Goal: Task Accomplishment & Management: Complete application form

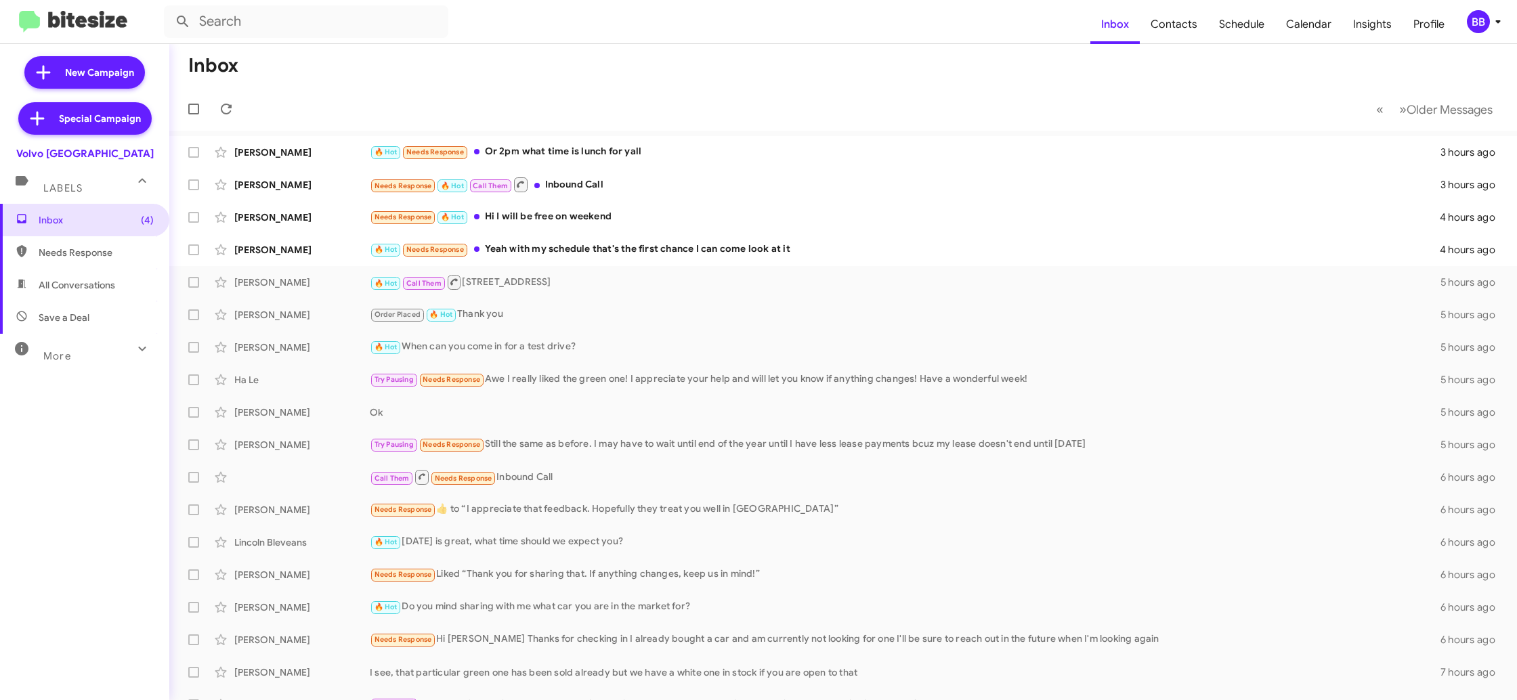
click at [1479, 23] on div "BB" at bounding box center [1478, 21] width 23 height 23
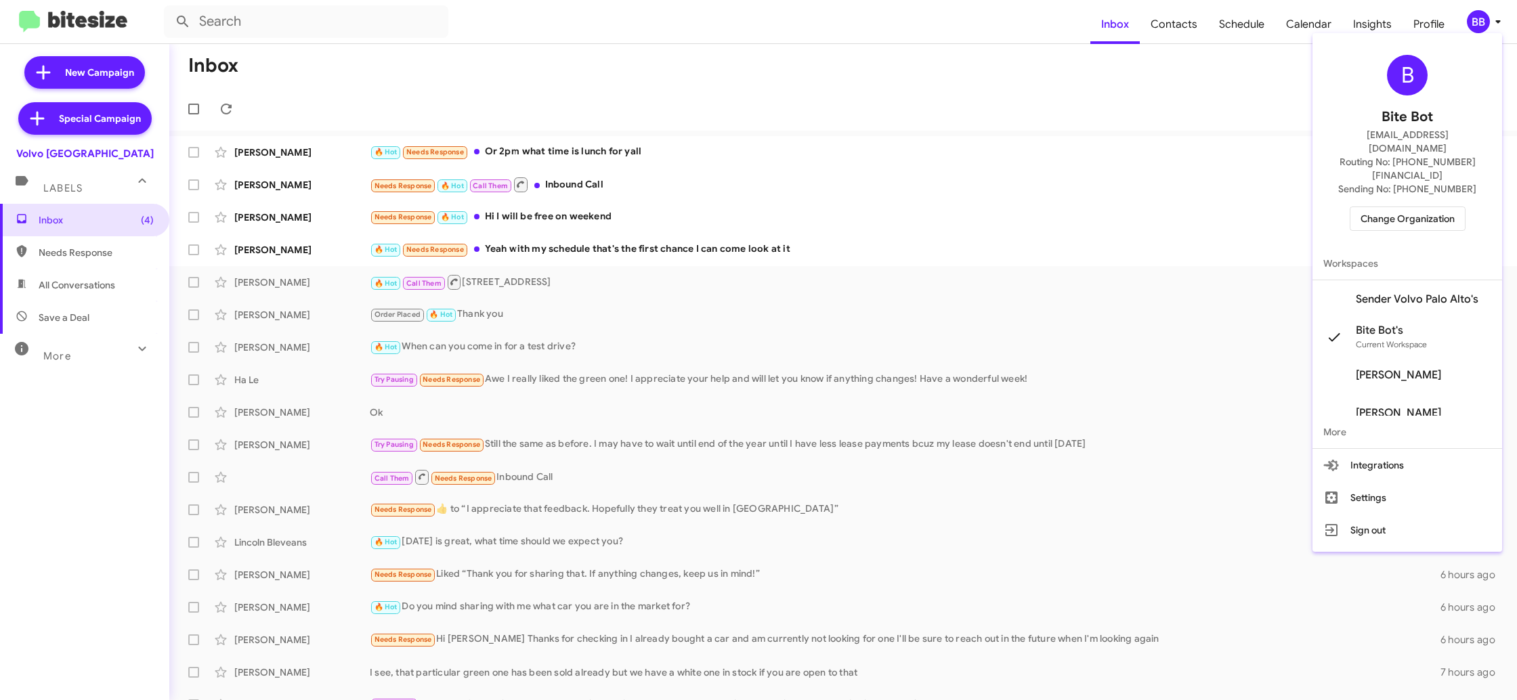
click at [1408, 207] on span "Change Organization" at bounding box center [1408, 218] width 94 height 23
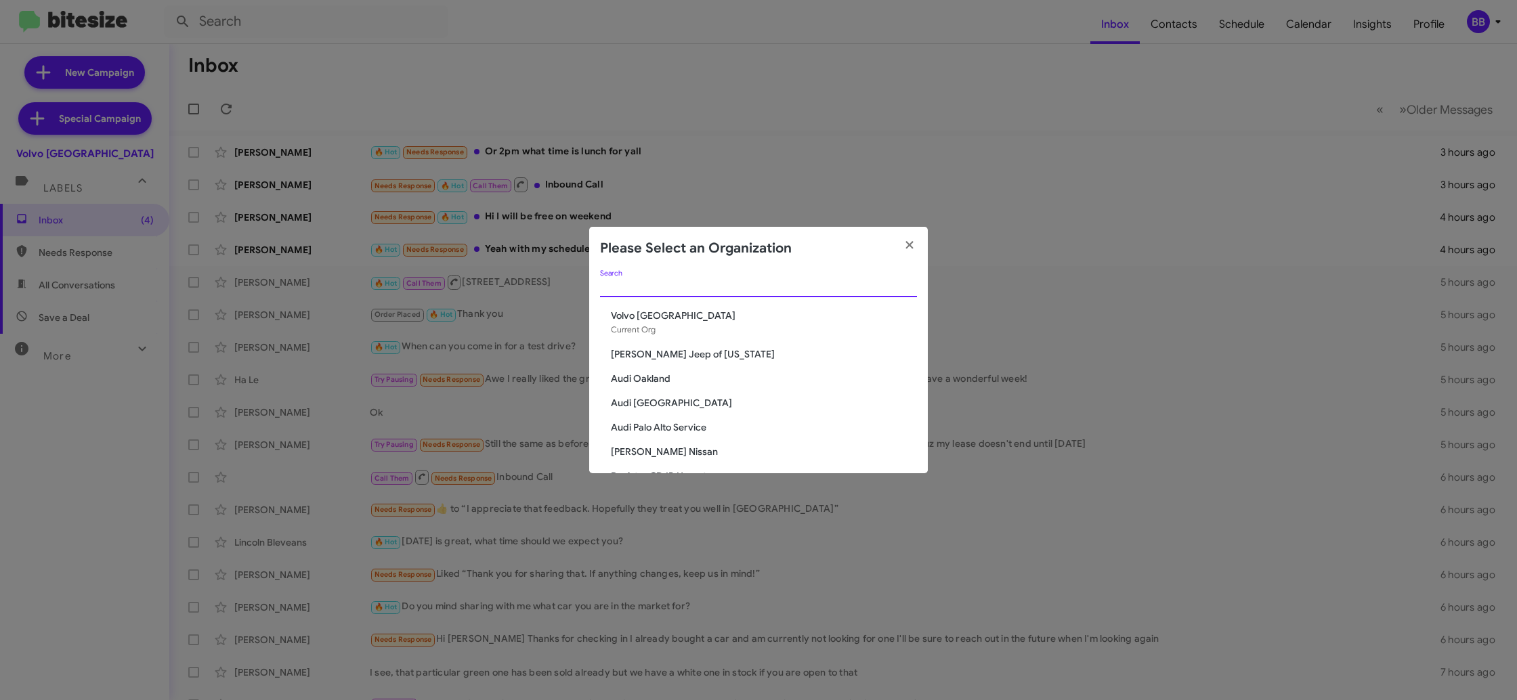
click at [618, 289] on input "Search" at bounding box center [758, 287] width 317 height 11
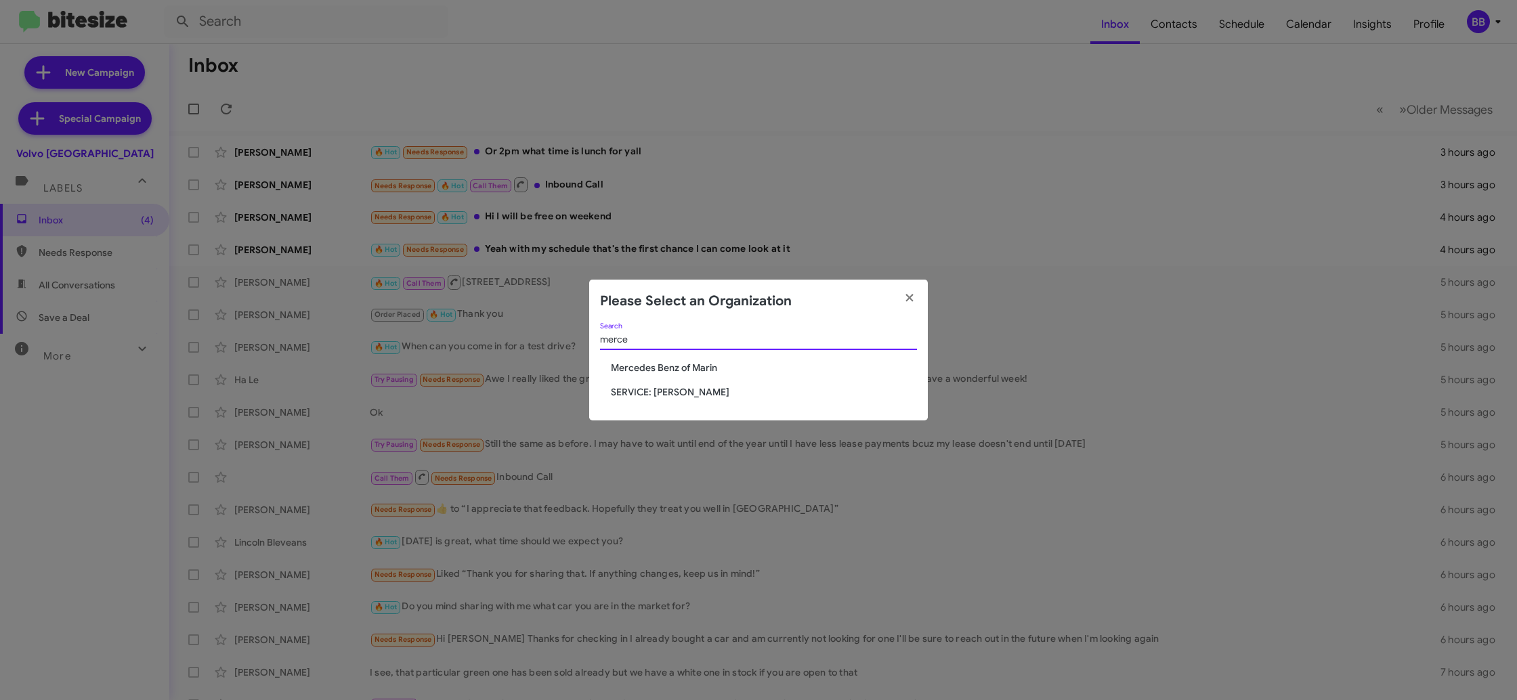
type input "merce"
click at [659, 395] on span "SERVICE: [PERSON_NAME]" at bounding box center [764, 392] width 306 height 14
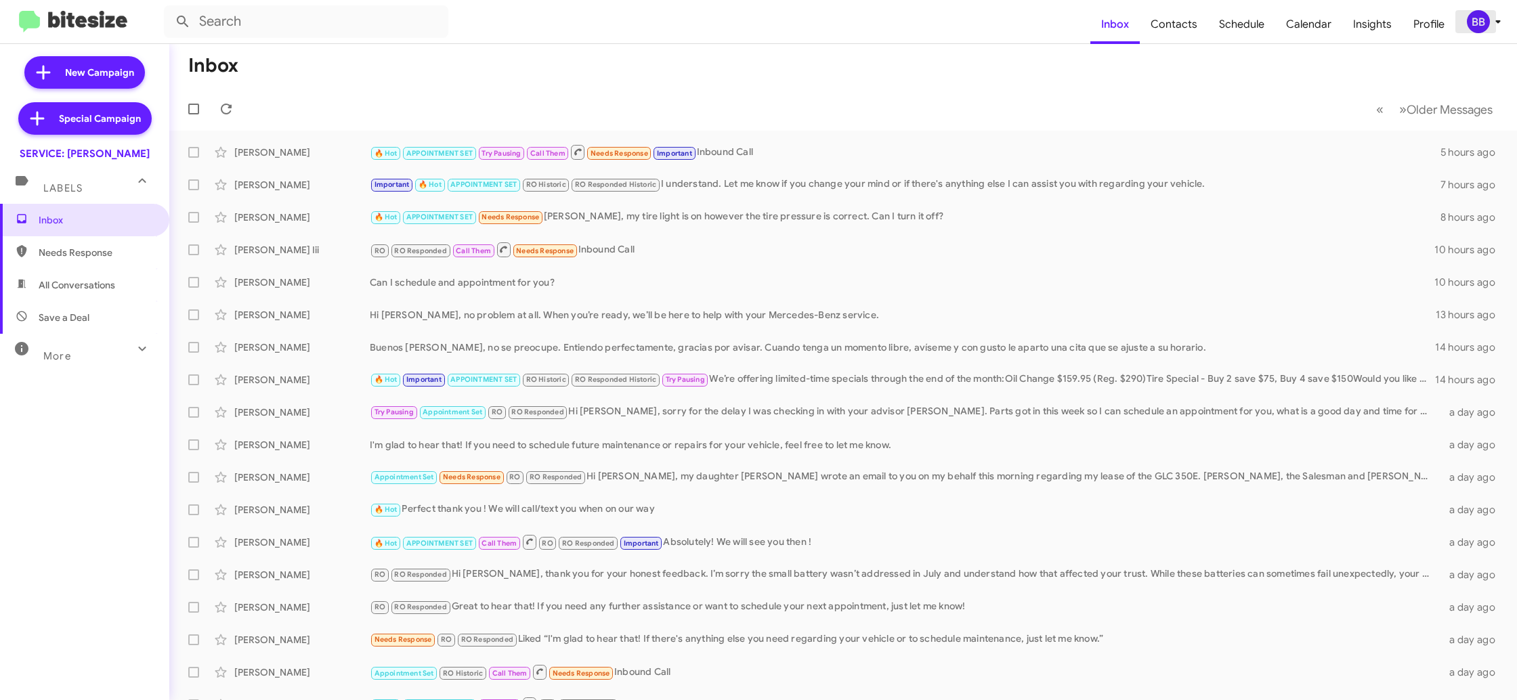
click at [1481, 22] on div "BB" at bounding box center [1478, 21] width 23 height 23
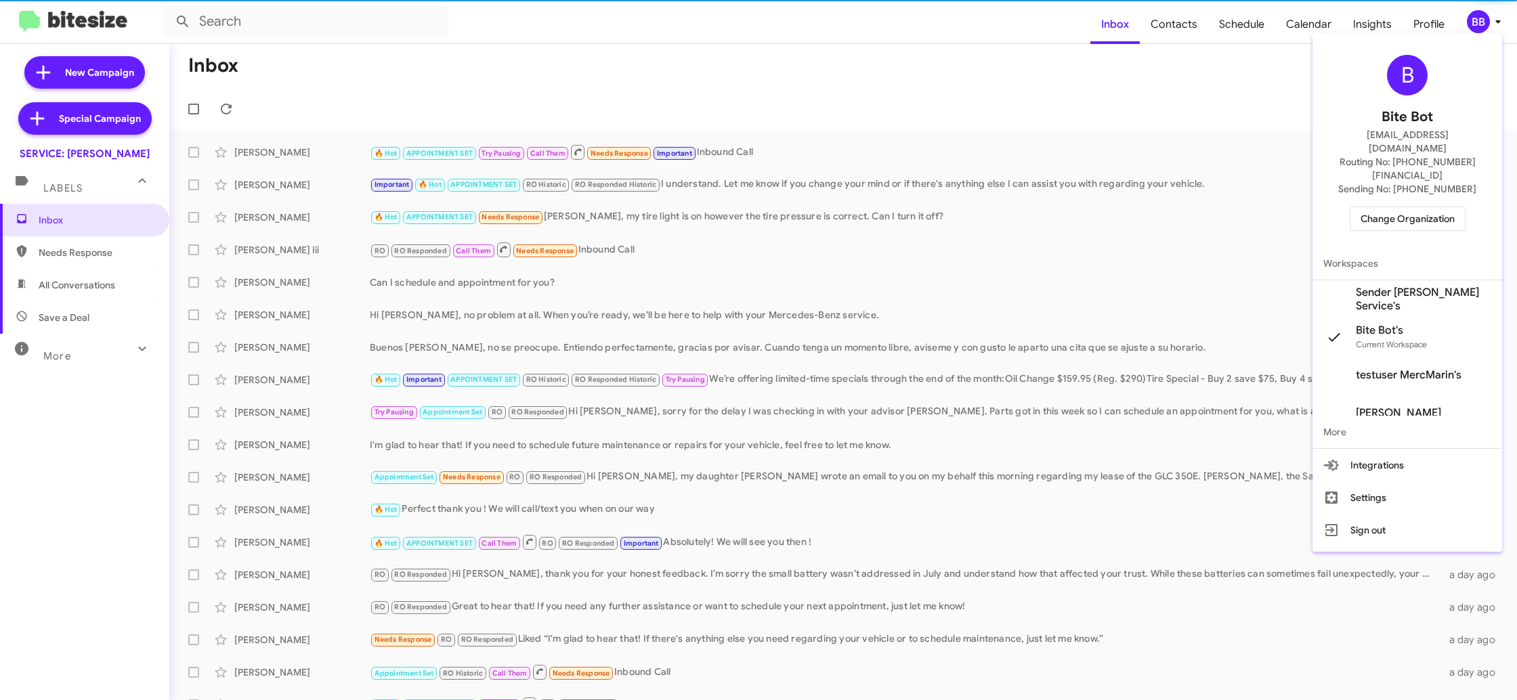
scroll to position [1, 0]
click at [1426, 285] on span "Sender Mercedes Marin Service's" at bounding box center [1423, 298] width 135 height 27
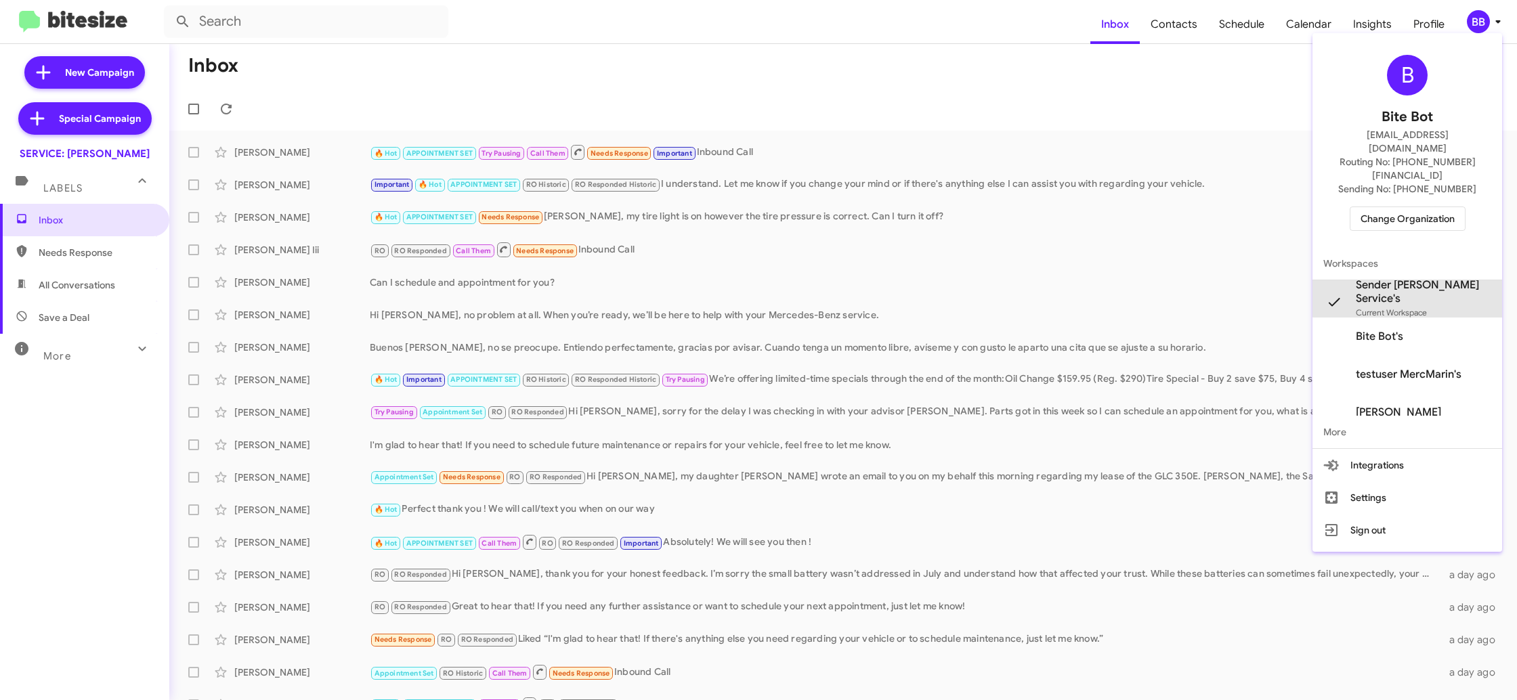
scroll to position [1, 0]
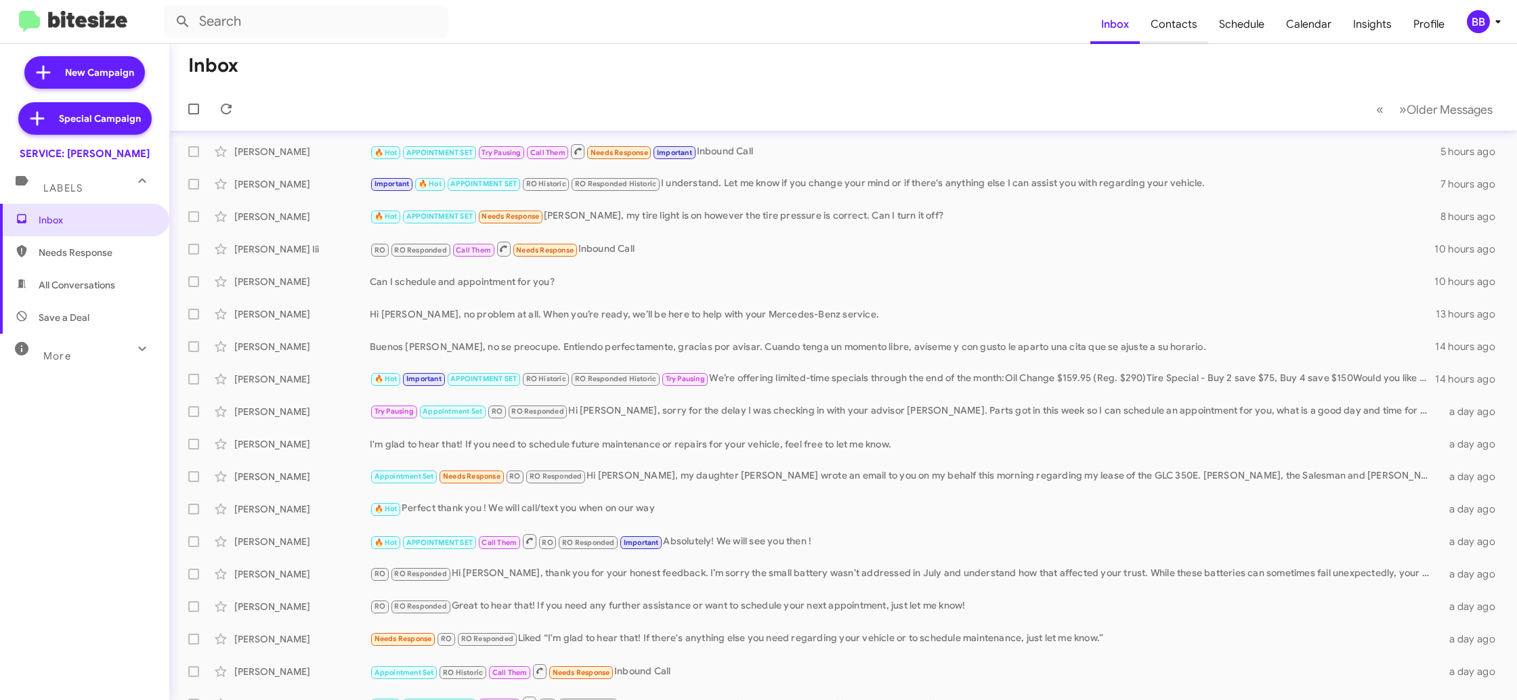
click at [1197, 28] on span "Contacts" at bounding box center [1174, 24] width 68 height 39
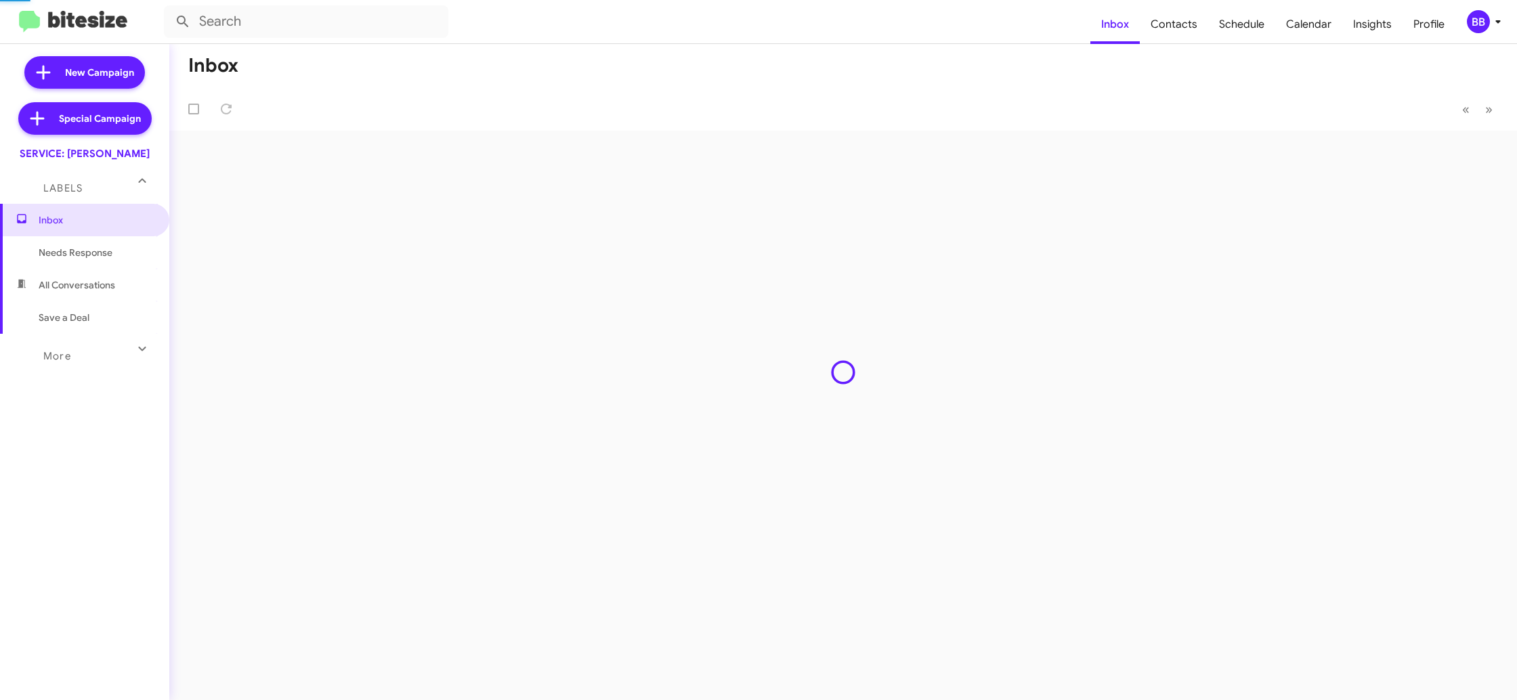
click at [1197, 28] on span "Contacts" at bounding box center [1174, 24] width 68 height 39
type input "in:groups"
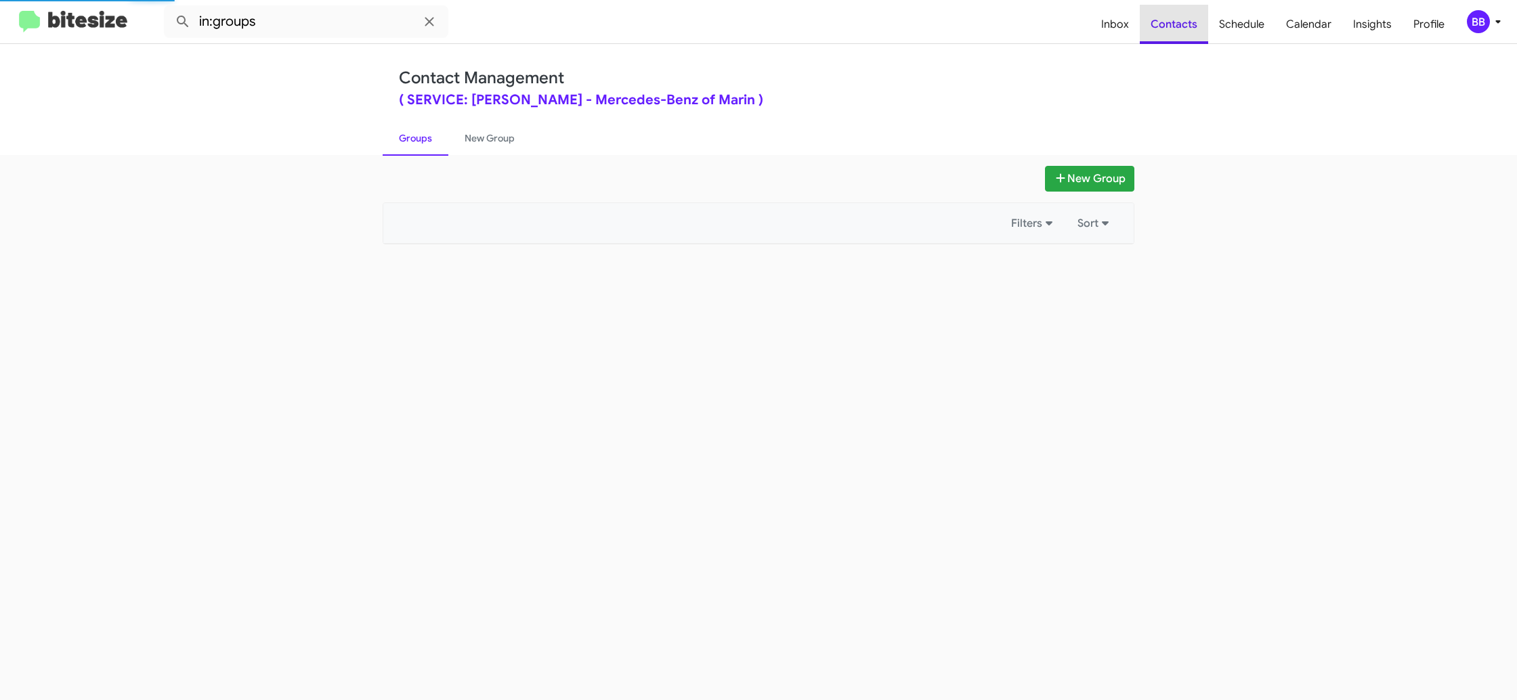
click at [1197, 28] on span "Contacts" at bounding box center [1174, 24] width 68 height 39
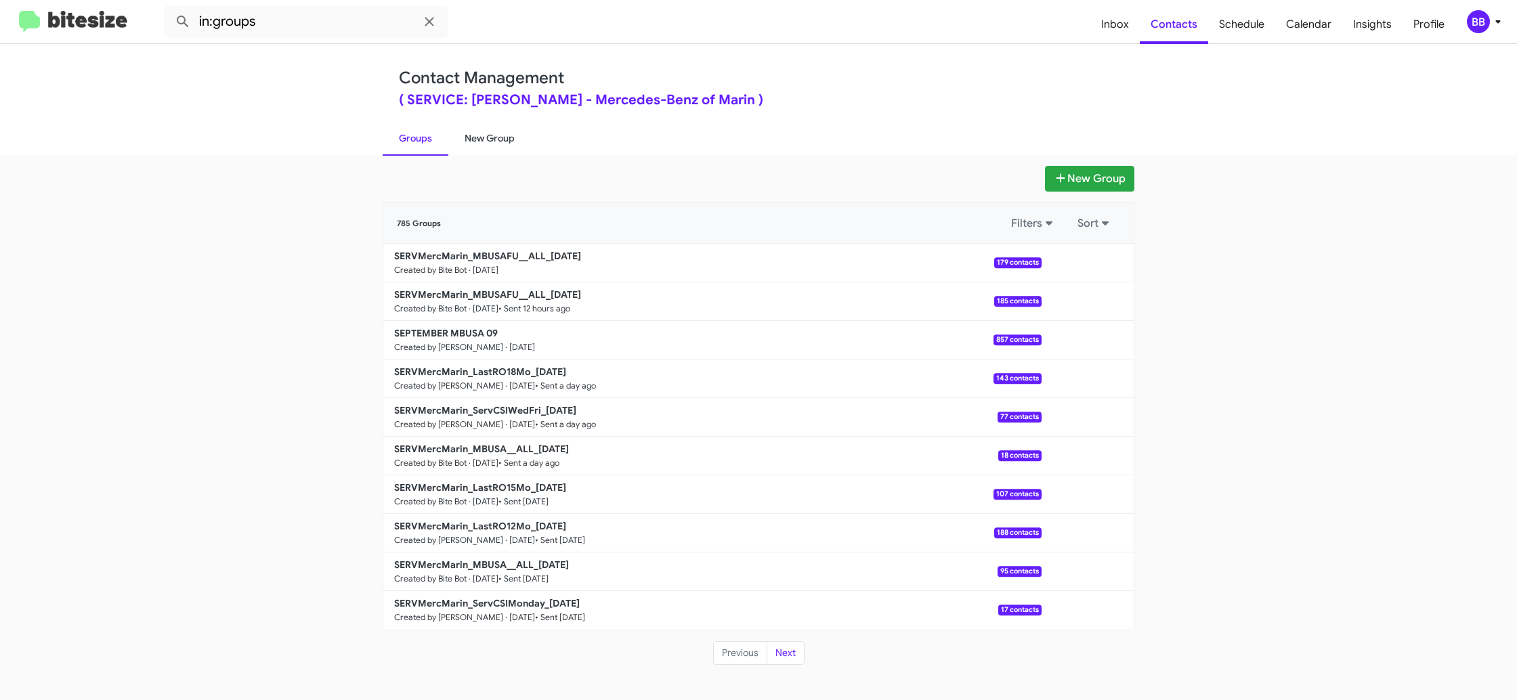
drag, startPoint x: 492, startPoint y: 158, endPoint x: 490, endPoint y: 140, distance: 18.4
click at [492, 158] on div "New Group 785 Groups Filters Sort SERVMercMarin_MBUSAFU__ALL_10-03-25 Created b…" at bounding box center [758, 427] width 1517 height 545
click at [490, 140] on link "New Group" at bounding box center [489, 138] width 83 height 35
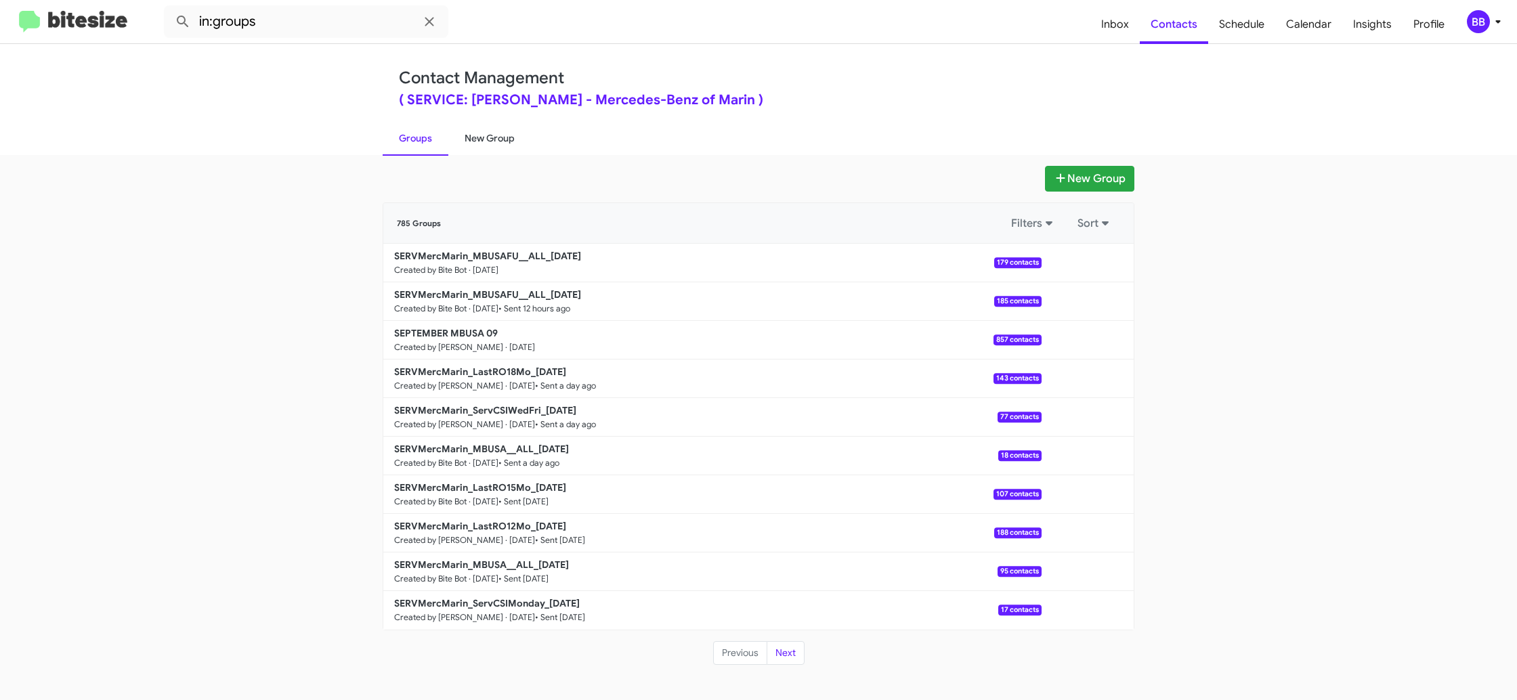
click at [490, 140] on link "New Group" at bounding box center [489, 138] width 83 height 35
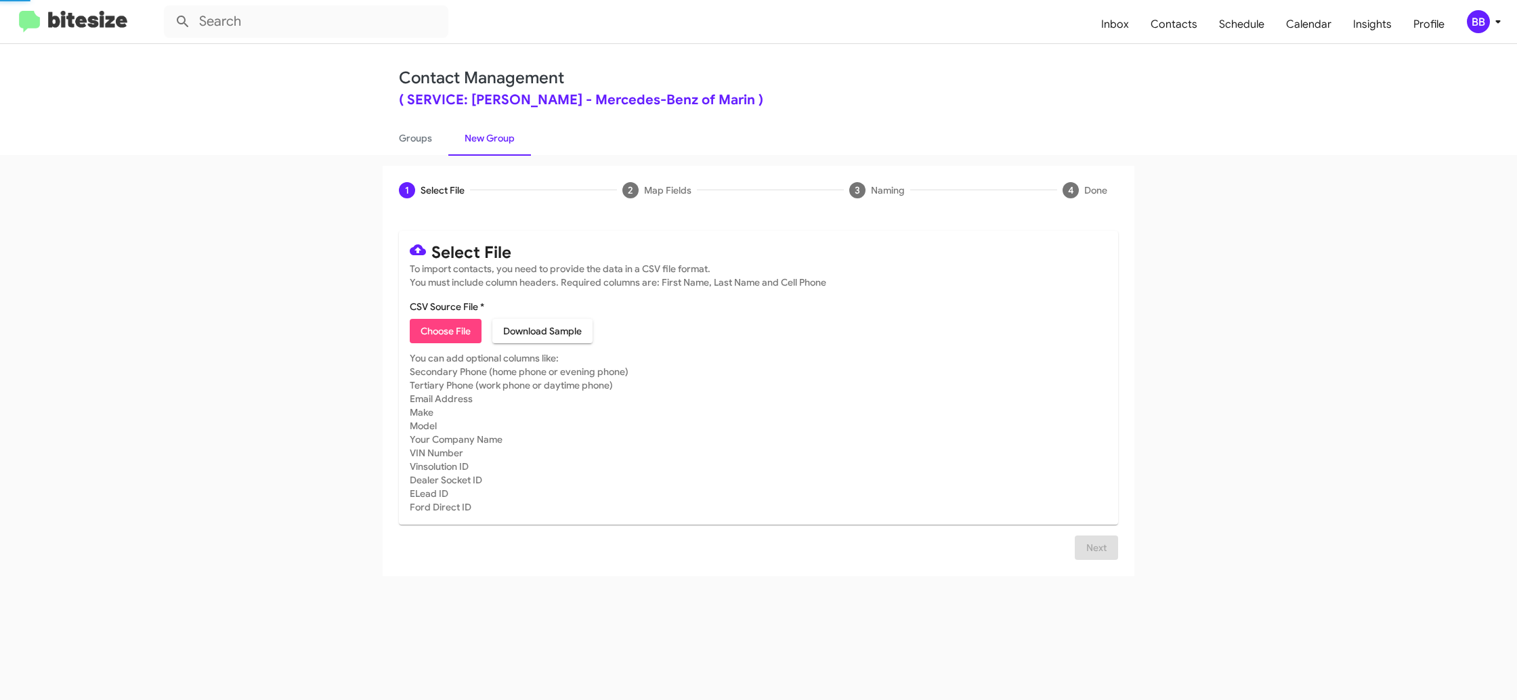
click at [490, 140] on link "New Group" at bounding box center [489, 138] width 83 height 35
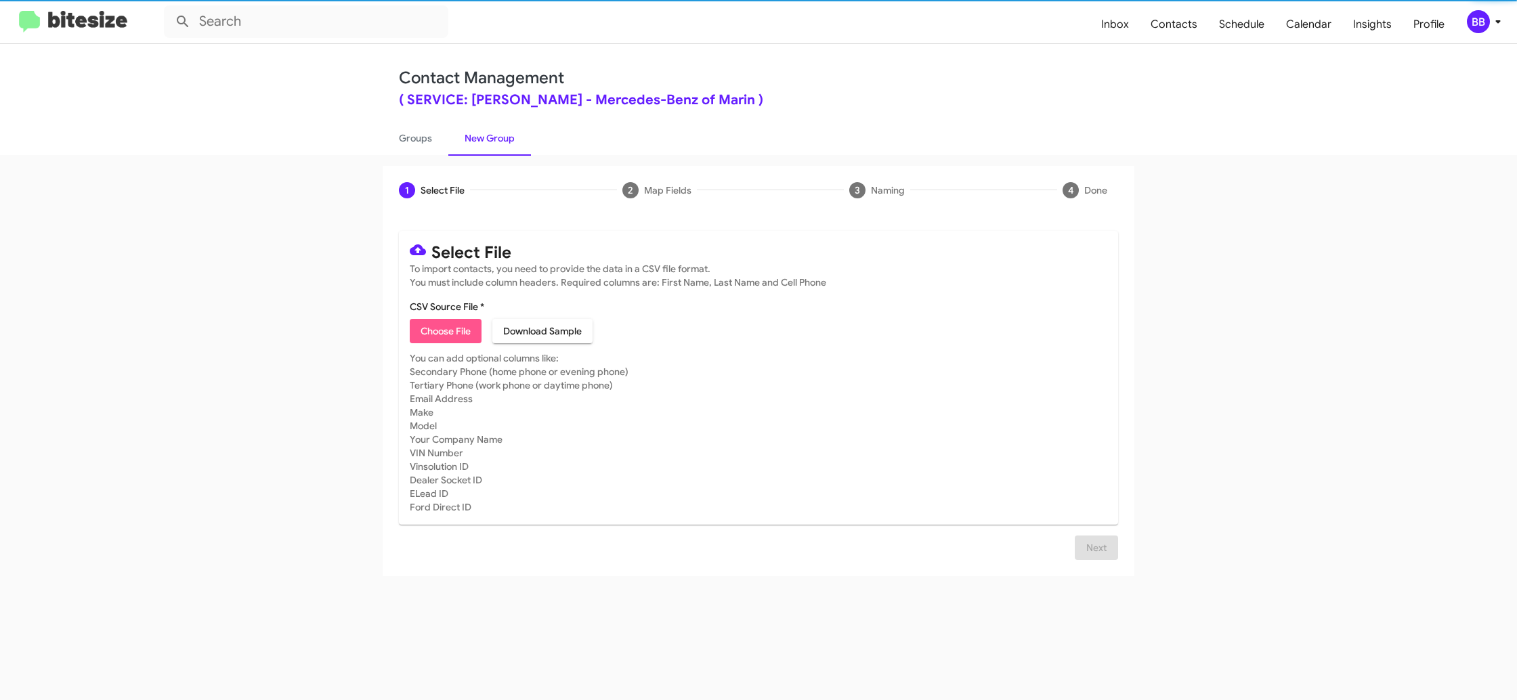
click at [424, 329] on span "Choose File" at bounding box center [446, 331] width 50 height 24
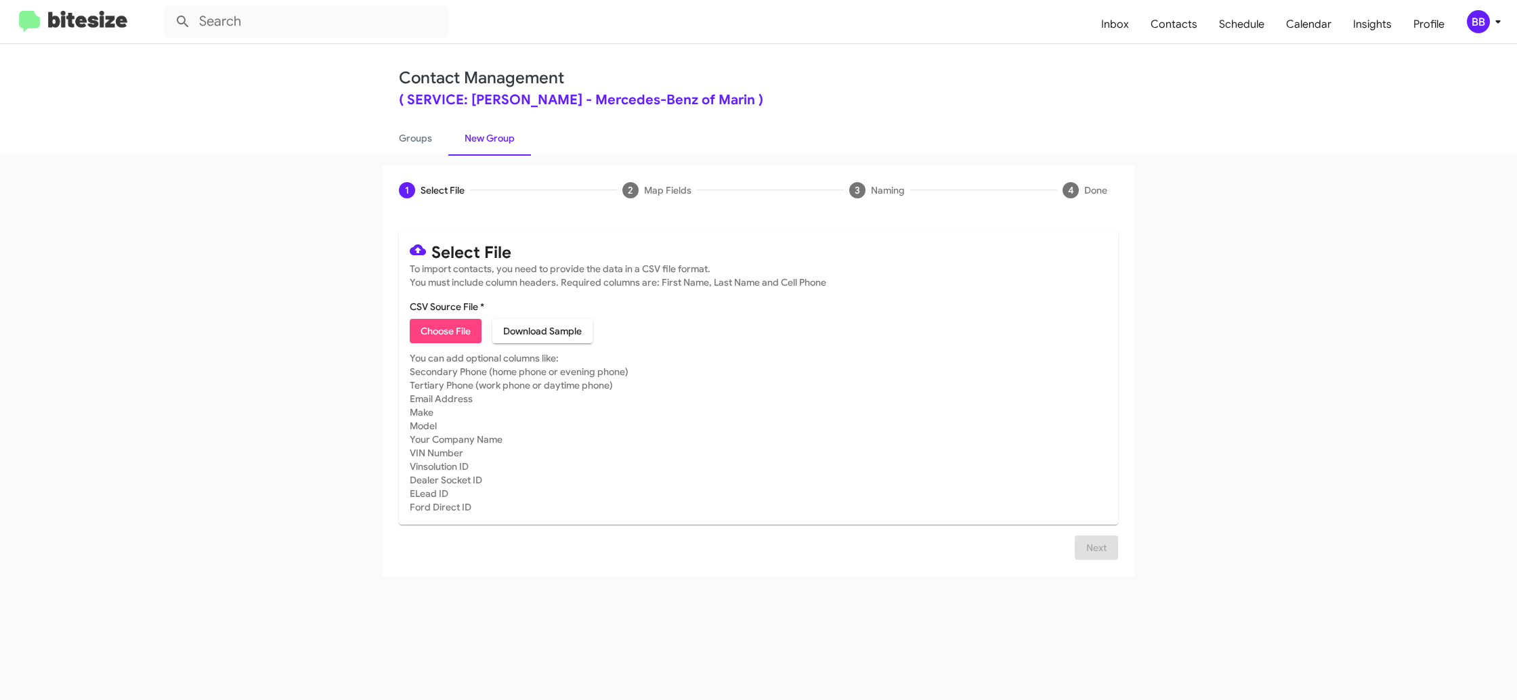
type input "SERVMercMarin_ServCSIWedFri_10-03-25"
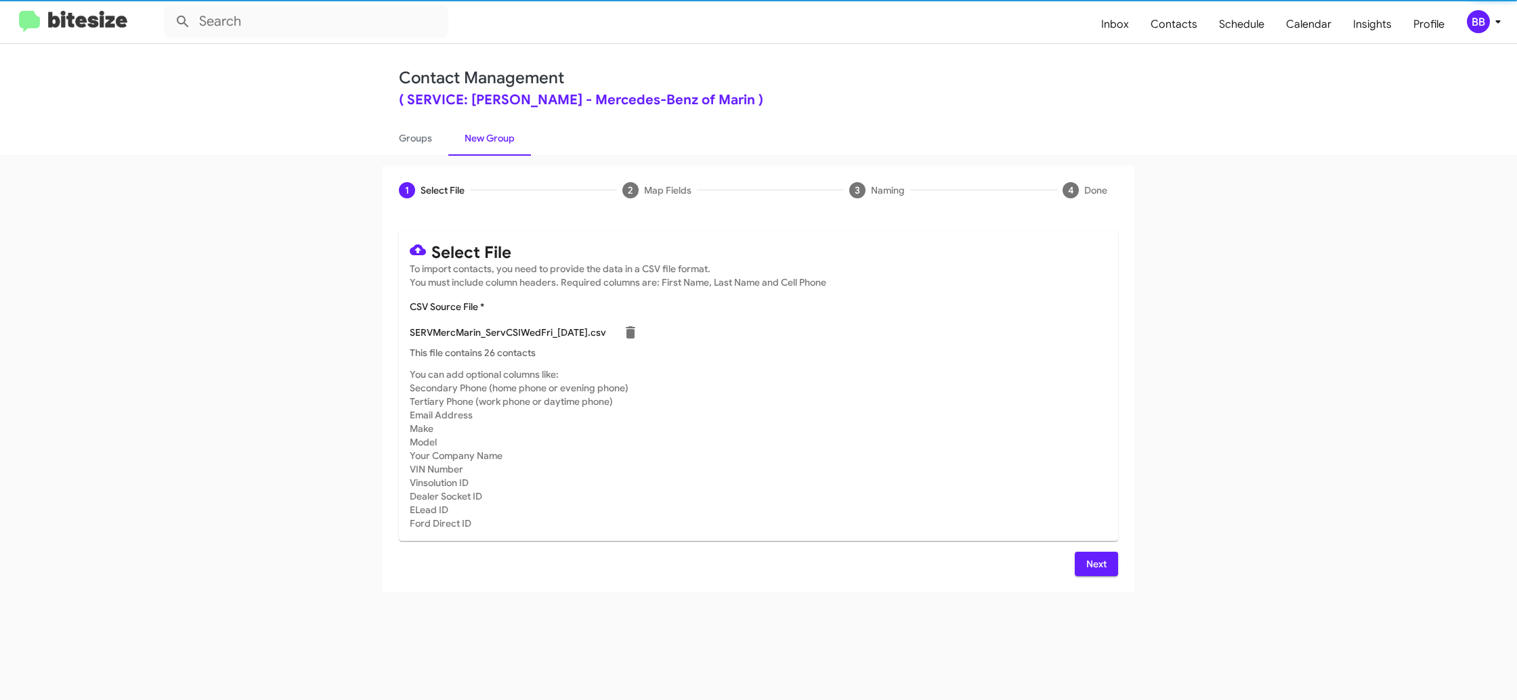
click at [981, 408] on mat-card-subtitle "You can add optional columns like: Secondary Phone (home phone or evening phone…" at bounding box center [759, 449] width 698 height 163
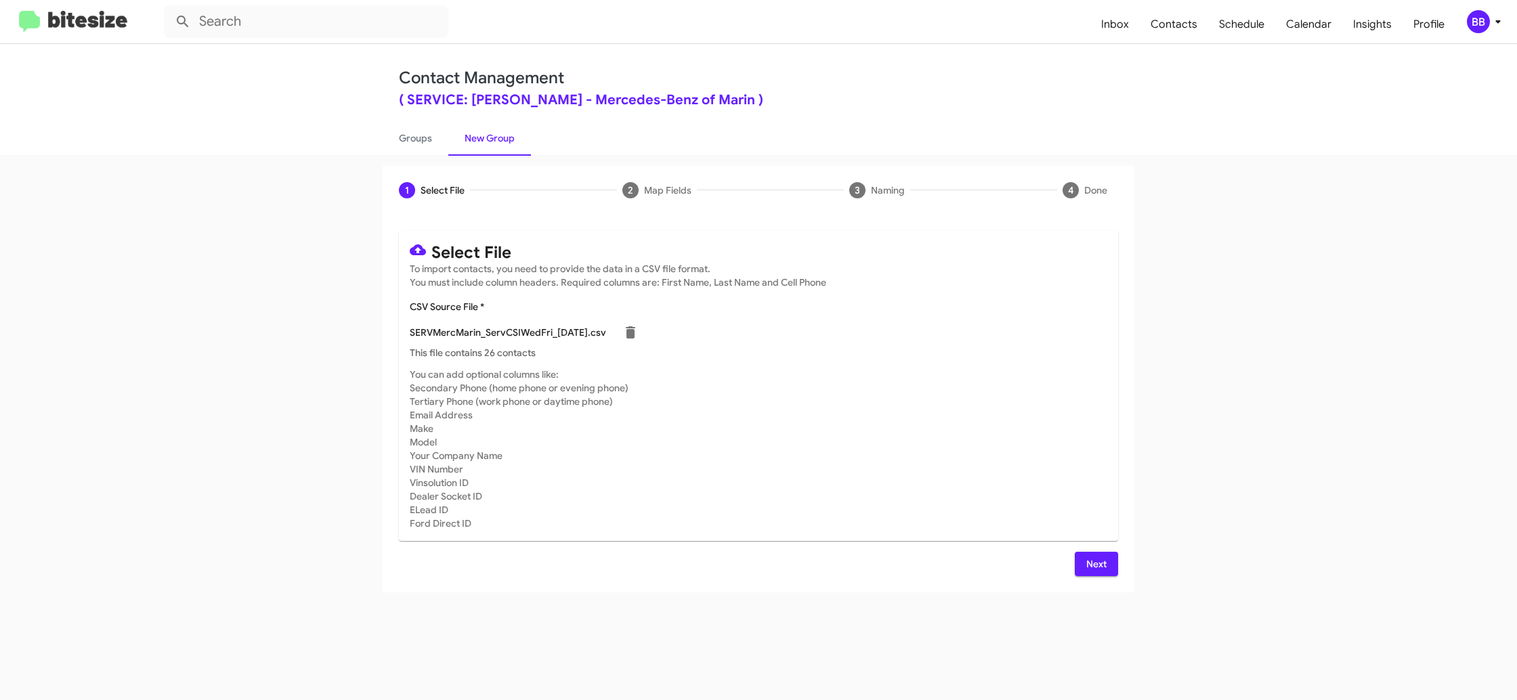
drag, startPoint x: 1100, startPoint y: 567, endPoint x: 1070, endPoint y: 562, distance: 30.2
click at [1099, 566] on span "Next" at bounding box center [1097, 564] width 22 height 24
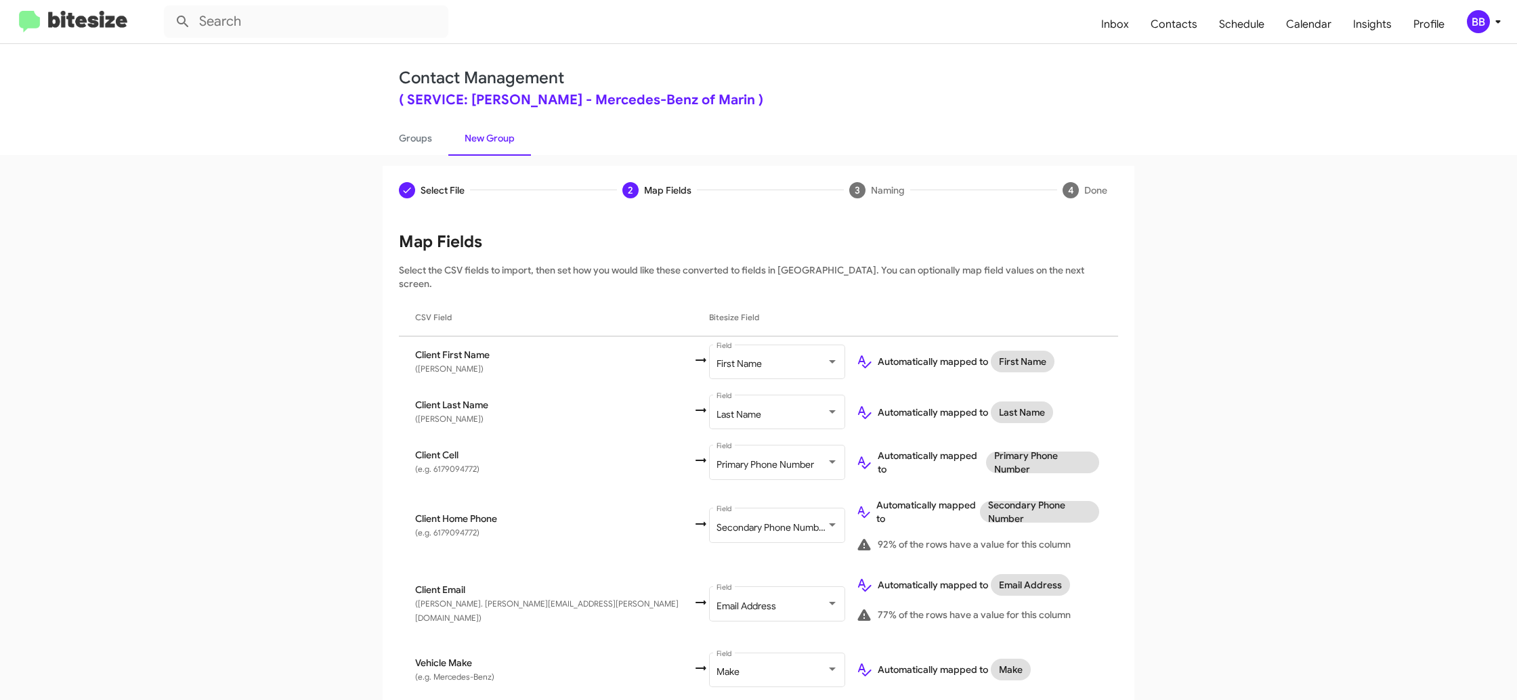
click at [1485, 33] on mat-toolbar "Inbox Contacts Schedule Calendar Insights Profile BB" at bounding box center [758, 21] width 1517 height 43
click at [1483, 18] on div "BB" at bounding box center [1478, 21] width 23 height 23
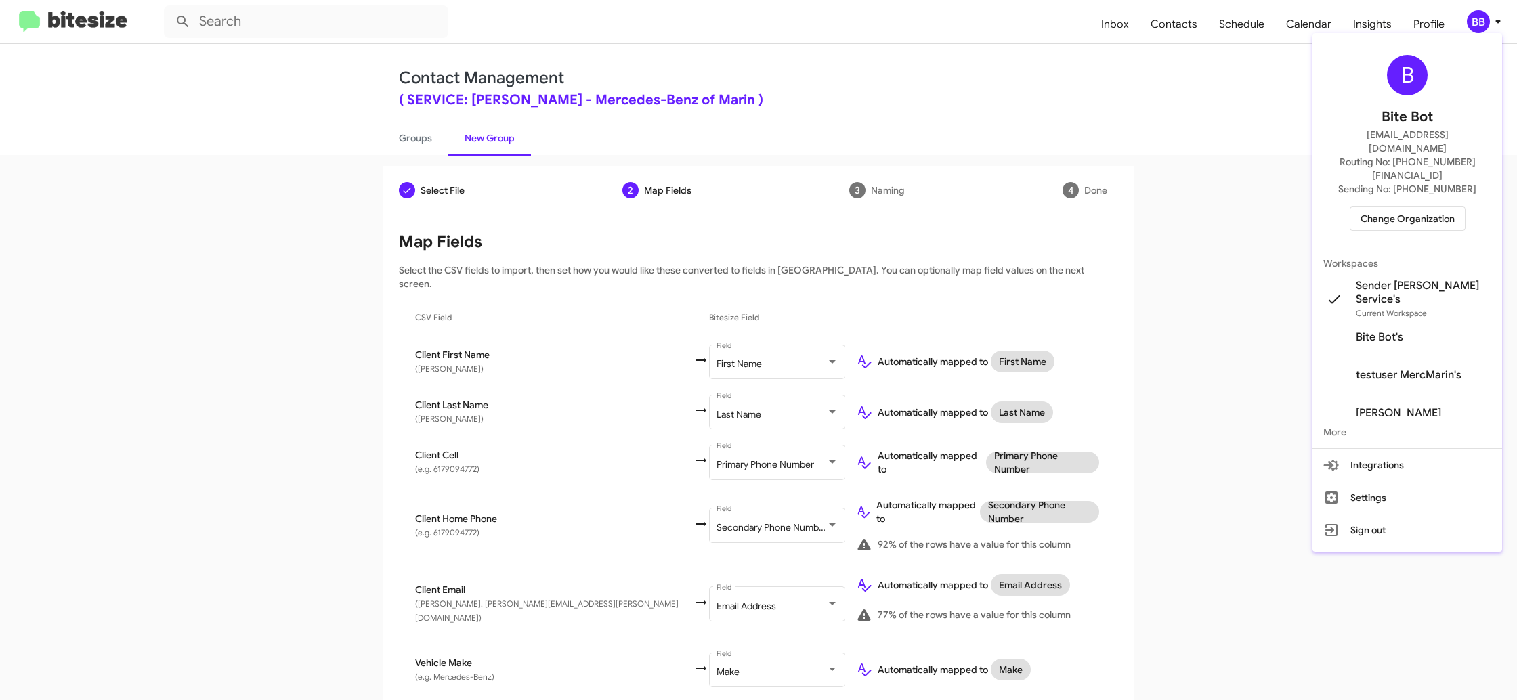
click at [1483, 18] on div at bounding box center [758, 350] width 1517 height 700
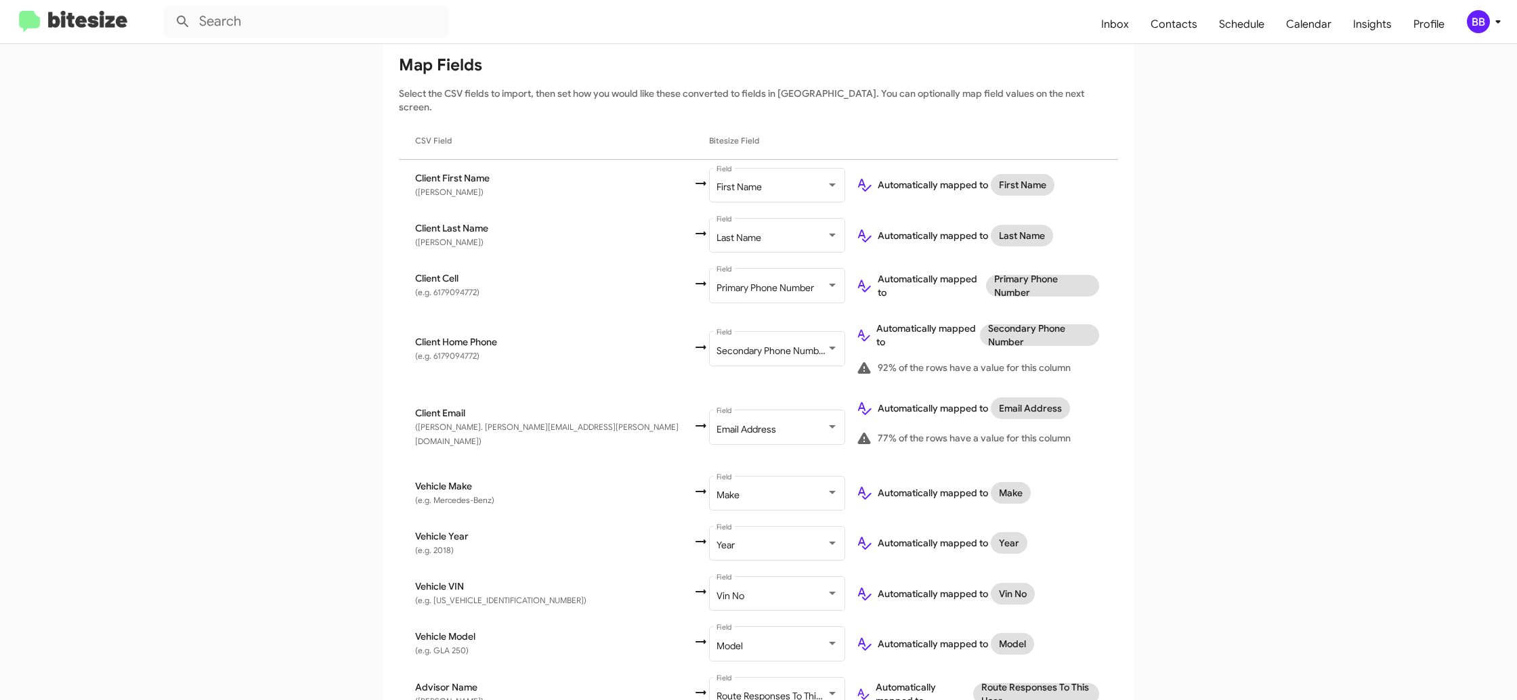
scroll to position [333, 0]
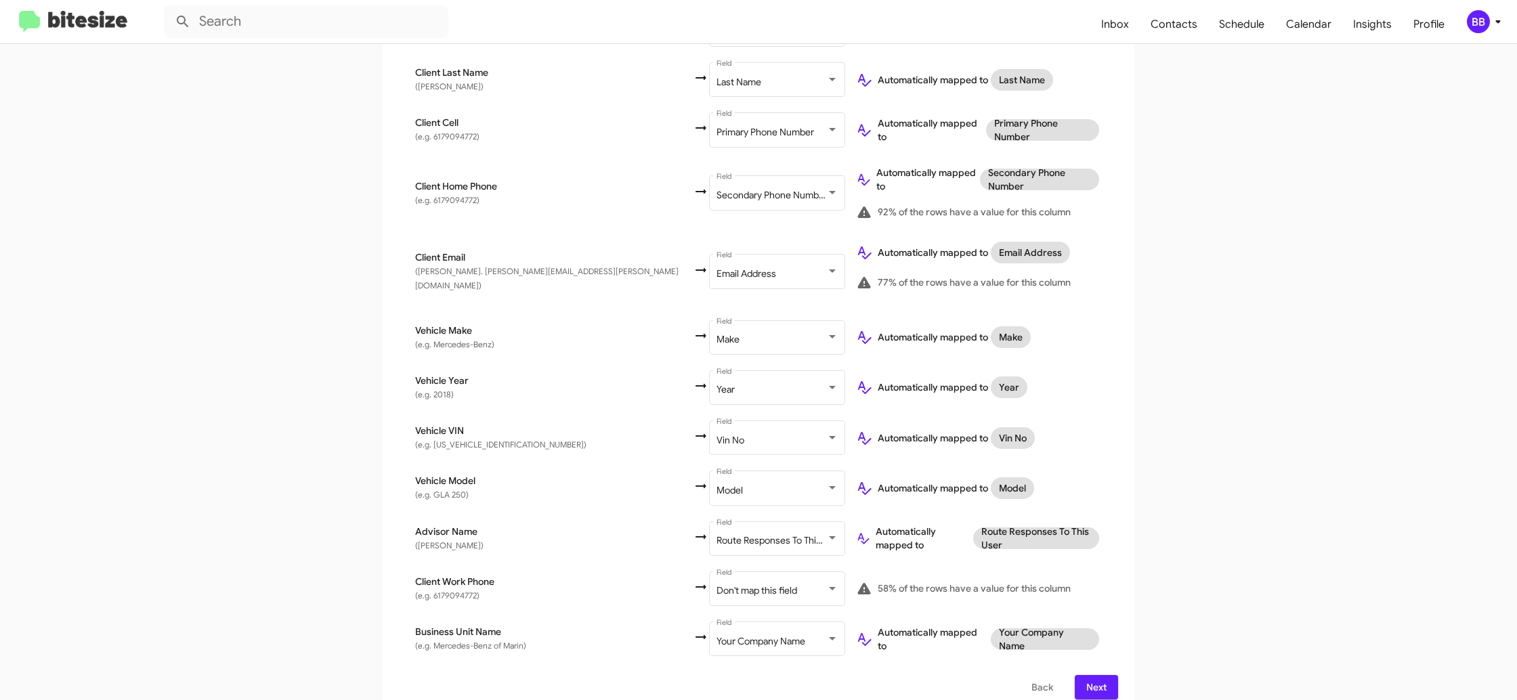
click at [709, 594] on td "Don't map this field Field" at bounding box center [777, 589] width 136 height 50
click at [717, 581] on div "Don't map this field Field" at bounding box center [778, 587] width 122 height 37
click at [1265, 474] on app-new-group "Select File 2 Map Fields 3 Naming 4 Done Select File To import contacts, you ne…" at bounding box center [758, 274] width 1517 height 883
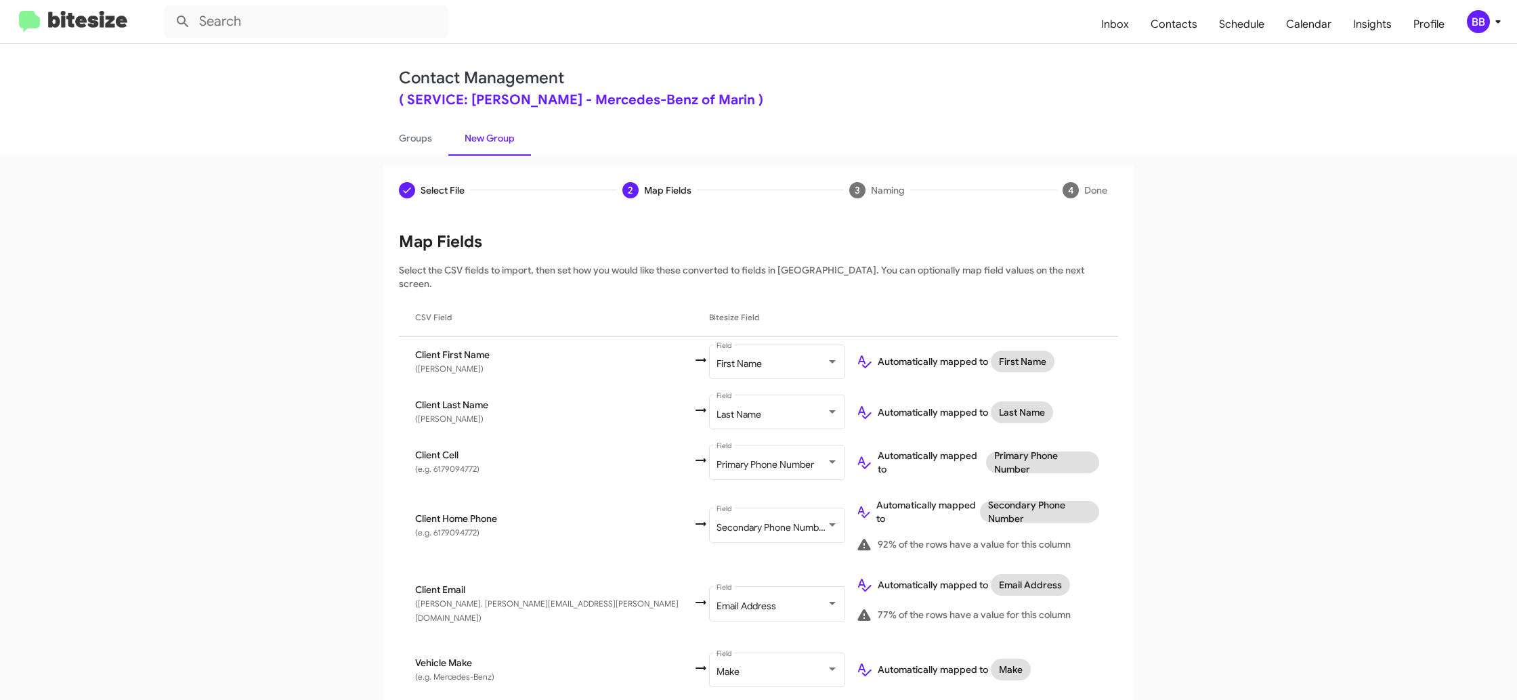
click at [1482, 25] on div "BB" at bounding box center [1478, 21] width 23 height 23
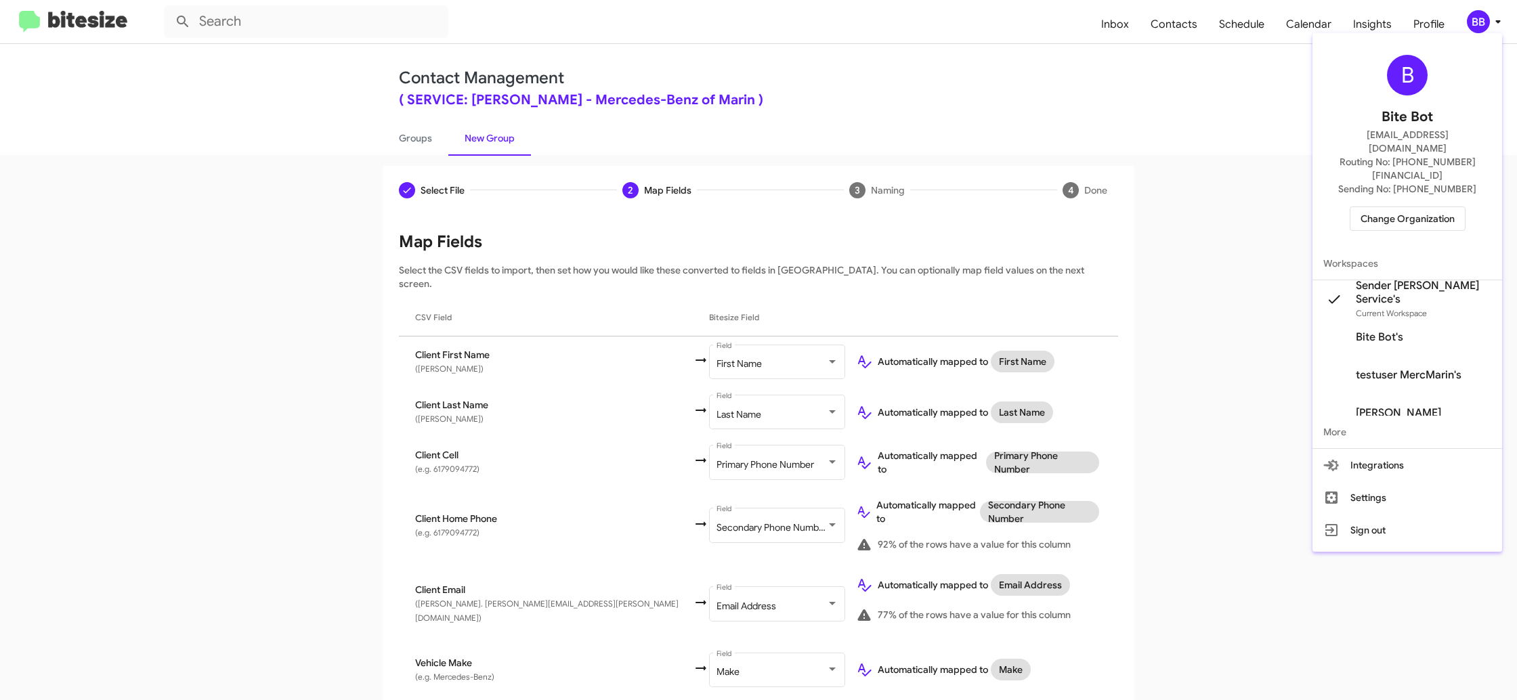
drag, startPoint x: 1482, startPoint y: 25, endPoint x: 1487, endPoint y: 11, distance: 15.0
click at [1482, 24] on div at bounding box center [758, 350] width 1517 height 700
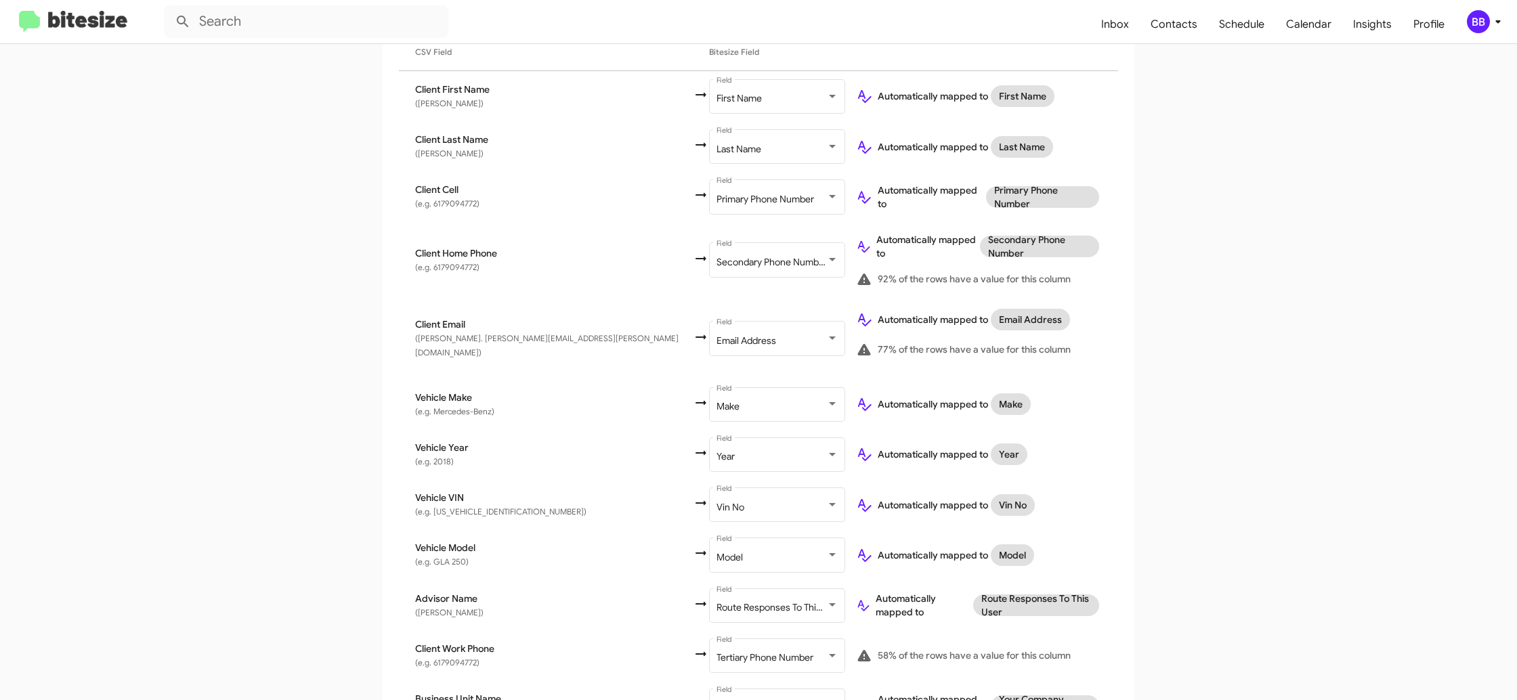
scroll to position [333, 0]
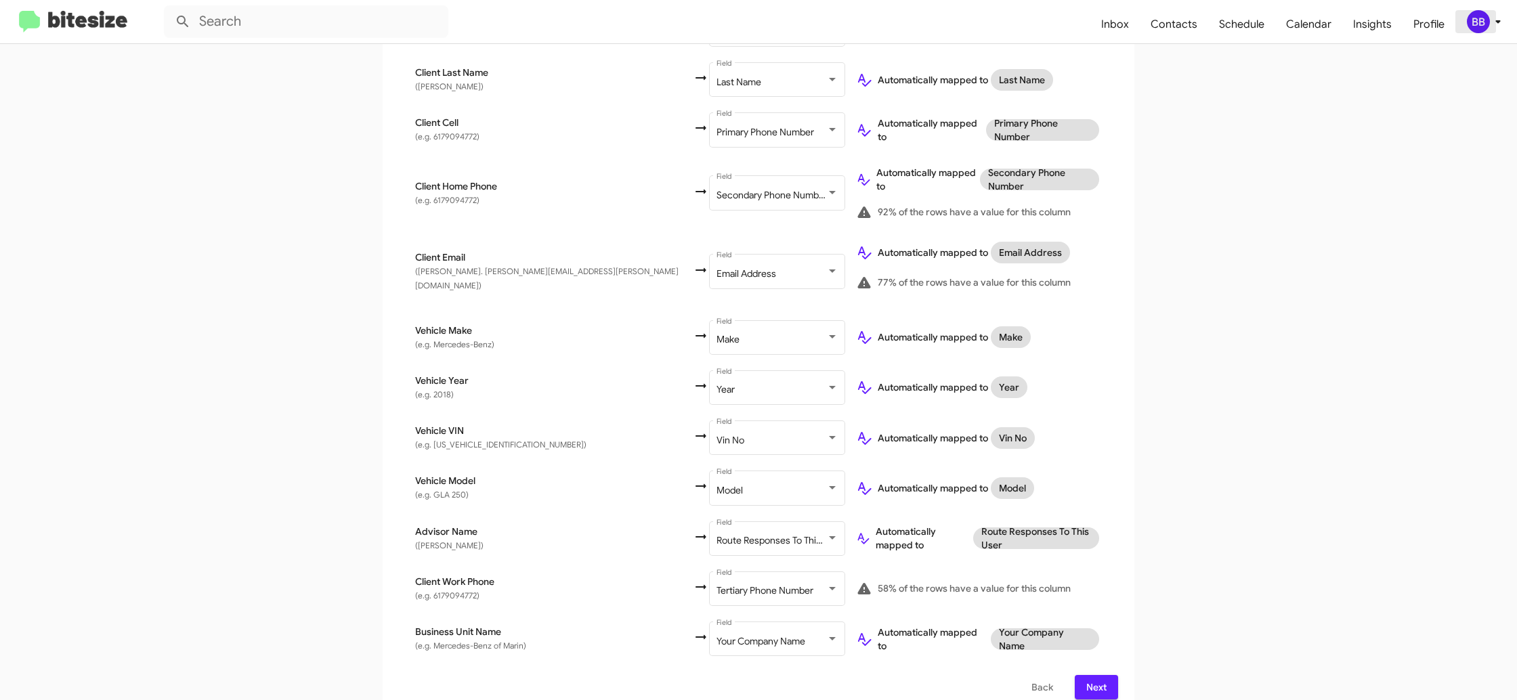
click at [1491, 24] on icon at bounding box center [1498, 22] width 16 height 16
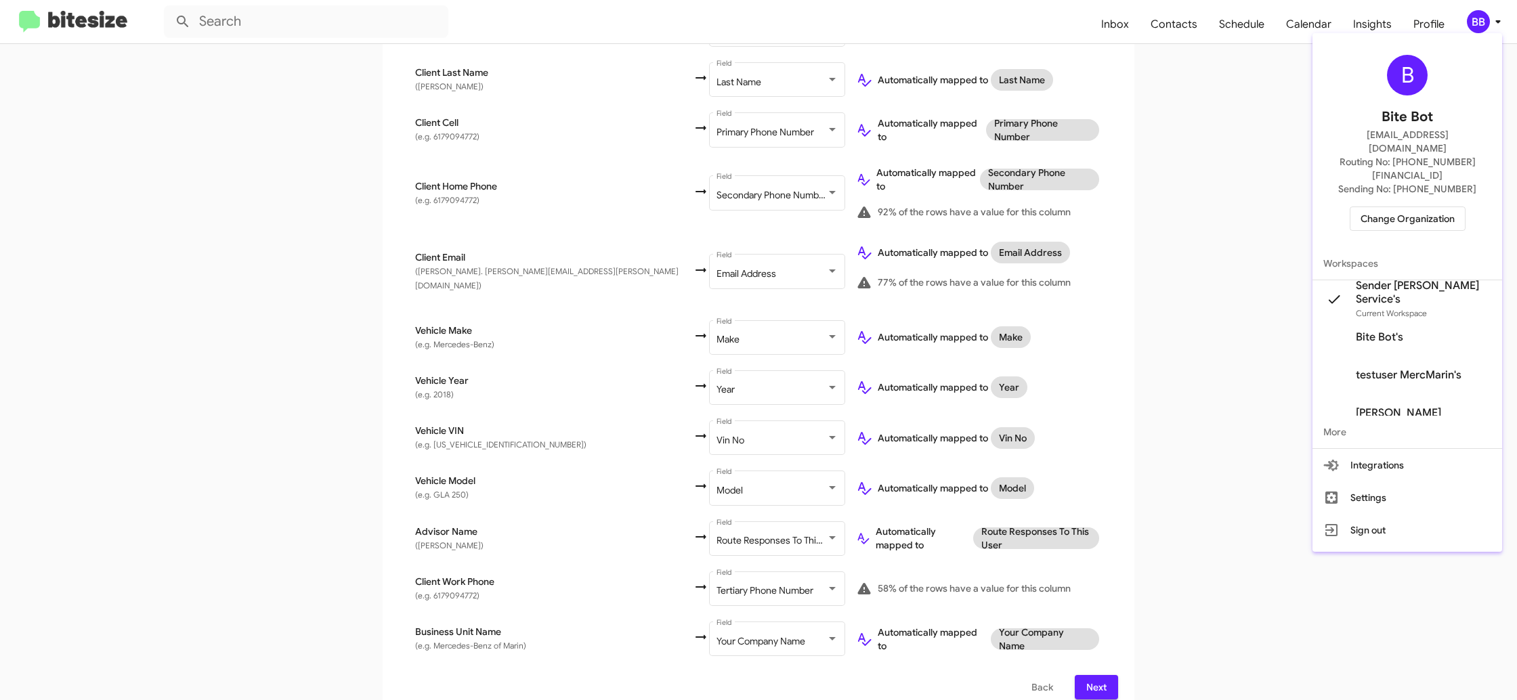
click at [1491, 24] on div at bounding box center [758, 350] width 1517 height 700
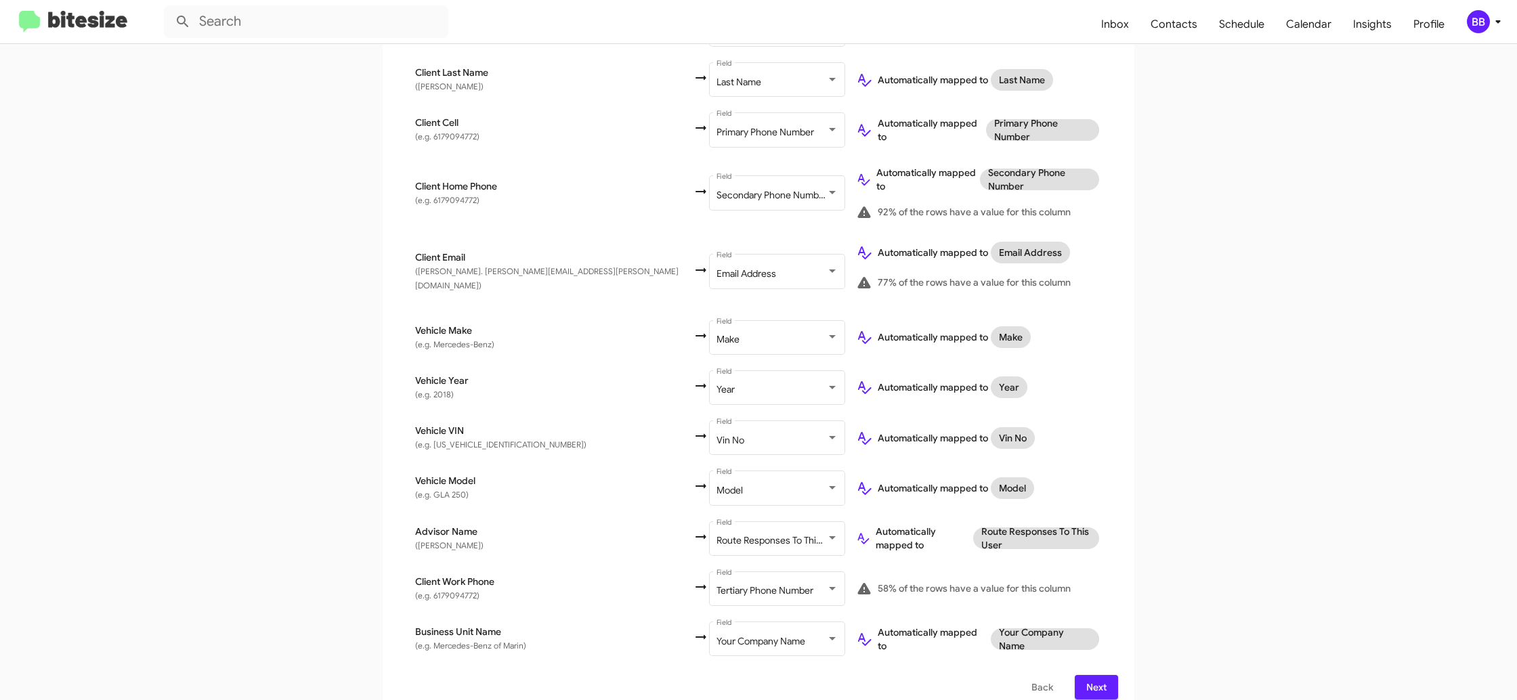
click at [1098, 675] on span "Next" at bounding box center [1097, 687] width 22 height 24
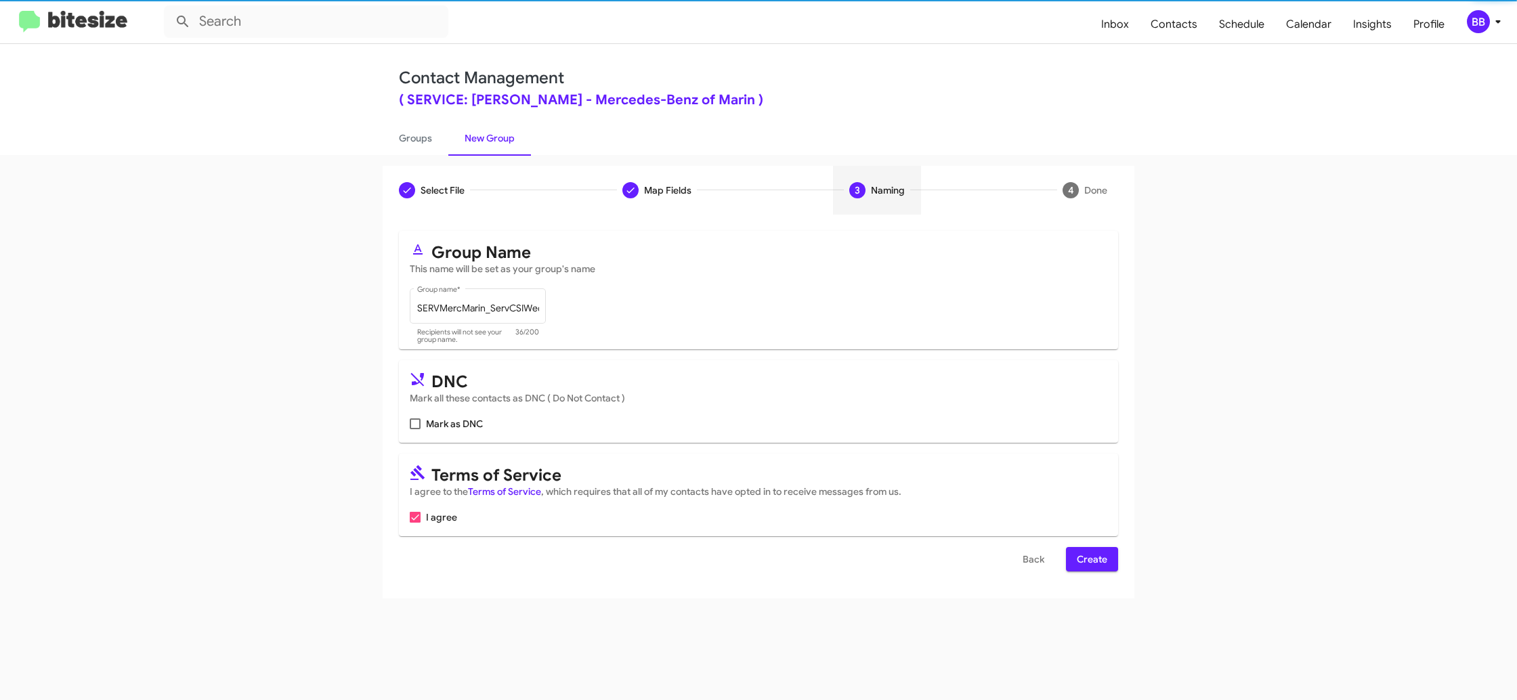
scroll to position [0, 0]
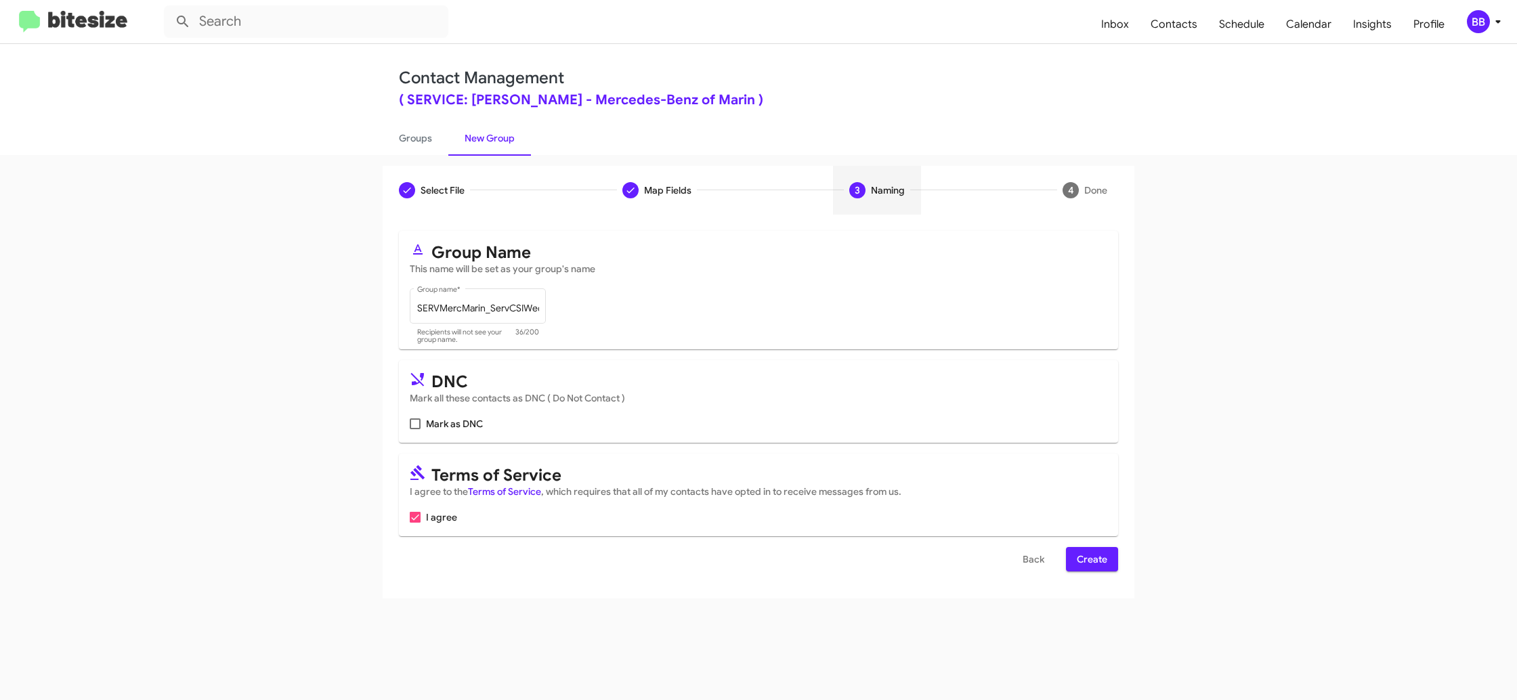
click at [1080, 560] on span "Create" at bounding box center [1092, 559] width 30 height 24
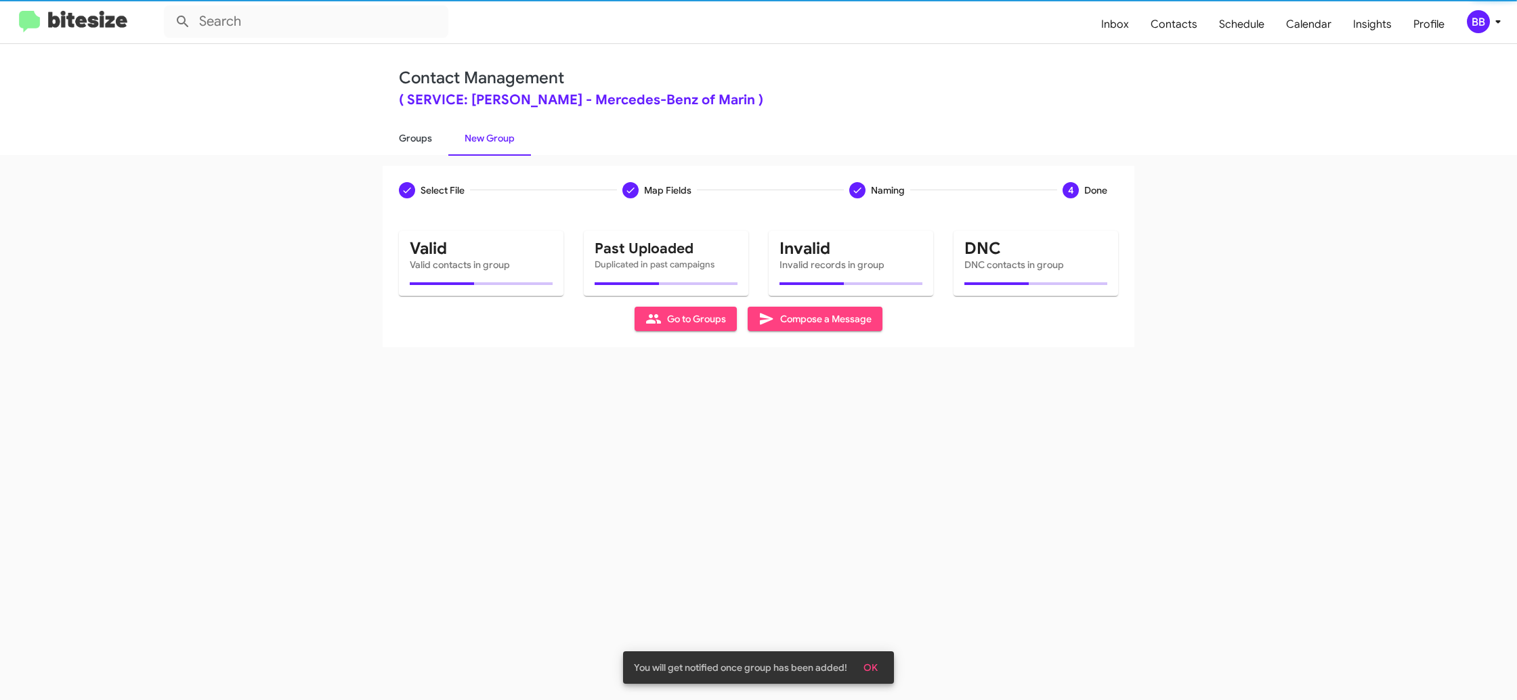
click at [420, 140] on link "Groups" at bounding box center [416, 138] width 66 height 35
type input "in:groups"
drag, startPoint x: 420, startPoint y: 140, endPoint x: 449, endPoint y: 137, distance: 29.3
click at [420, 140] on link "Groups" at bounding box center [416, 138] width 66 height 35
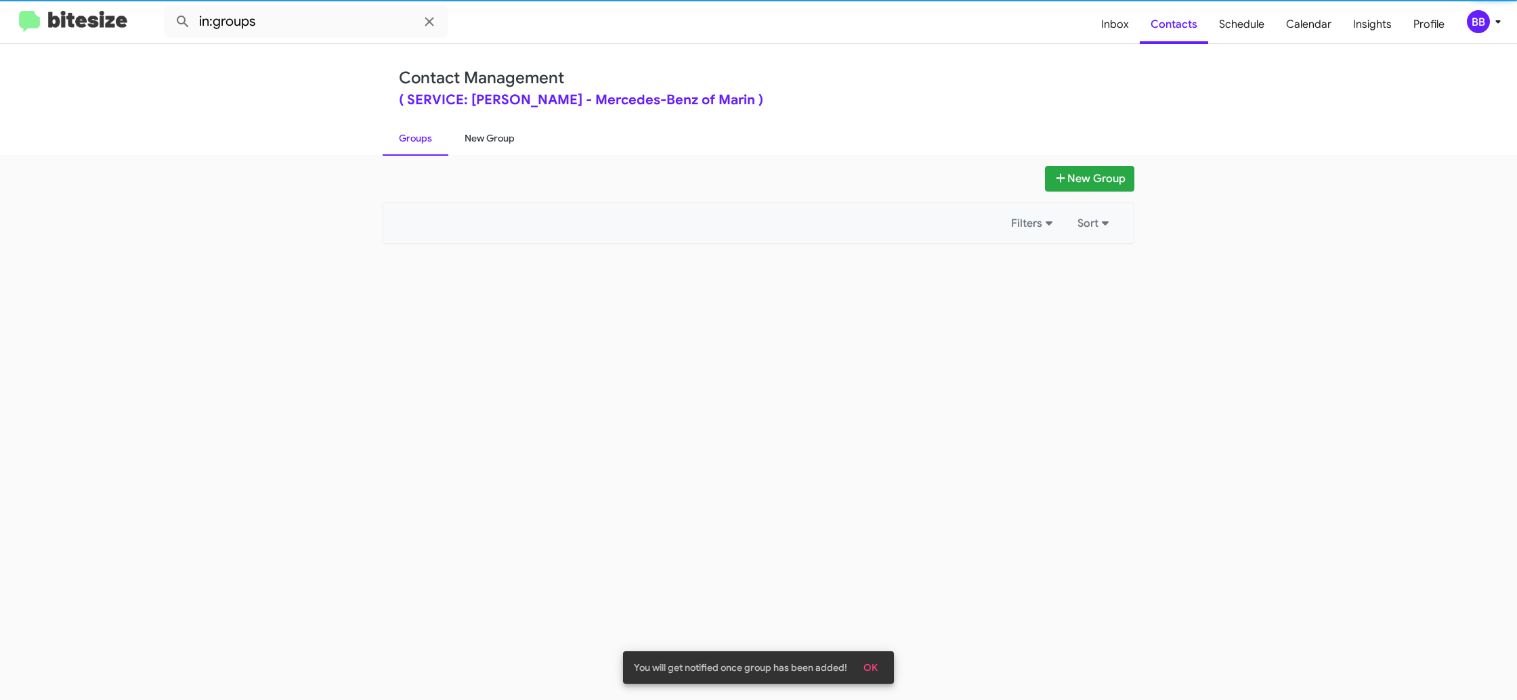
click at [463, 139] on link "New Group" at bounding box center [489, 138] width 83 height 35
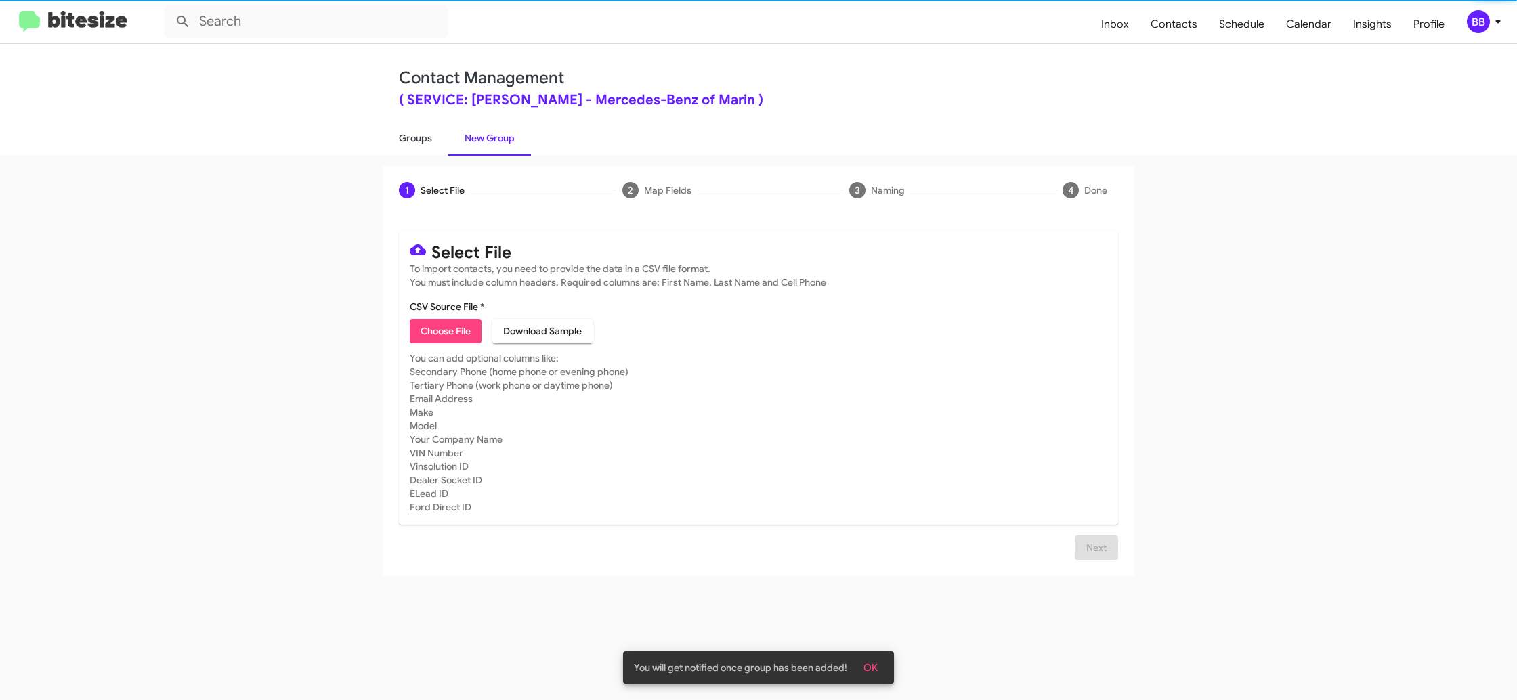
click at [412, 140] on link "Groups" at bounding box center [416, 138] width 66 height 35
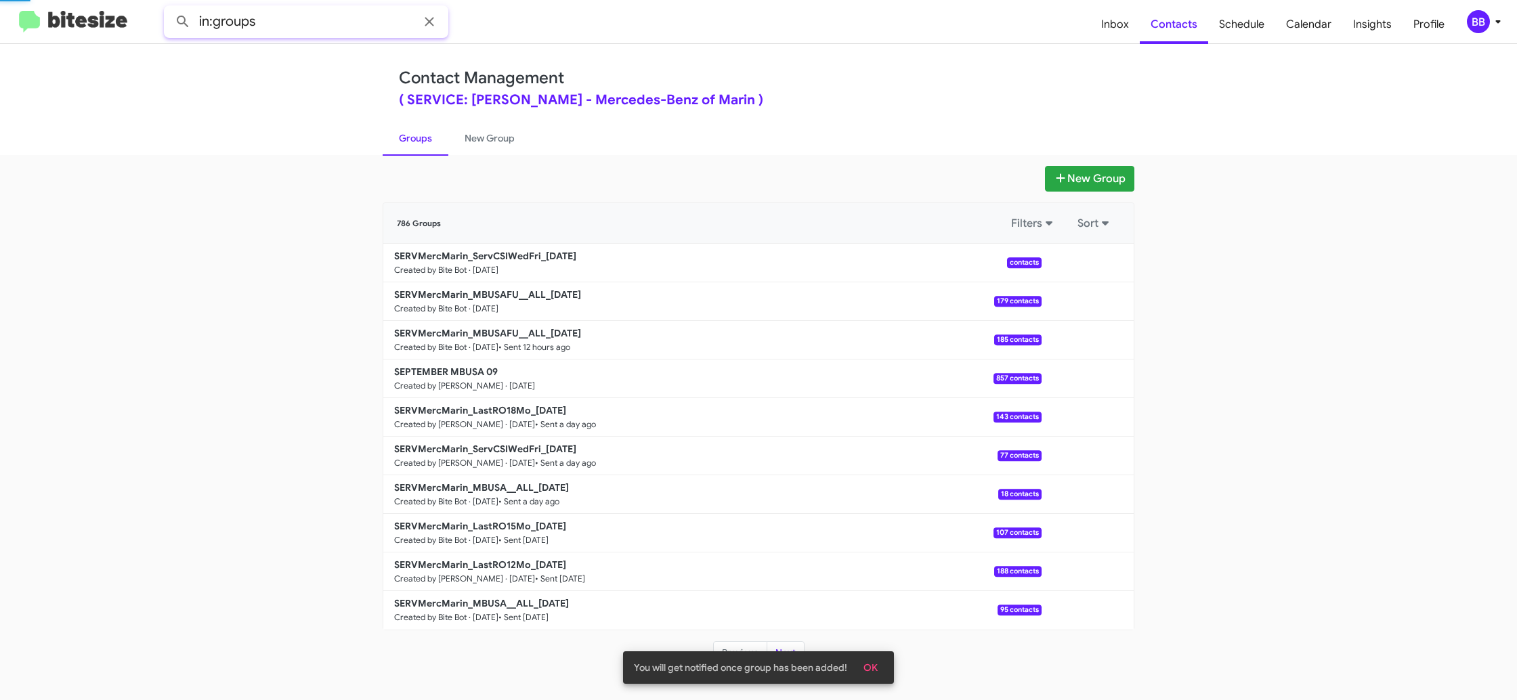
click at [296, 16] on input "in:groups" at bounding box center [306, 21] width 284 height 33
type input "in:groups cSI"
click at [169, 8] on button at bounding box center [182, 21] width 27 height 27
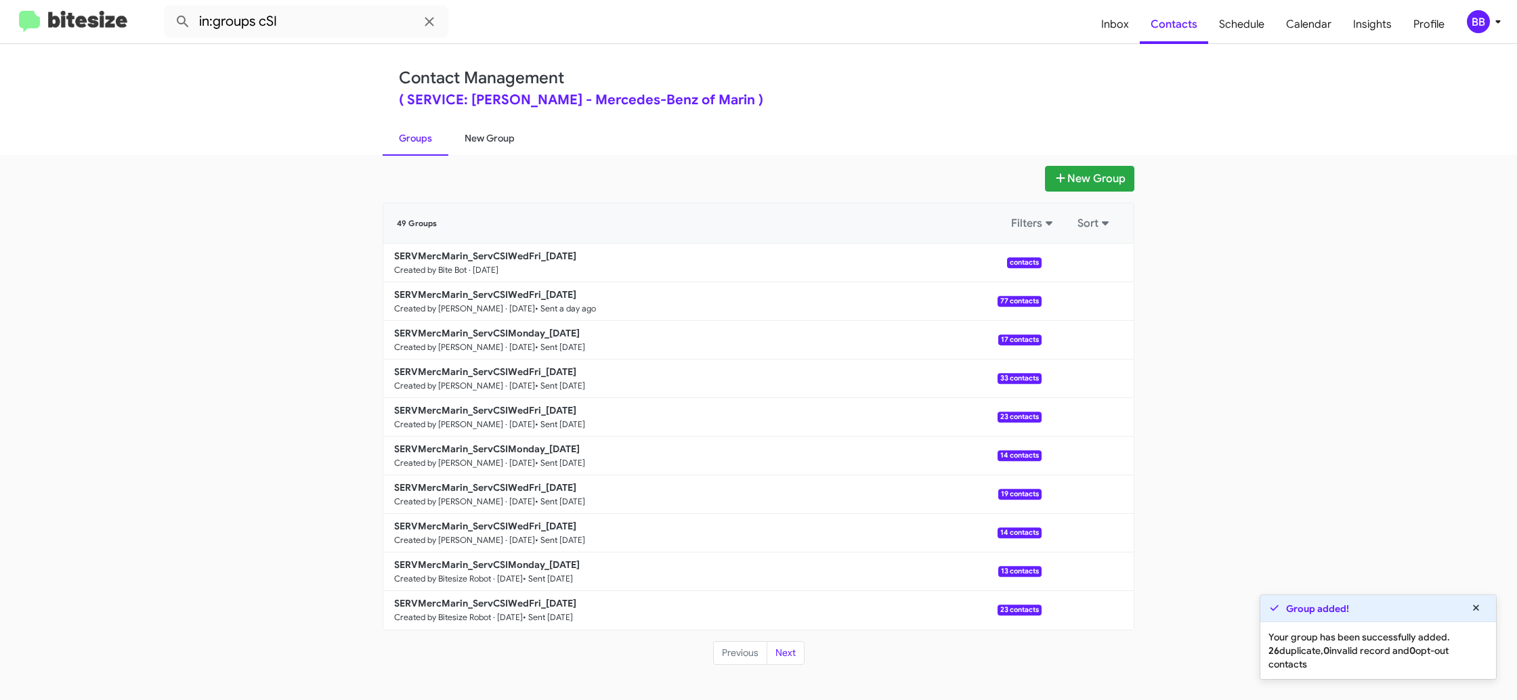
click at [467, 139] on link "New Group" at bounding box center [489, 138] width 83 height 35
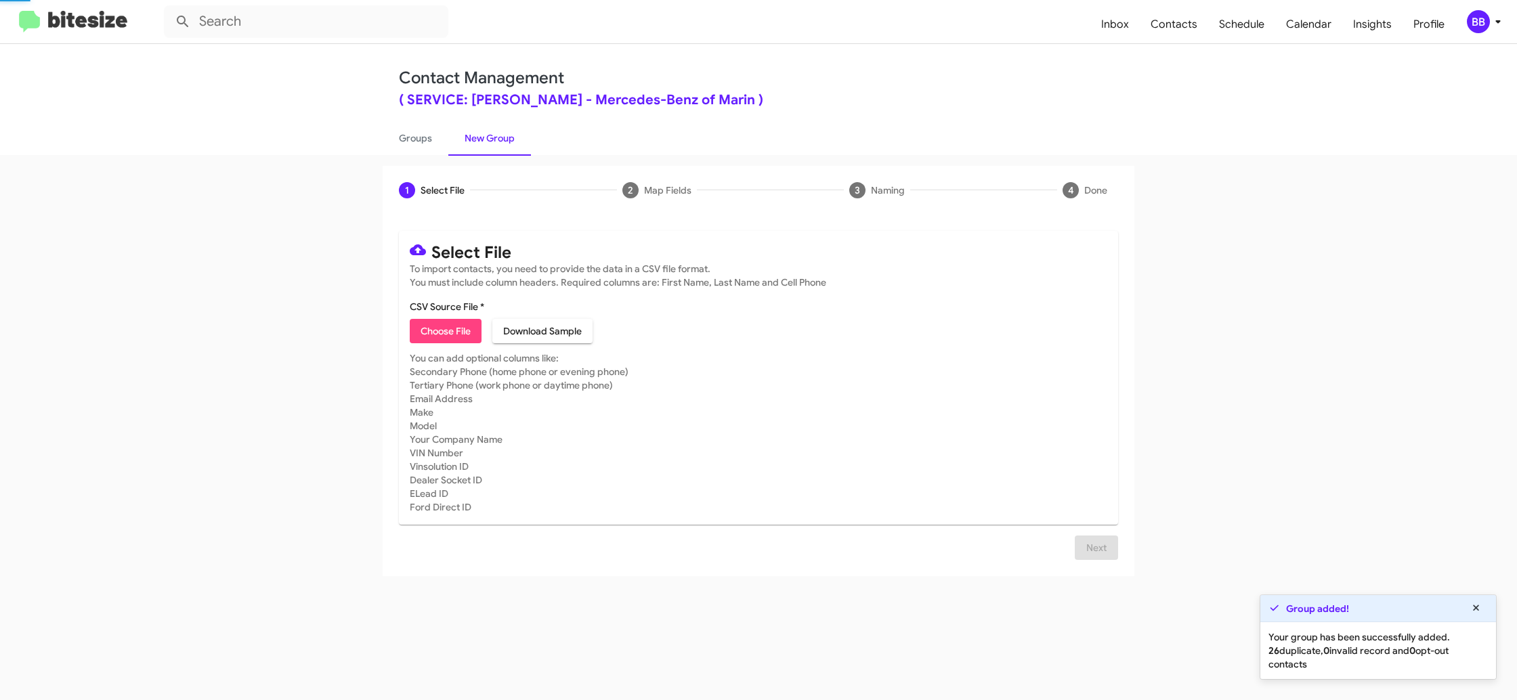
drag, startPoint x: 467, startPoint y: 139, endPoint x: 367, endPoint y: 137, distance: 100.3
click at [467, 138] on link "New Group" at bounding box center [489, 138] width 83 height 35
click at [408, 142] on link "Groups" at bounding box center [416, 138] width 66 height 35
type input "in:groups"
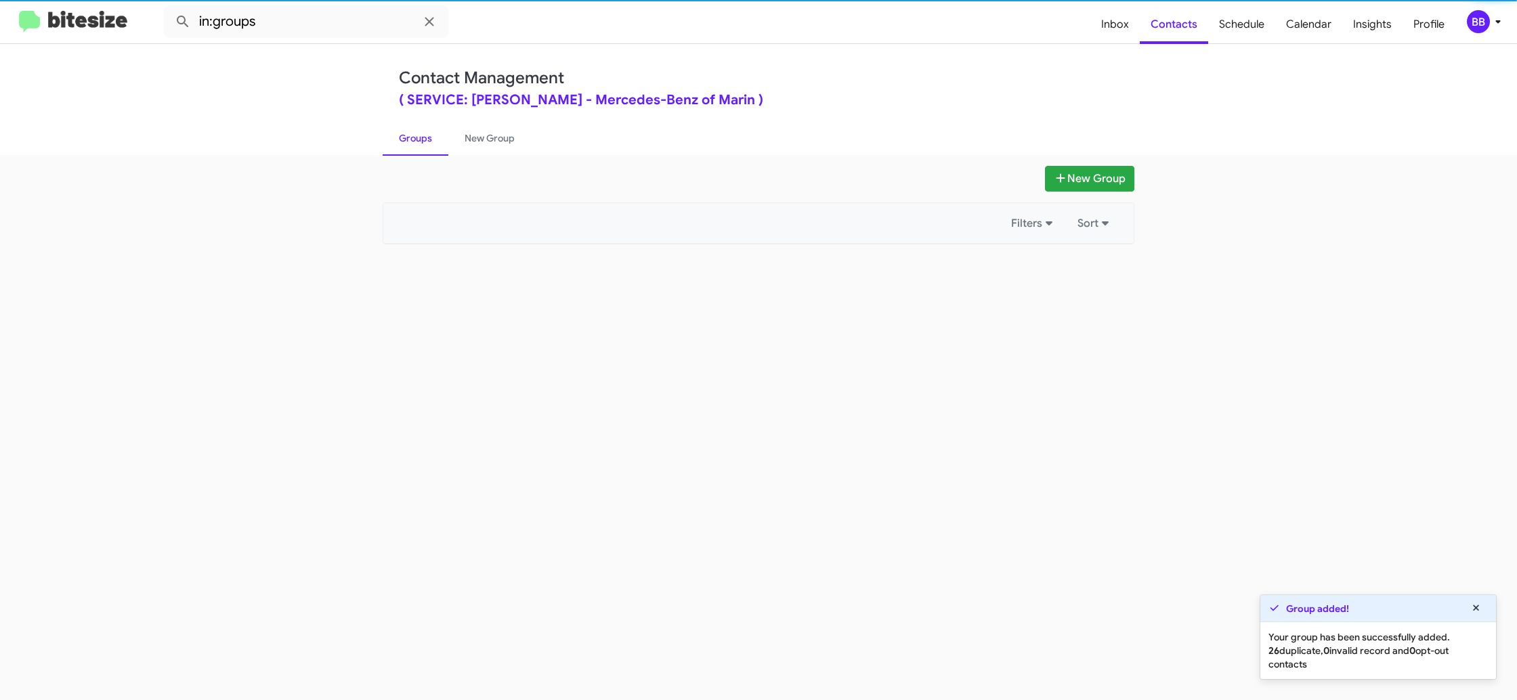
click at [408, 142] on link "Groups" at bounding box center [416, 138] width 66 height 35
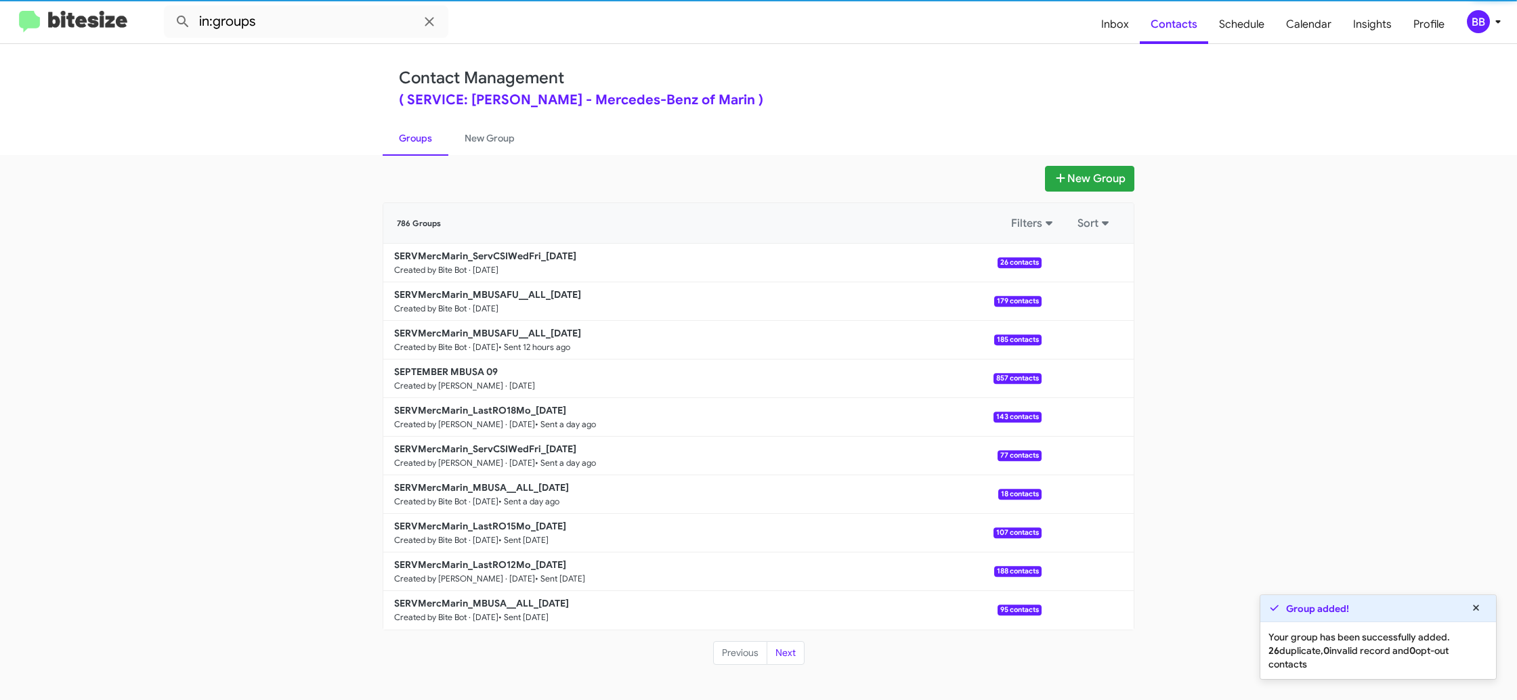
drag, startPoint x: 408, startPoint y: 142, endPoint x: 897, endPoint y: 220, distance: 495.3
click at [408, 141] on link "Groups" at bounding box center [416, 138] width 66 height 35
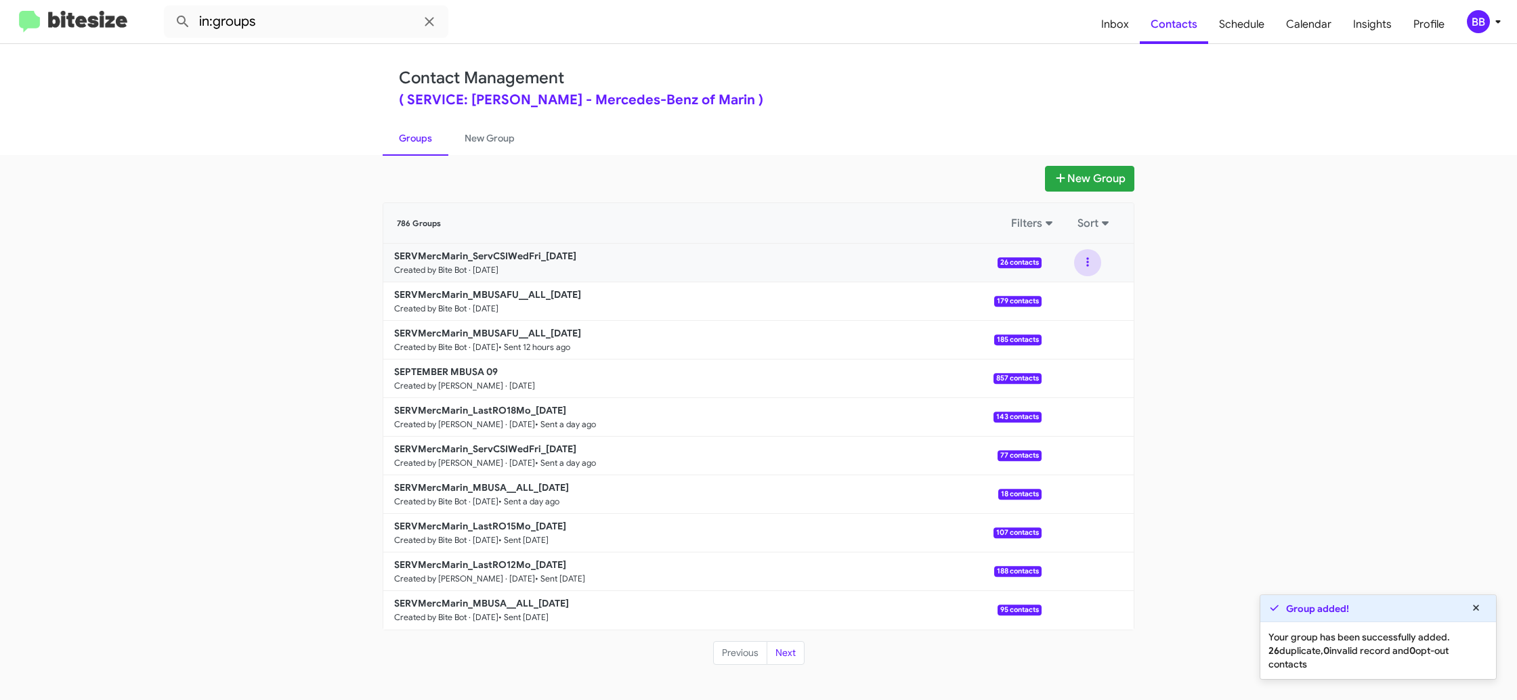
click at [1093, 272] on button at bounding box center [1087, 262] width 27 height 27
click at [1086, 295] on button "View contacts" at bounding box center [1047, 299] width 108 height 33
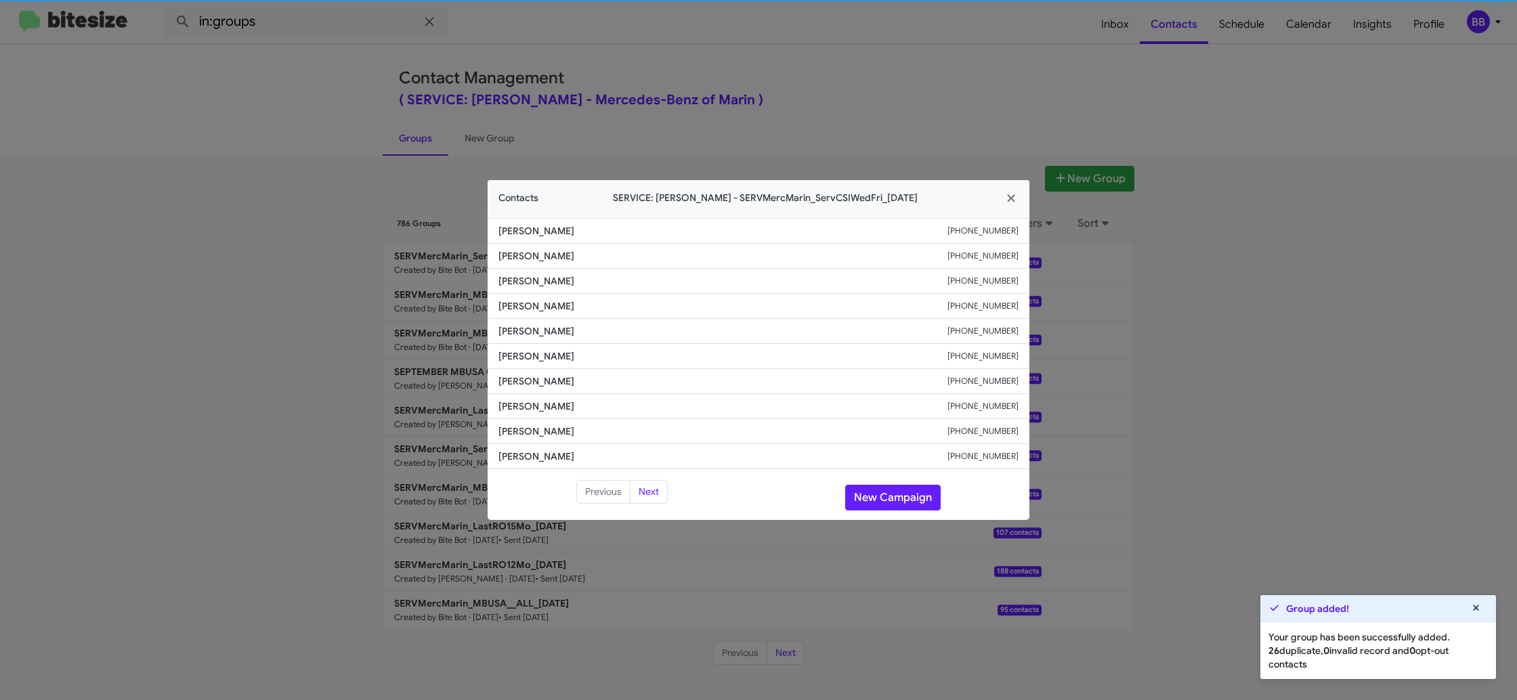
click at [525, 337] on span "Lawrence Levey" at bounding box center [723, 331] width 449 height 14
click at [525, 336] on span "Lawrence Levey" at bounding box center [723, 331] width 449 height 14
copy span "Lawrence Levey"
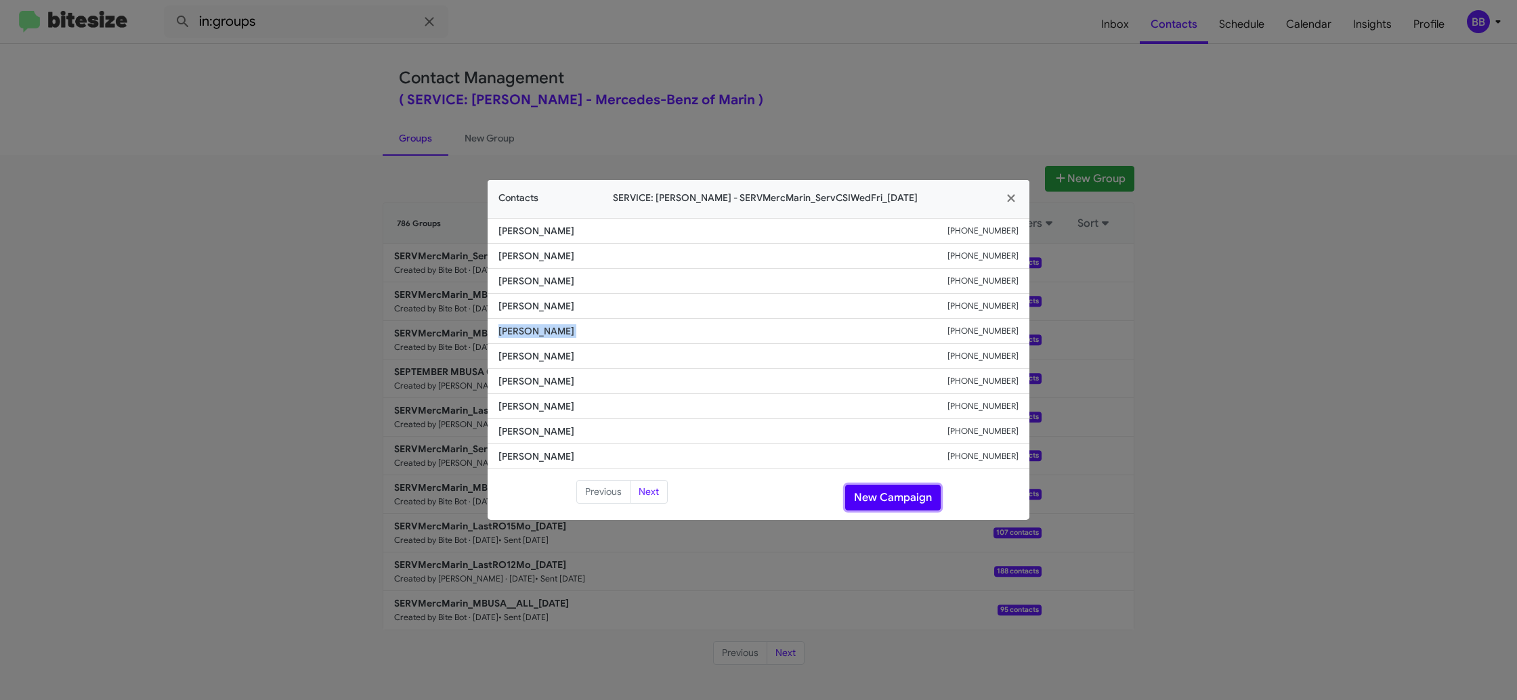
click at [872, 501] on button "New Campaign" at bounding box center [893, 498] width 96 height 26
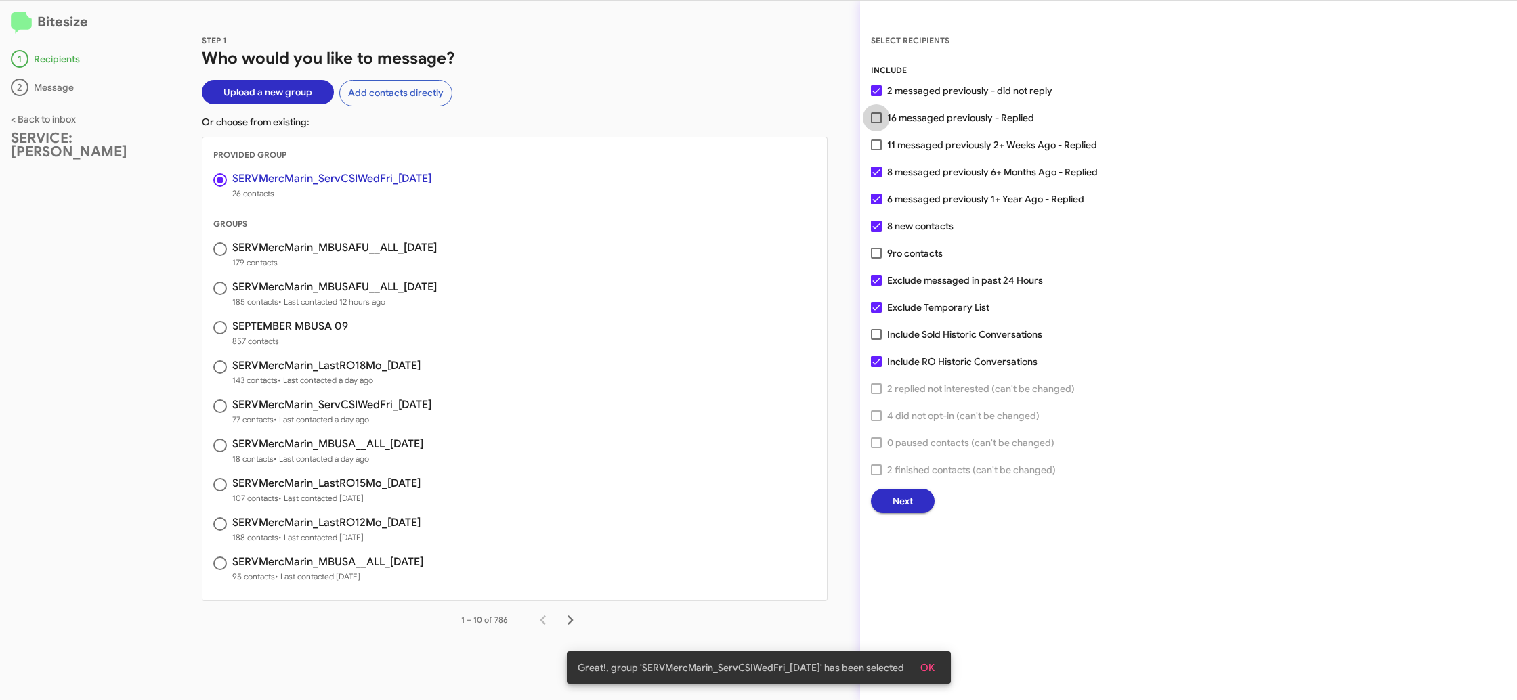
drag, startPoint x: 897, startPoint y: 122, endPoint x: 908, endPoint y: 153, distance: 33.0
click at [897, 122] on span "16 messaged previously - Replied" at bounding box center [960, 118] width 147 height 16
click at [876, 123] on input "16 messaged previously - Replied" at bounding box center [876, 123] width 1 height 1
checkbox input "true"
click at [918, 257] on span "ro contacts" at bounding box center [918, 253] width 50 height 12
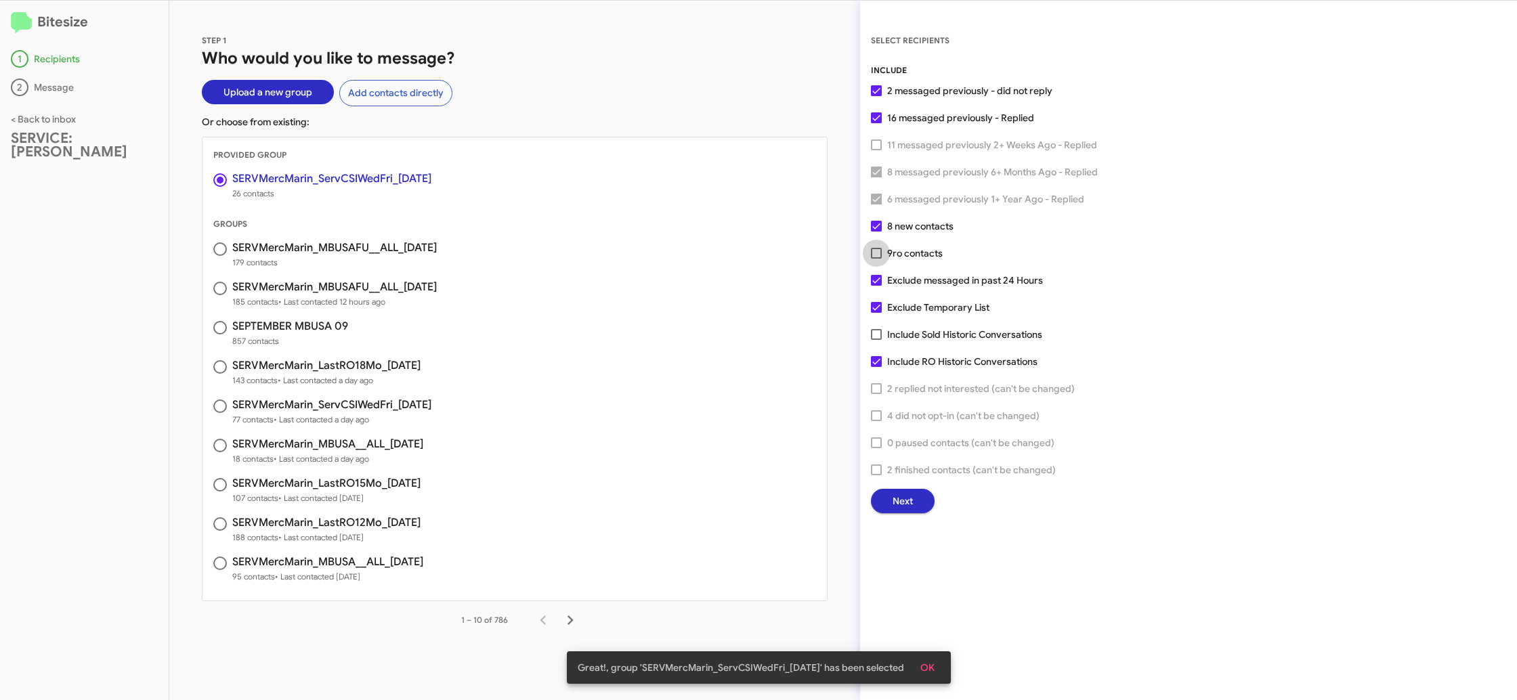
click at [876, 259] on input "9 ro contacts" at bounding box center [876, 259] width 1 height 1
checkbox input "true"
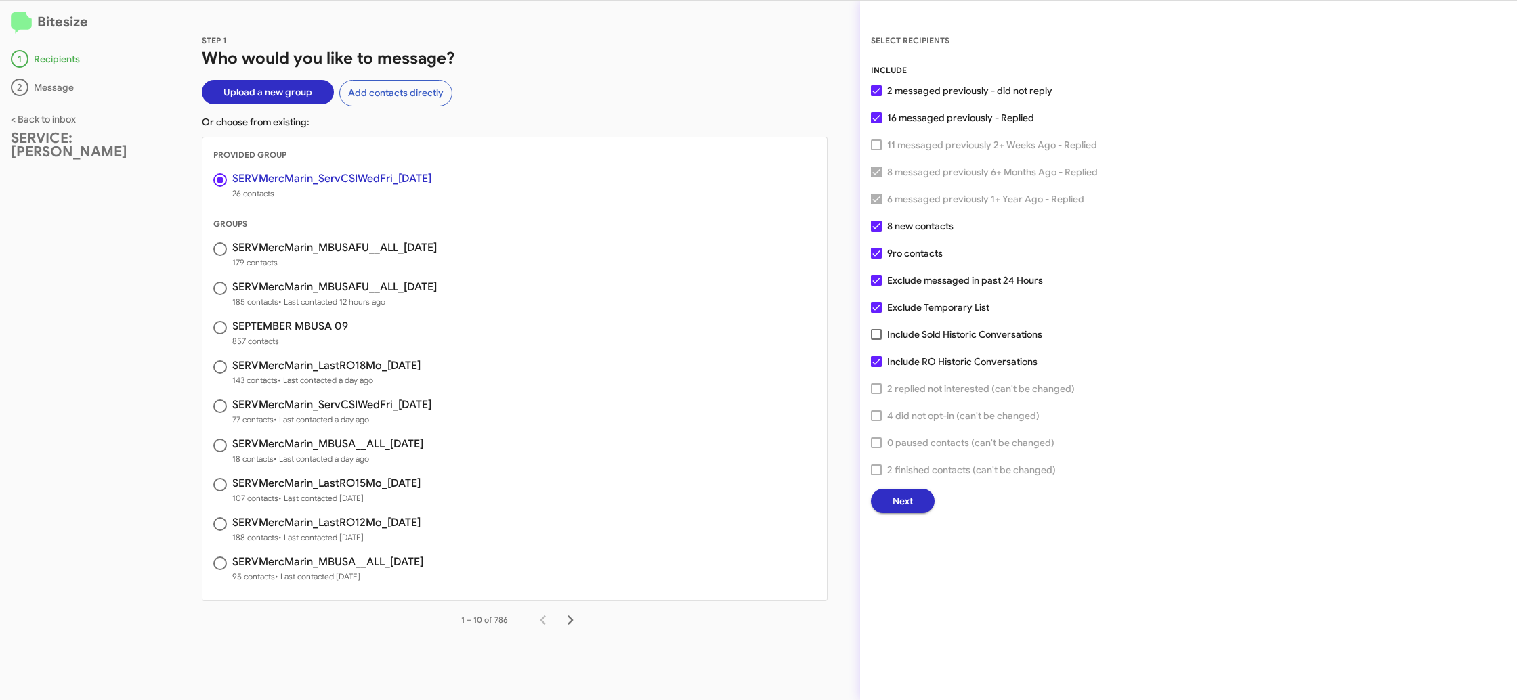
click at [910, 492] on span "Next" at bounding box center [903, 501] width 20 height 24
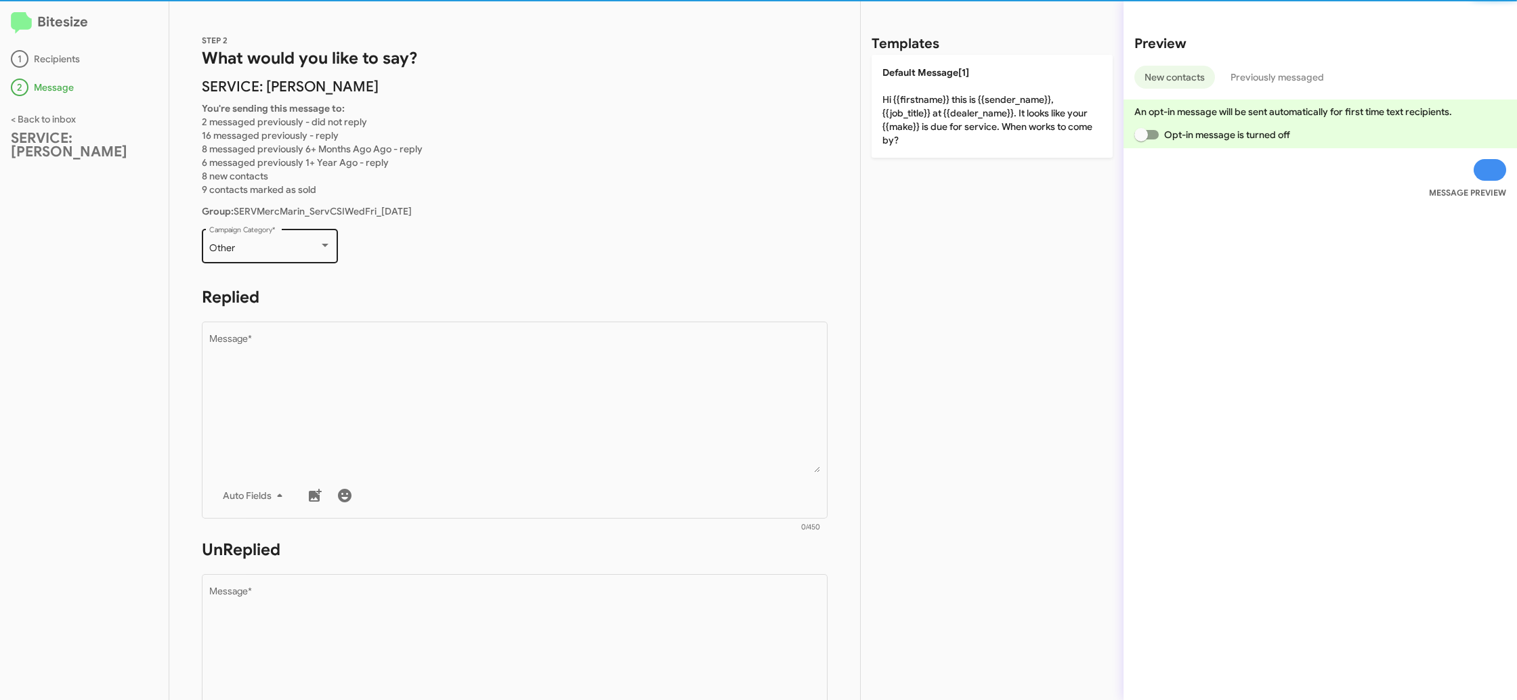
click at [307, 257] on div "Other Campaign Category *" at bounding box center [270, 244] width 122 height 37
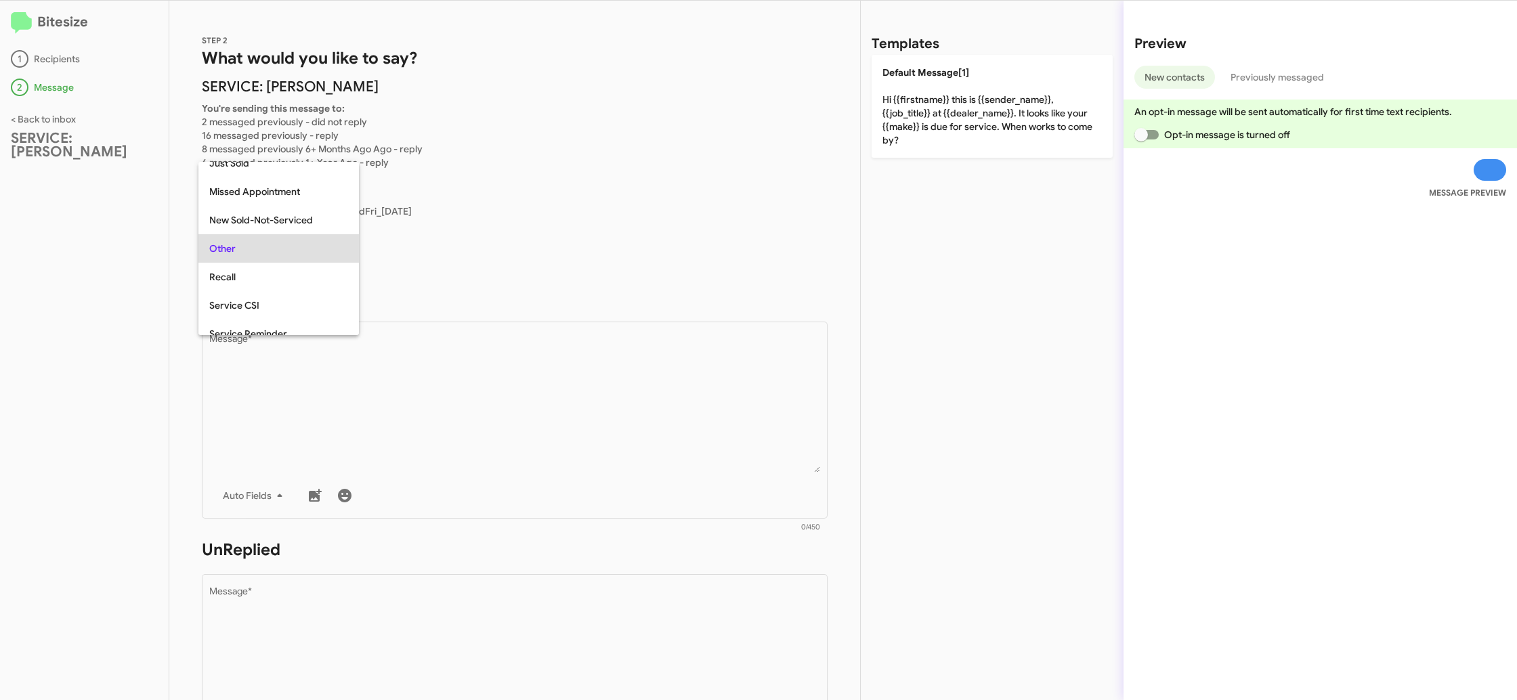
click at [310, 252] on span "Other" at bounding box center [278, 248] width 139 height 28
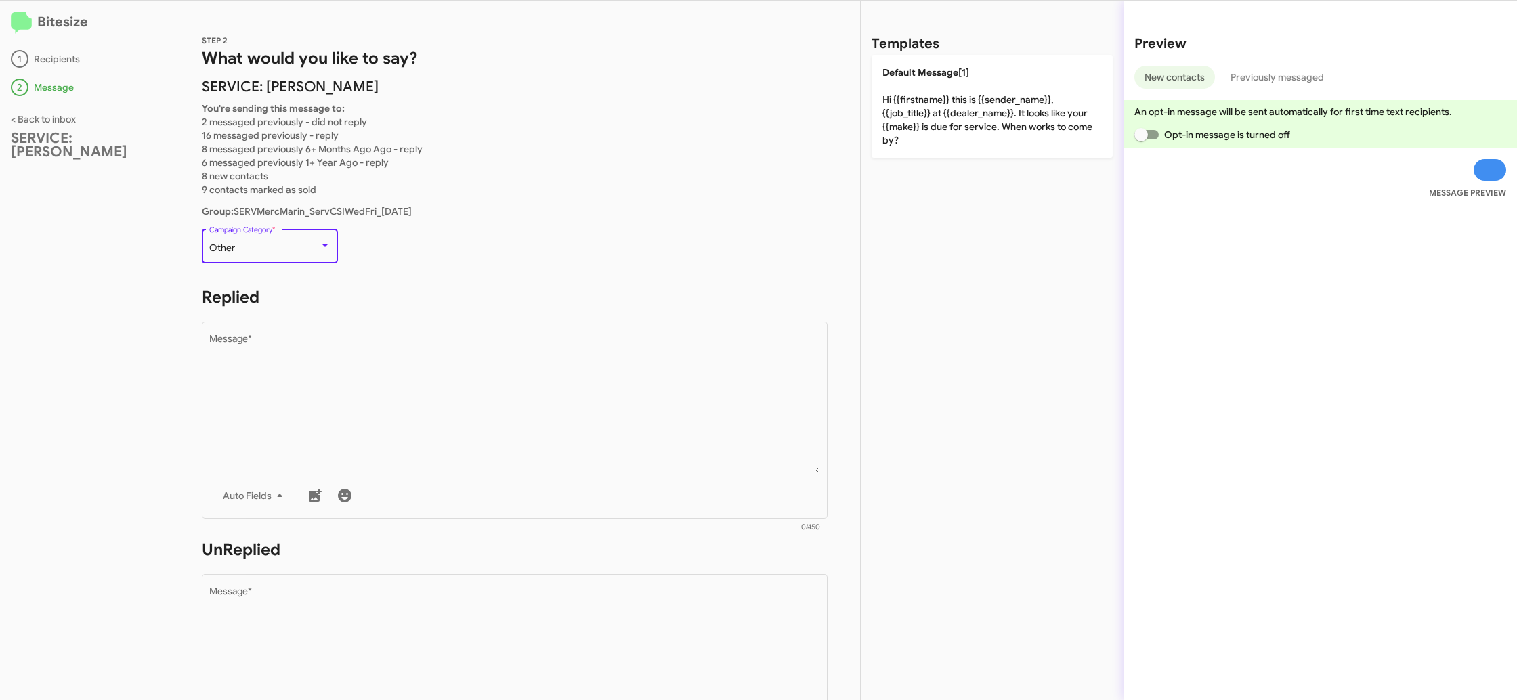
scroll to position [300, 0]
click at [280, 242] on div "Other Campaign Category *" at bounding box center [270, 244] width 122 height 37
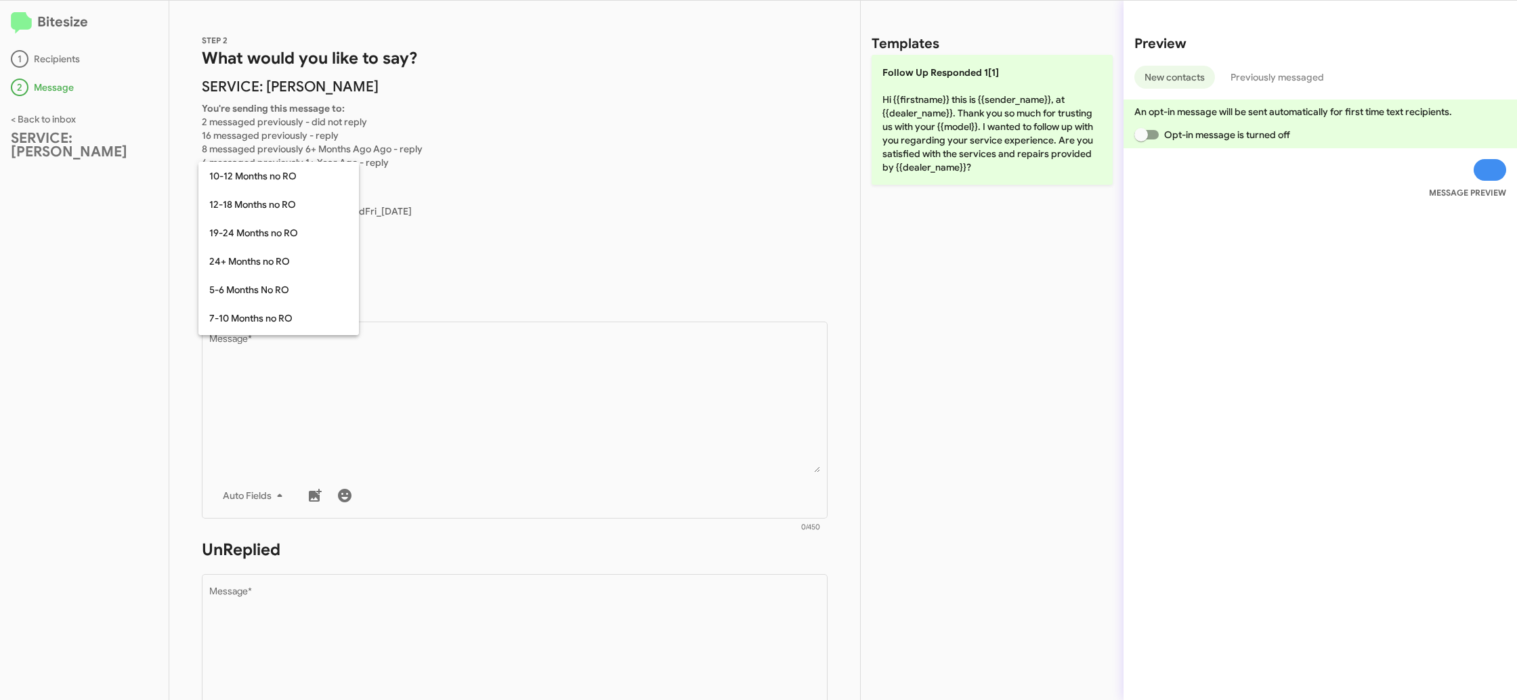
scroll to position [354, 0]
click at [480, 377] on div at bounding box center [758, 350] width 1517 height 700
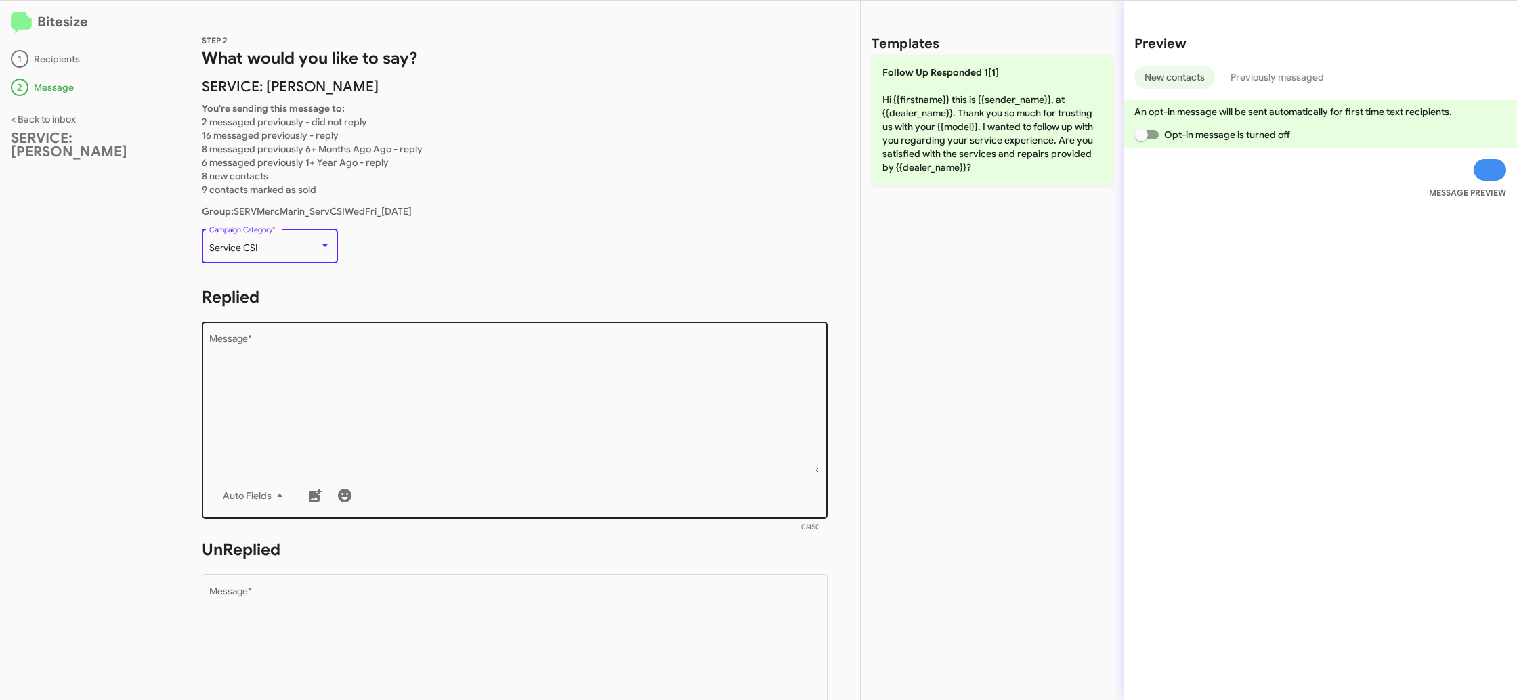
click at [480, 377] on textarea "Message *" at bounding box center [515, 404] width 612 height 138
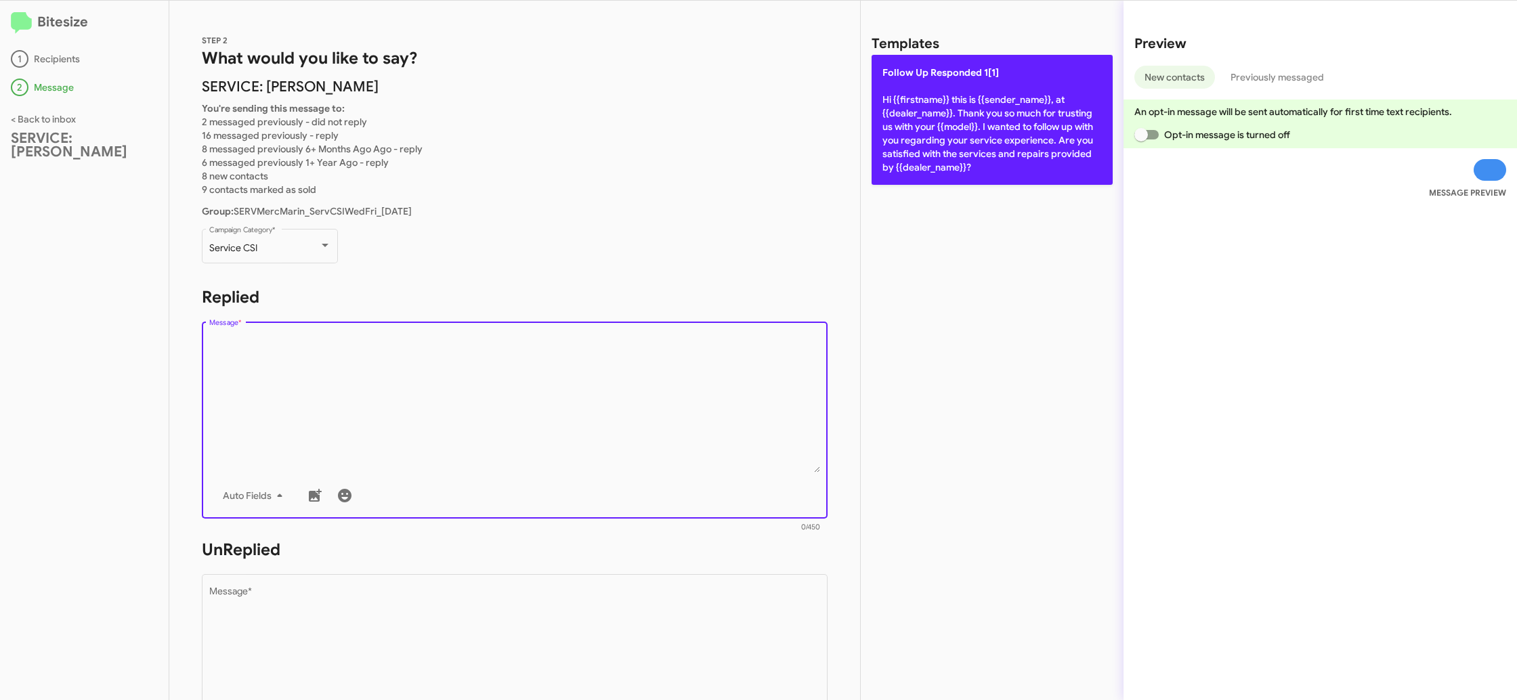
drag, startPoint x: 480, startPoint y: 377, endPoint x: 887, endPoint y: 107, distance: 488.0
click at [494, 364] on textarea "Message *" at bounding box center [515, 404] width 612 height 138
drag, startPoint x: 994, startPoint y: 68, endPoint x: 963, endPoint y: 84, distance: 35.1
click at [992, 69] on span "Follow Up Responded 1[1]" at bounding box center [941, 72] width 116 height 12
type textarea "Hi {{firstname}} this is {{sender_name}}, at {{dealer_name}}. Thank you so much…"
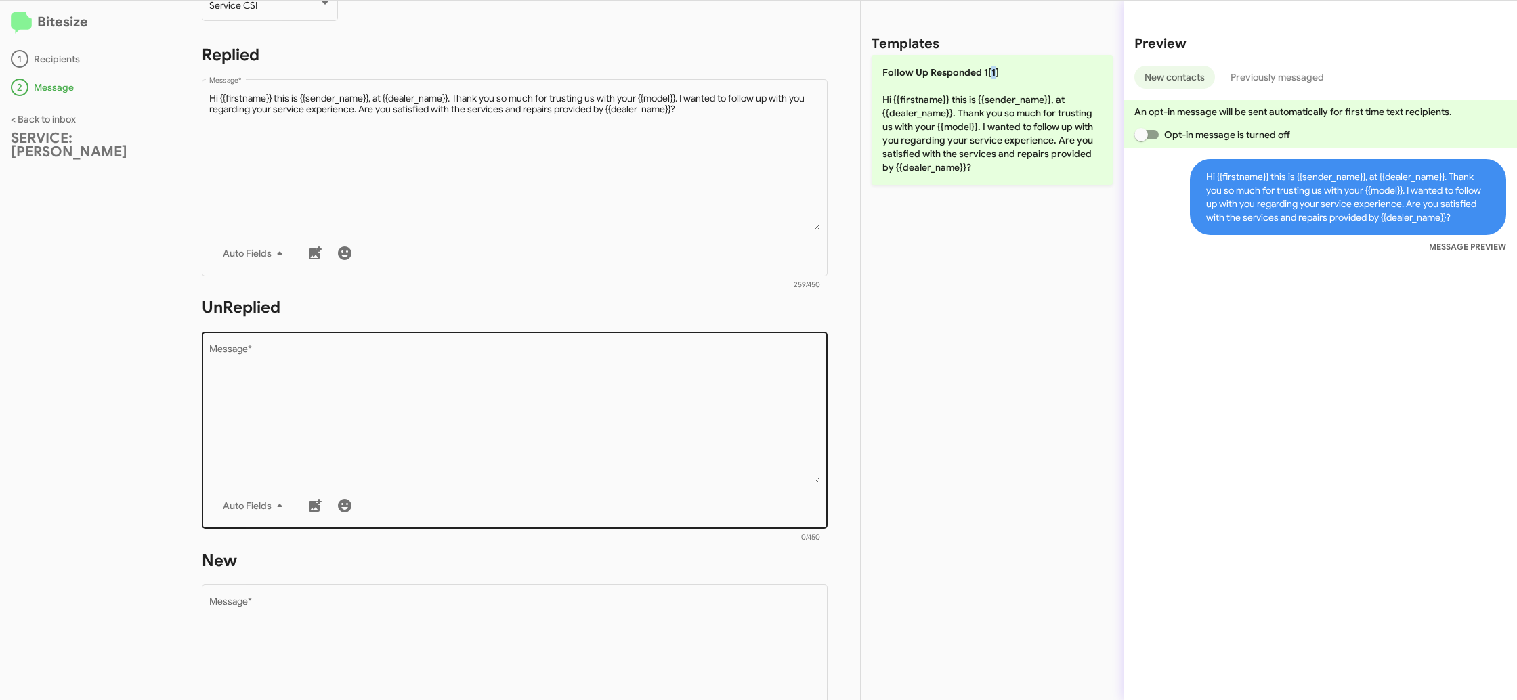
scroll to position [316, 0]
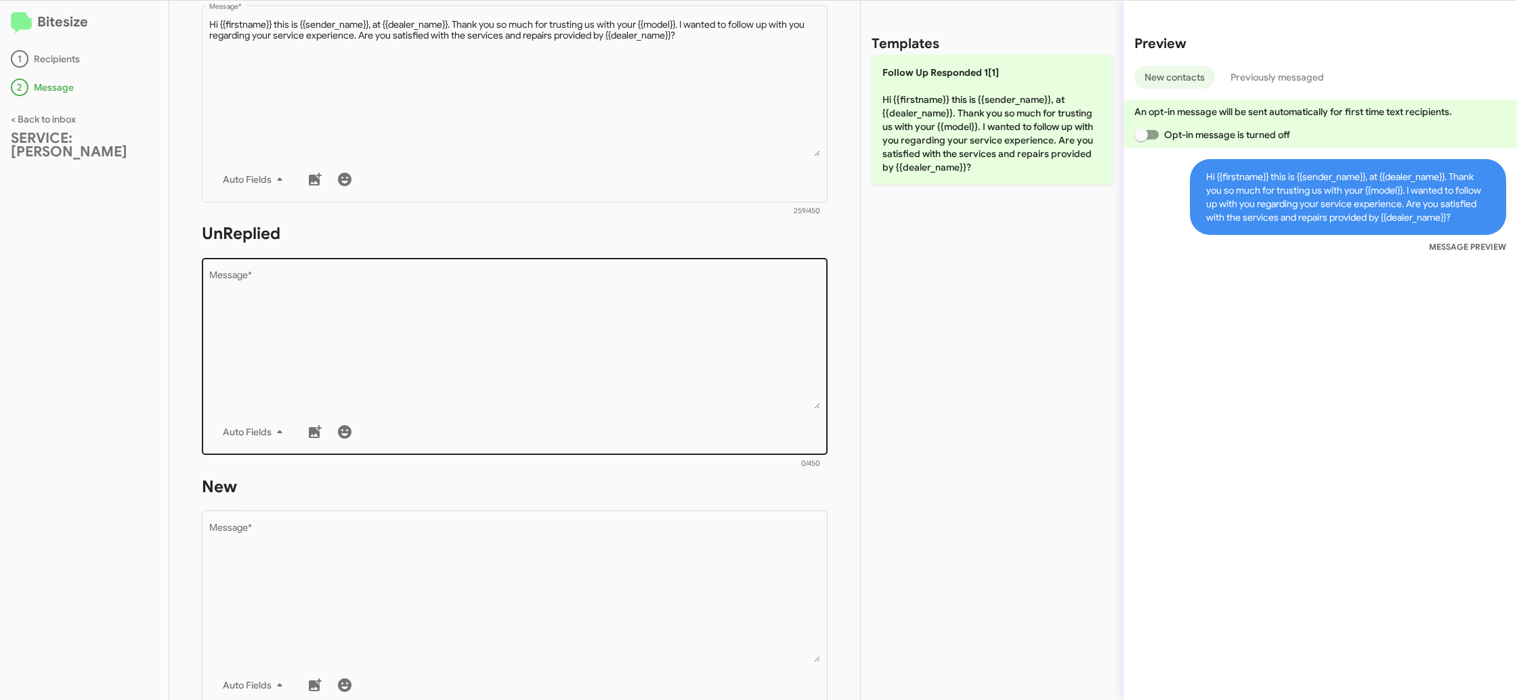
click at [523, 377] on textarea "Message *" at bounding box center [515, 340] width 612 height 138
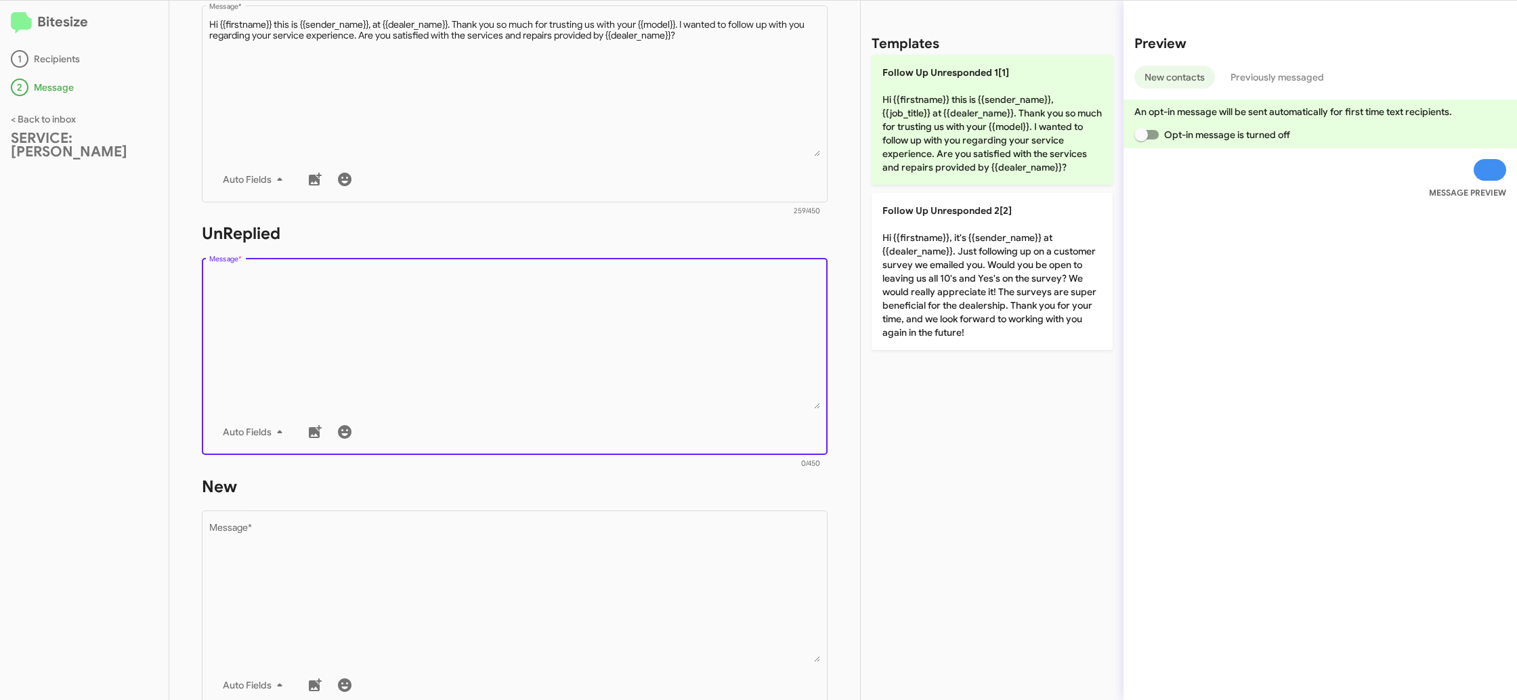
click at [523, 377] on textarea "Message *" at bounding box center [515, 340] width 612 height 138
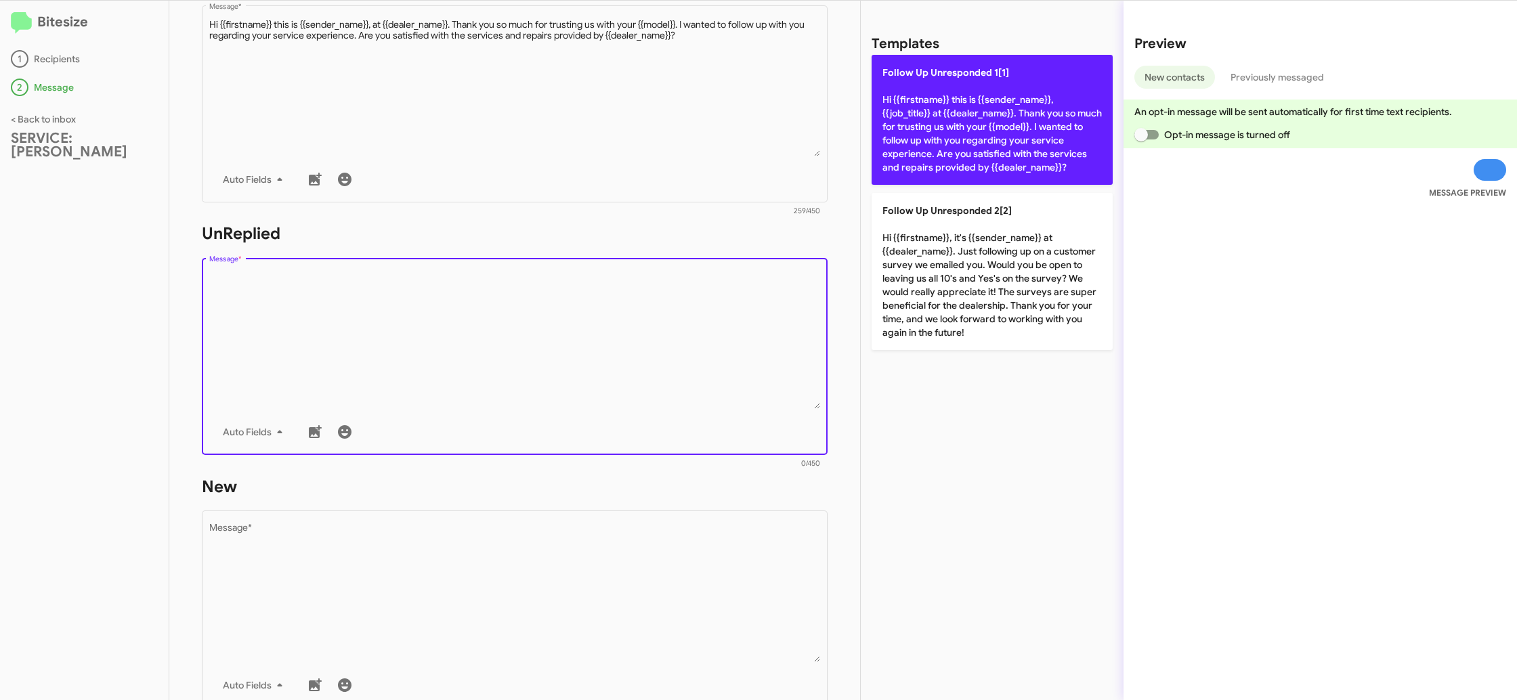
drag, startPoint x: 526, startPoint y: 374, endPoint x: 883, endPoint y: 125, distance: 435.5
click at [552, 354] on textarea "Message *" at bounding box center [515, 340] width 612 height 138
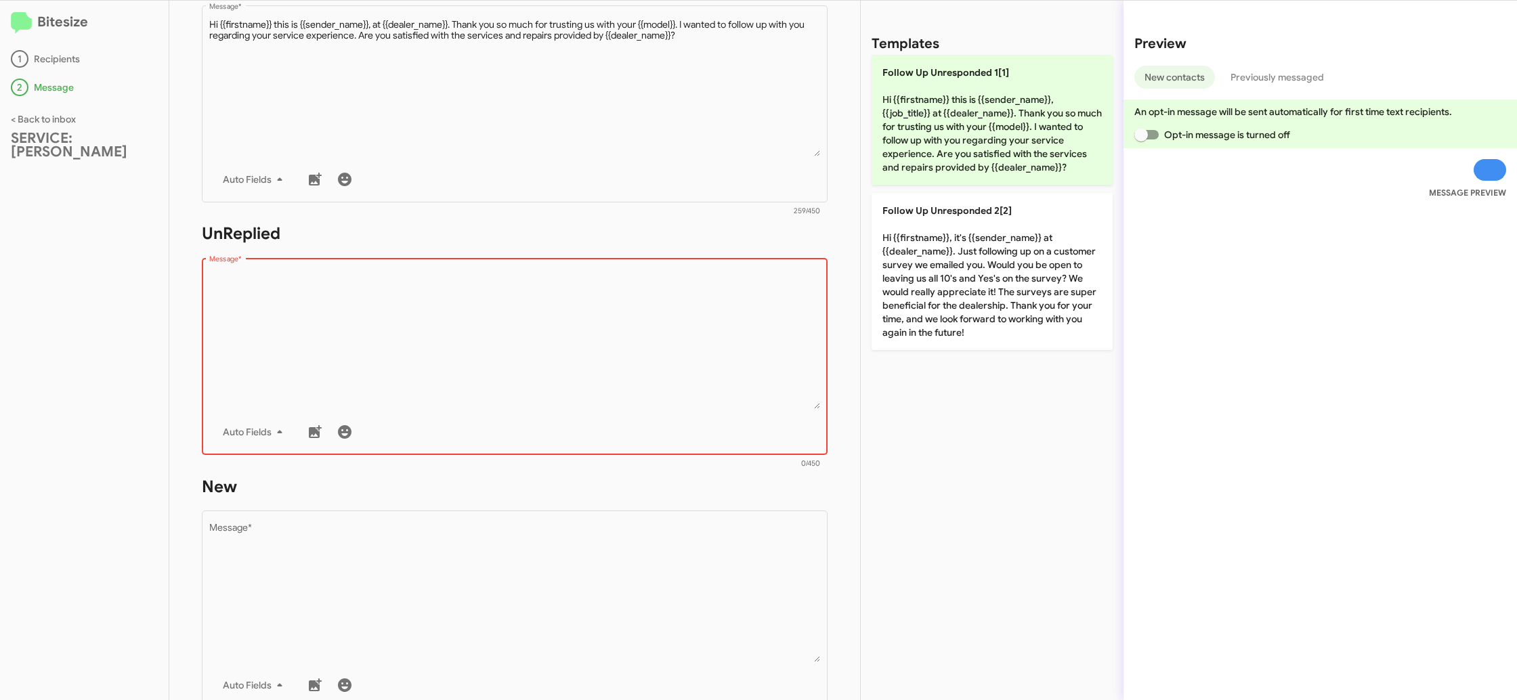
click at [588, 321] on textarea "Message *" at bounding box center [515, 340] width 612 height 138
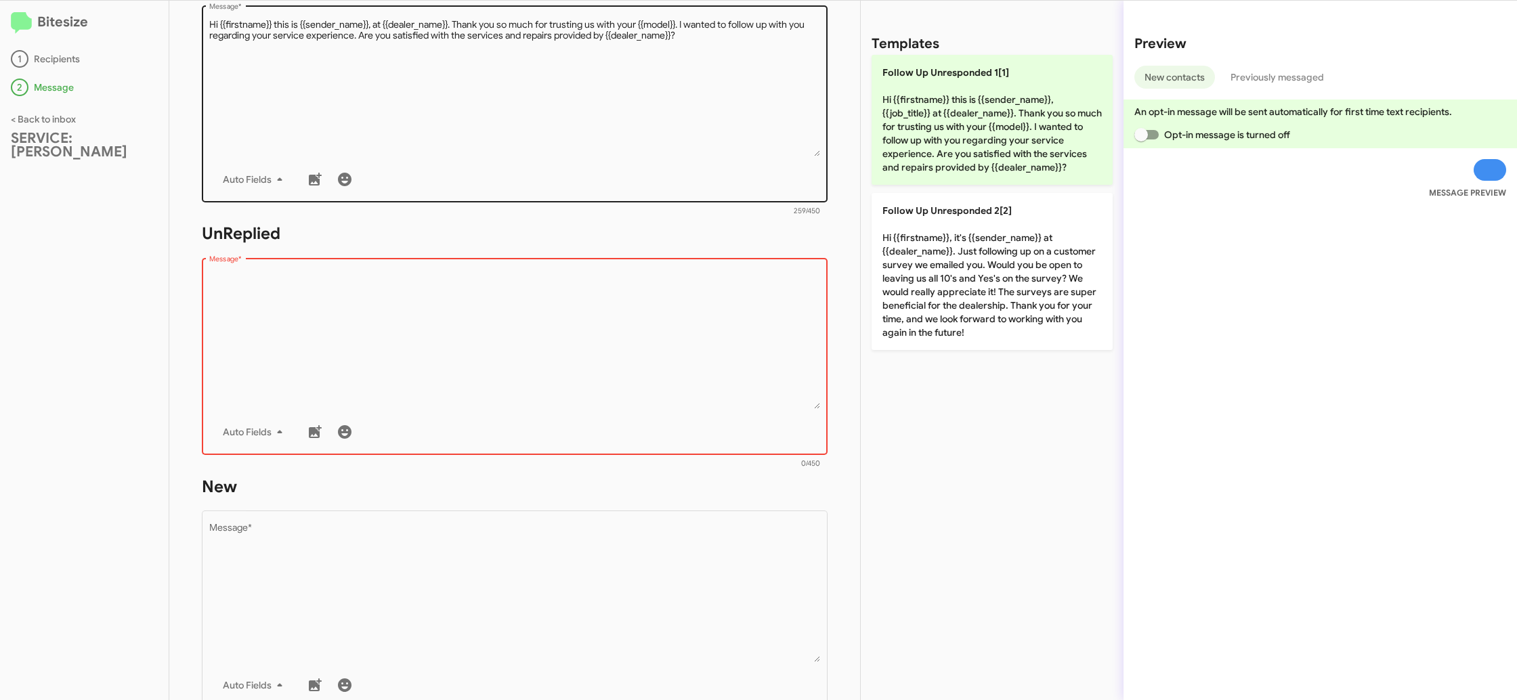
drag, startPoint x: 588, startPoint y: 321, endPoint x: 818, endPoint y: 181, distance: 269.6
click at [602, 308] on textarea "Message *" at bounding box center [515, 340] width 612 height 138
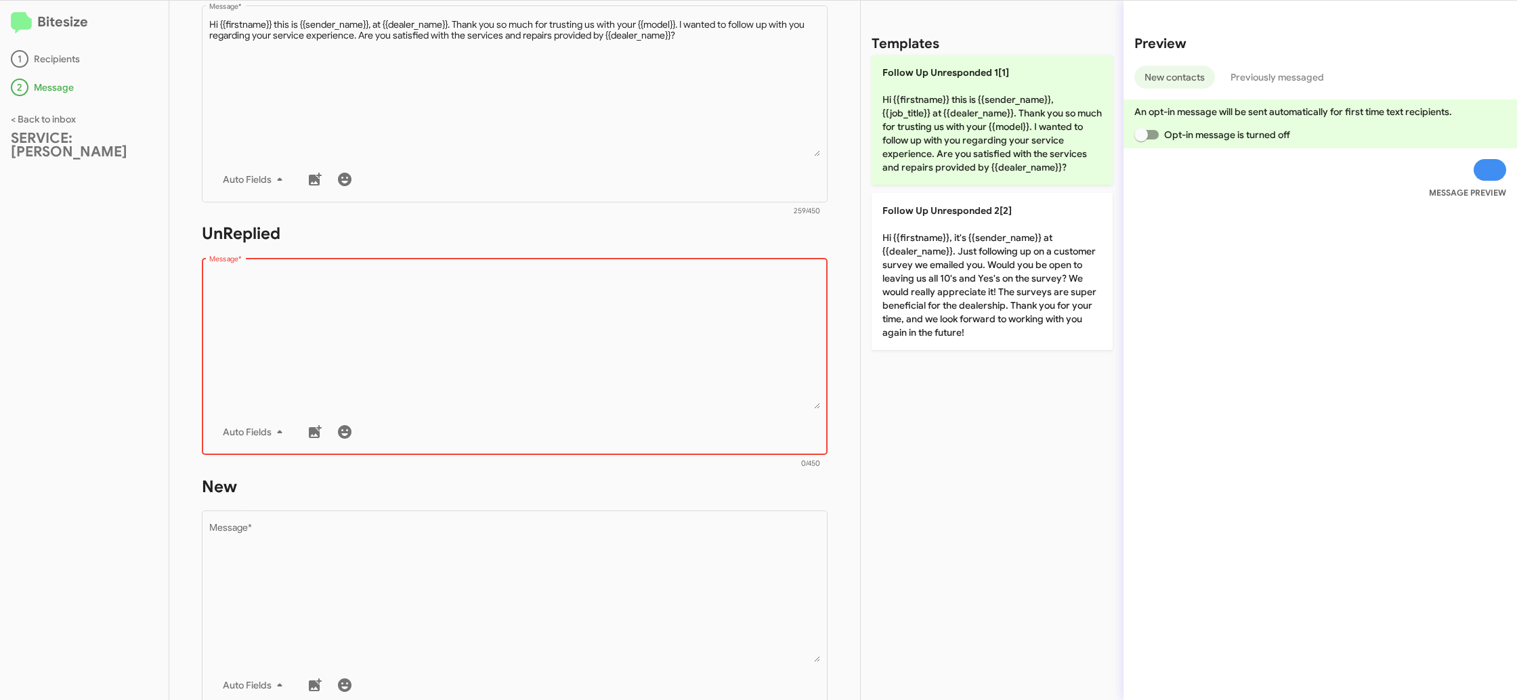
click at [902, 109] on p "Follow Up Unresponded 1[1] Hi {{firstname}} this is {{sender_name}}, {{job_titl…" at bounding box center [992, 120] width 241 height 130
type textarea "Hi {{firstname}} this is {{sender_name}}, {{job_title}} at {{dealer_name}}. Tha…"
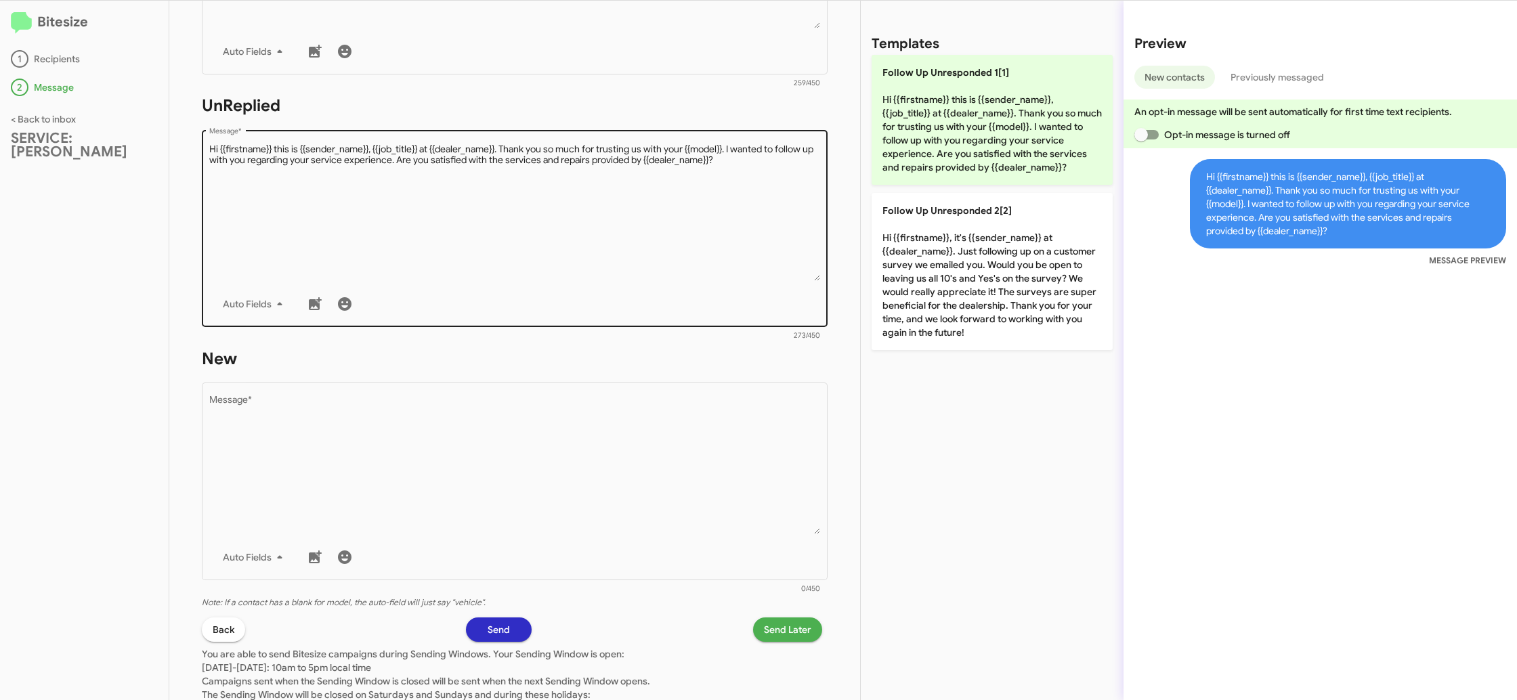
scroll to position [514, 0]
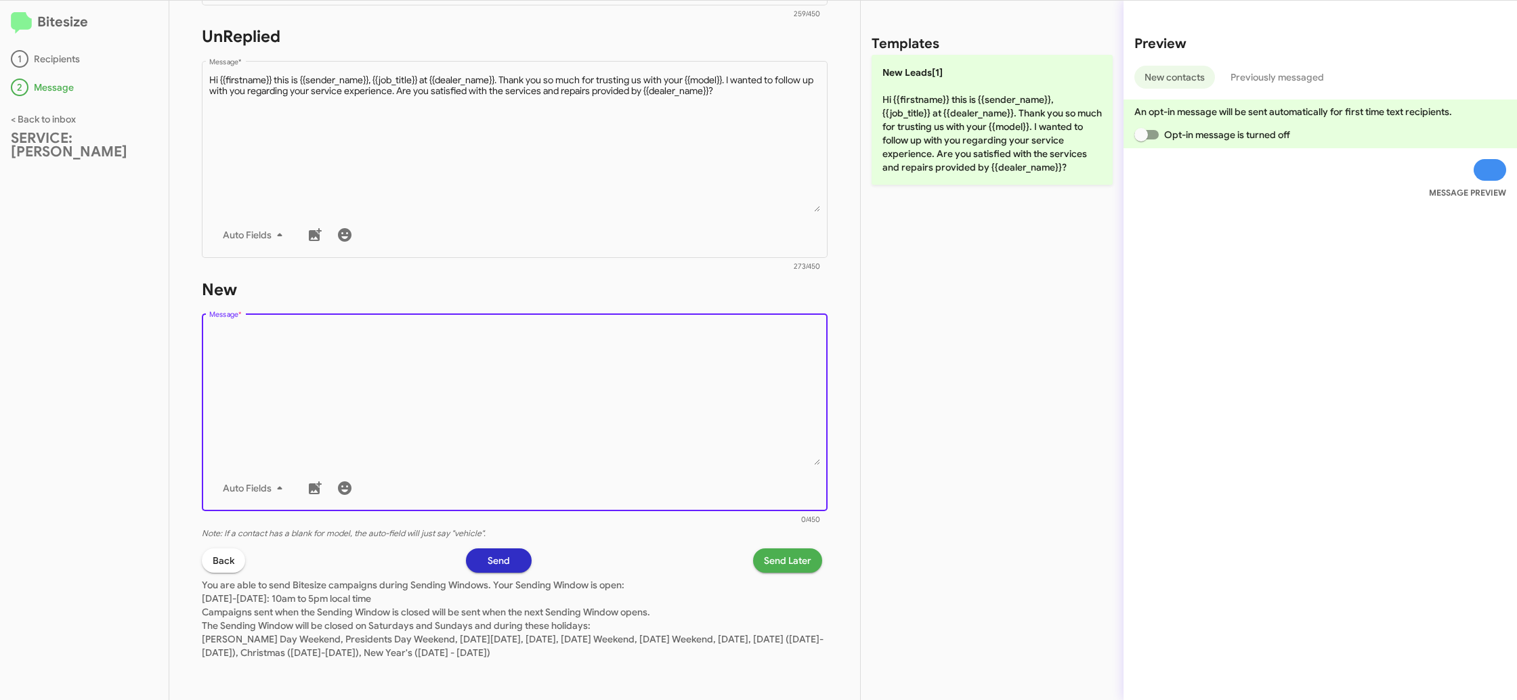
click at [636, 378] on textarea "Message *" at bounding box center [515, 396] width 612 height 138
click at [659, 351] on textarea "Message *" at bounding box center [515, 396] width 612 height 138
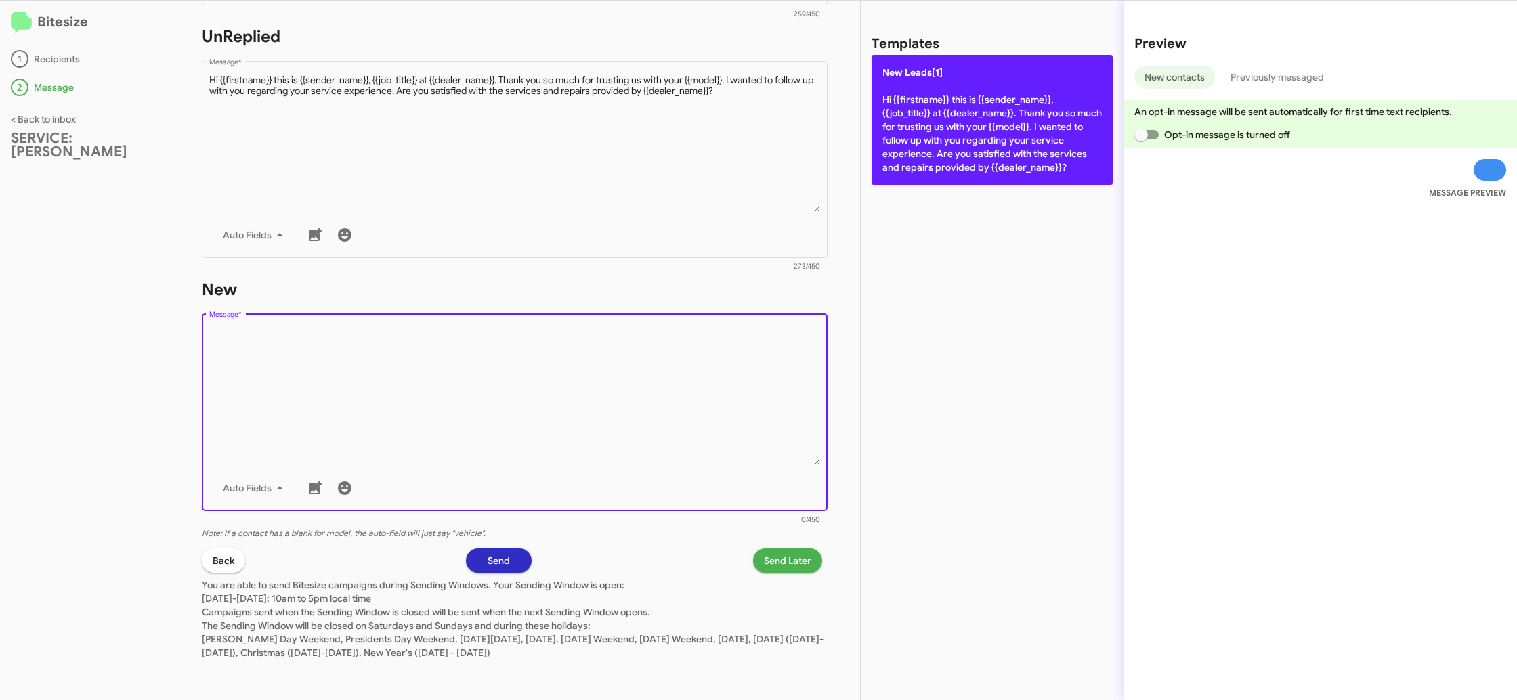
drag, startPoint x: 942, startPoint y: 166, endPoint x: 929, endPoint y: 166, distance: 12.9
click at [942, 166] on p "New Leads[1] Hi {{firstname}} this is {{sender_name}}, {{job_title}} at {{deale…" at bounding box center [992, 120] width 241 height 130
type textarea "Hi {{firstname}} this is {{sender_name}}, {{job_title}} at {{dealer_name}}. Tha…"
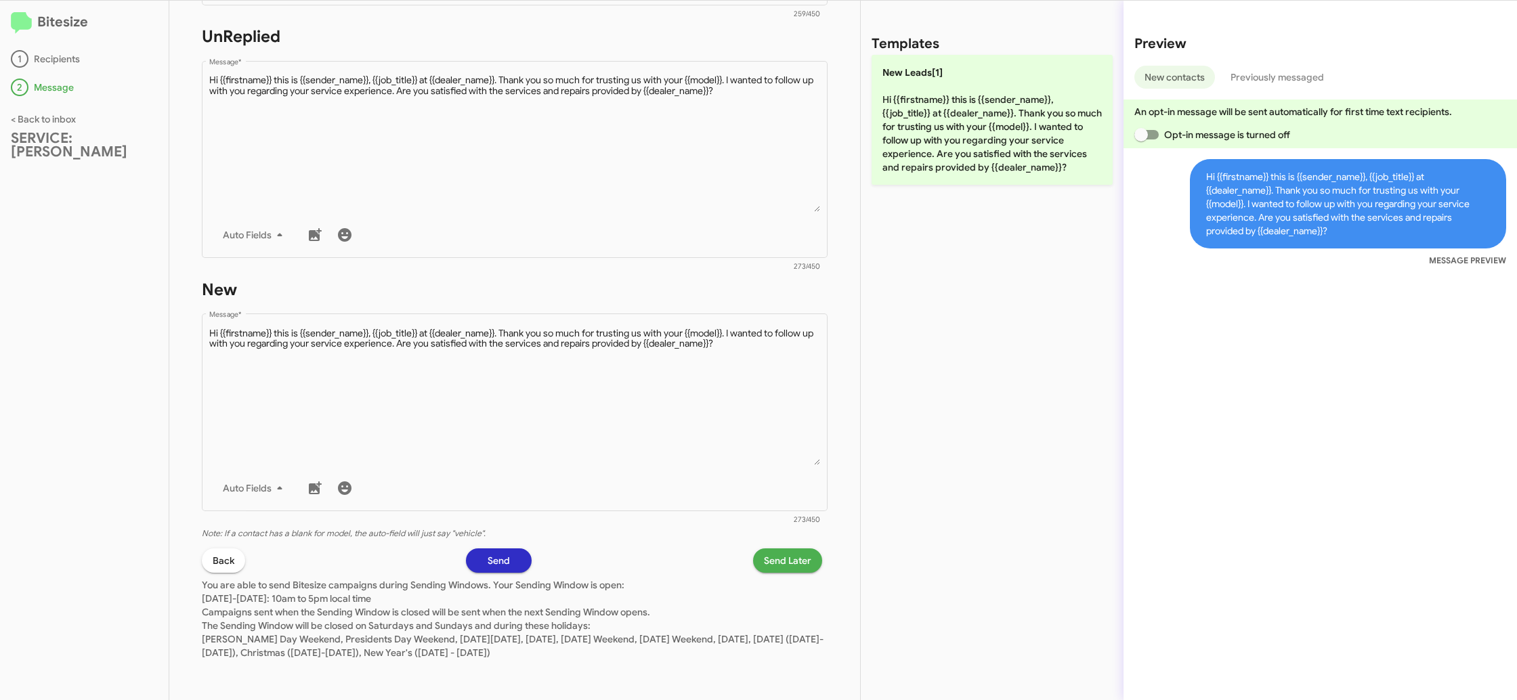
click at [781, 557] on span "Send Later" at bounding box center [787, 561] width 47 height 24
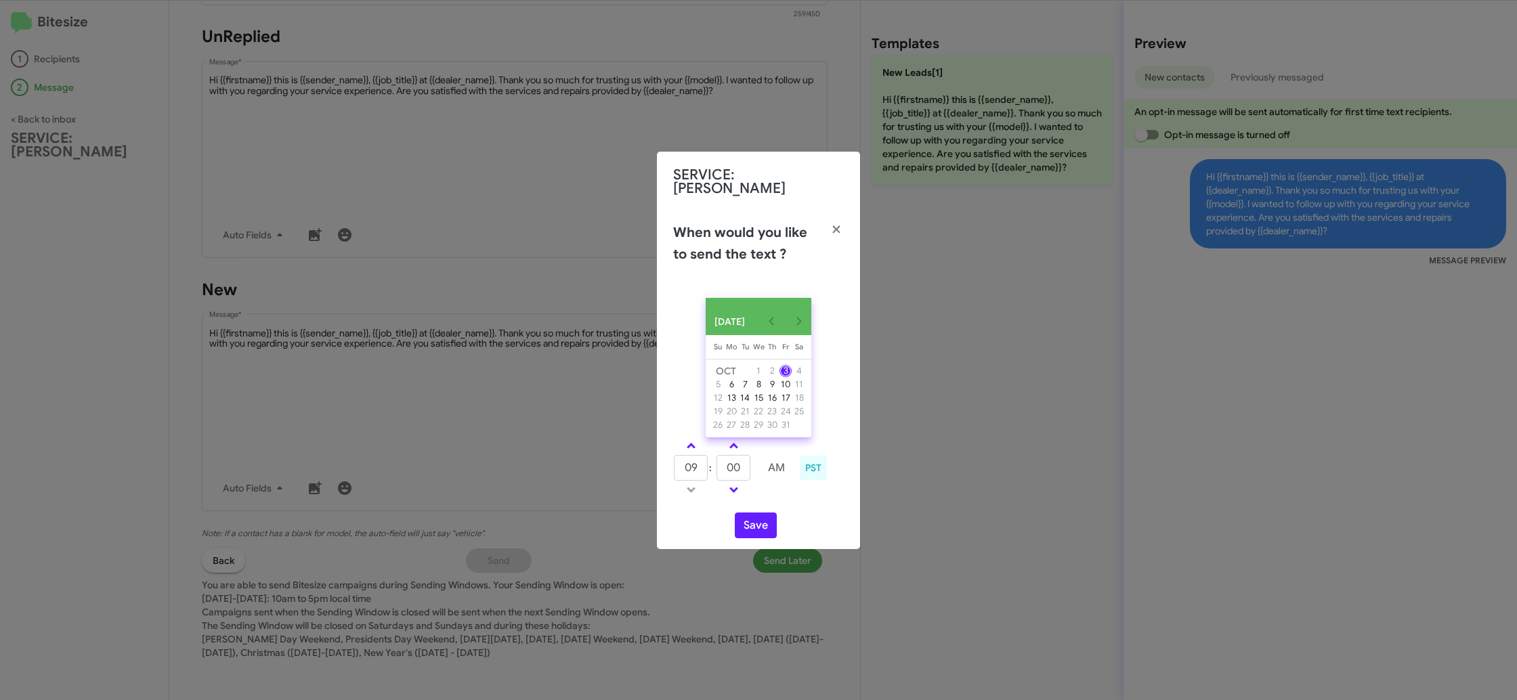
click at [694, 442] on link at bounding box center [691, 446] width 24 height 16
type input "10"
click at [721, 444] on td at bounding box center [733, 446] width 35 height 17
click at [727, 444] on td at bounding box center [733, 446] width 35 height 17
click at [727, 444] on link at bounding box center [734, 446] width 24 height 16
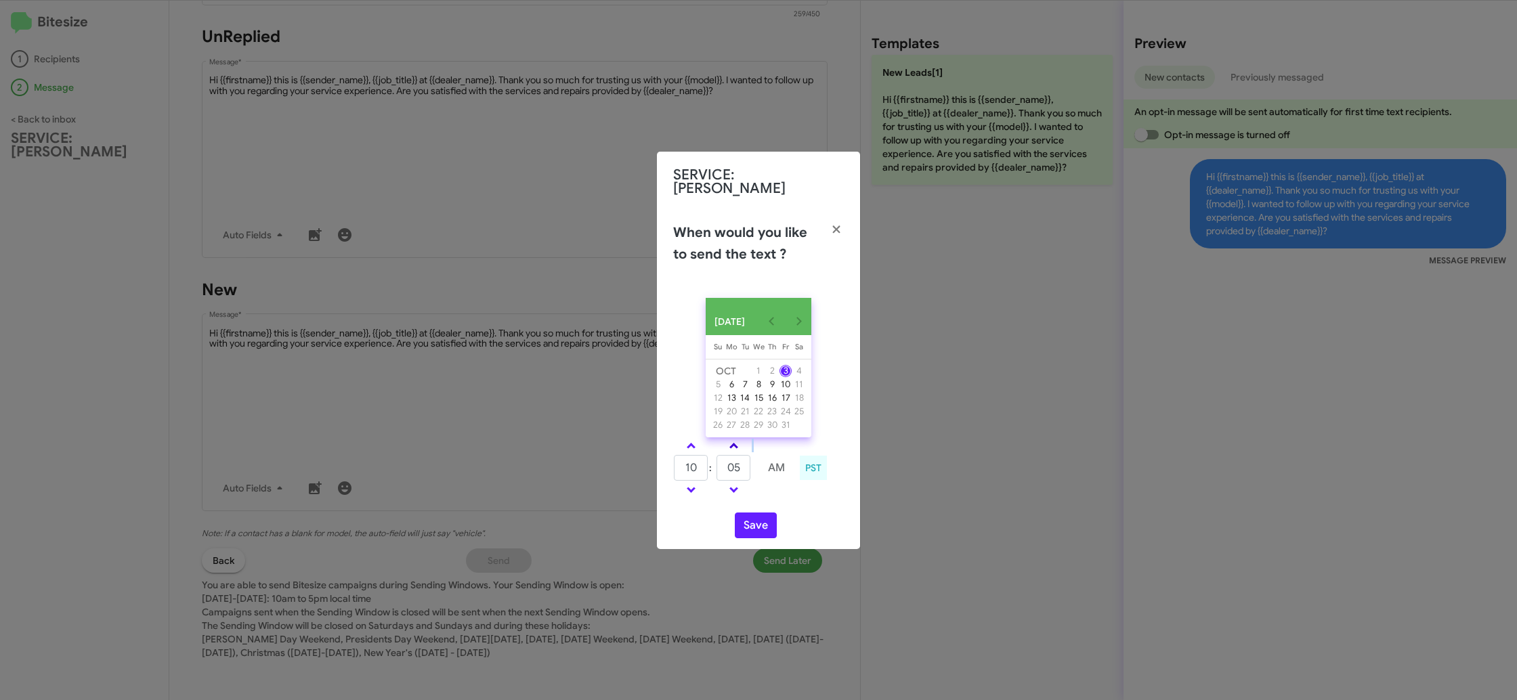
click at [727, 444] on link at bounding box center [734, 446] width 24 height 16
type input "20"
drag, startPoint x: 761, startPoint y: 521, endPoint x: 754, endPoint y: 513, distance: 10.1
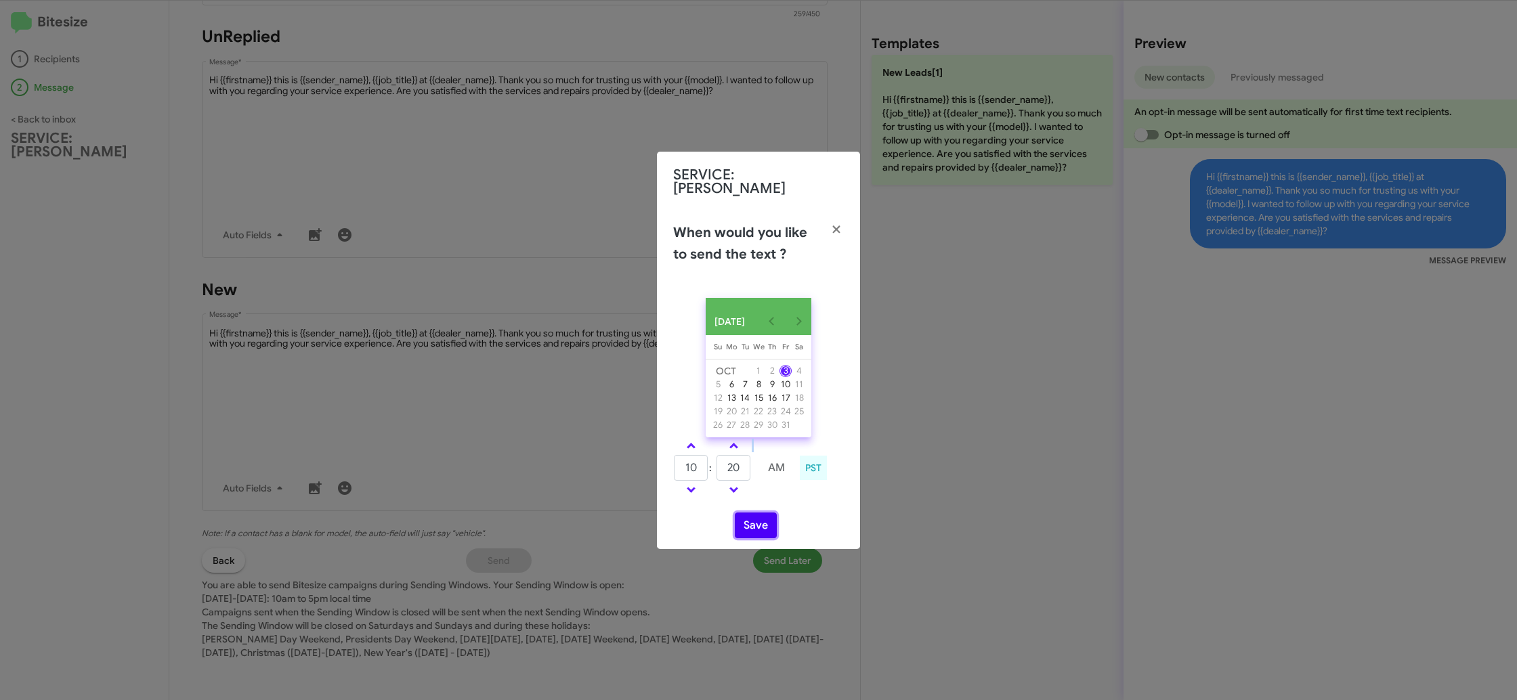
click at [759, 518] on button "Save" at bounding box center [756, 526] width 42 height 26
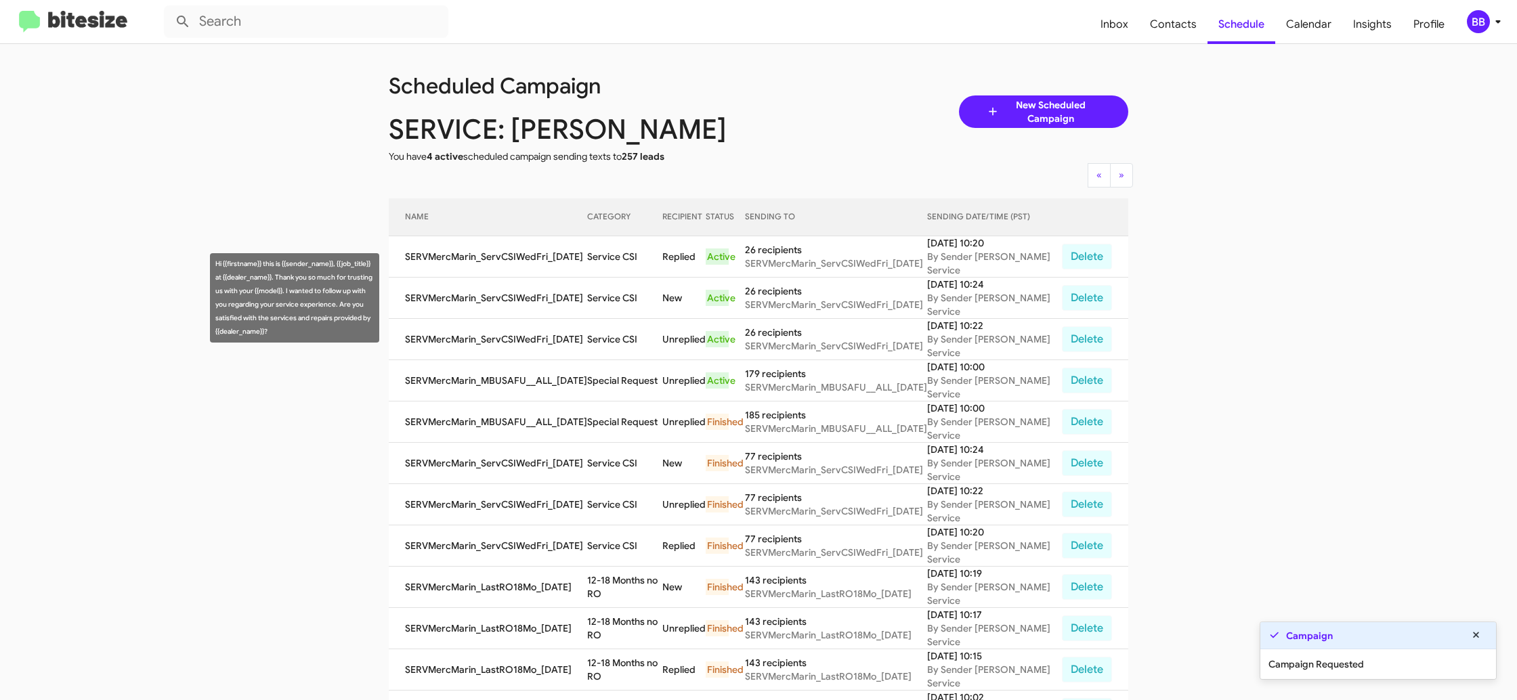
click at [612, 298] on td "Service CSI" at bounding box center [624, 298] width 75 height 41
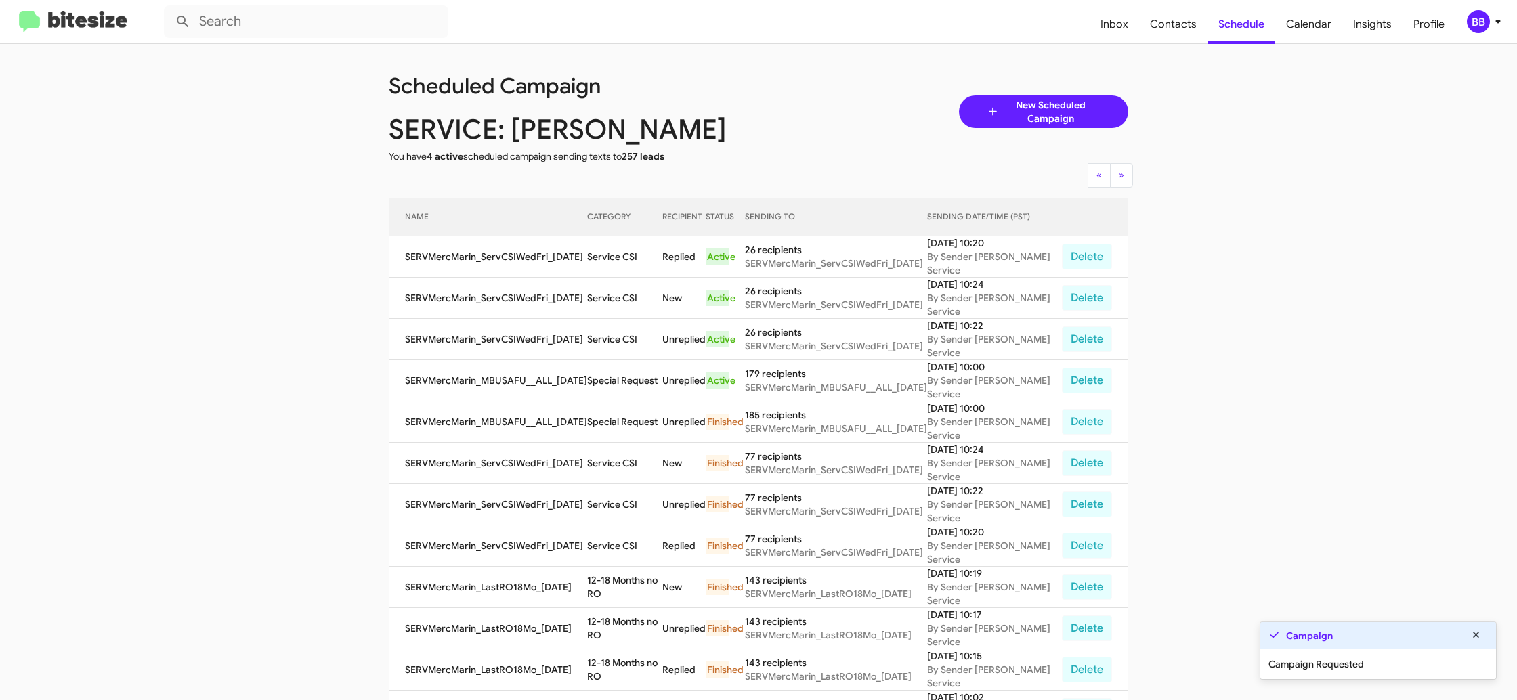
click at [611, 299] on td "Service CSI" at bounding box center [624, 298] width 75 height 41
drag, startPoint x: 611, startPoint y: 299, endPoint x: 792, endPoint y: 26, distance: 327.4
click at [611, 298] on td "Service CSI" at bounding box center [624, 298] width 75 height 41
copy td "Service CSI"
click at [1193, 20] on span "Contacts" at bounding box center [1173, 24] width 68 height 39
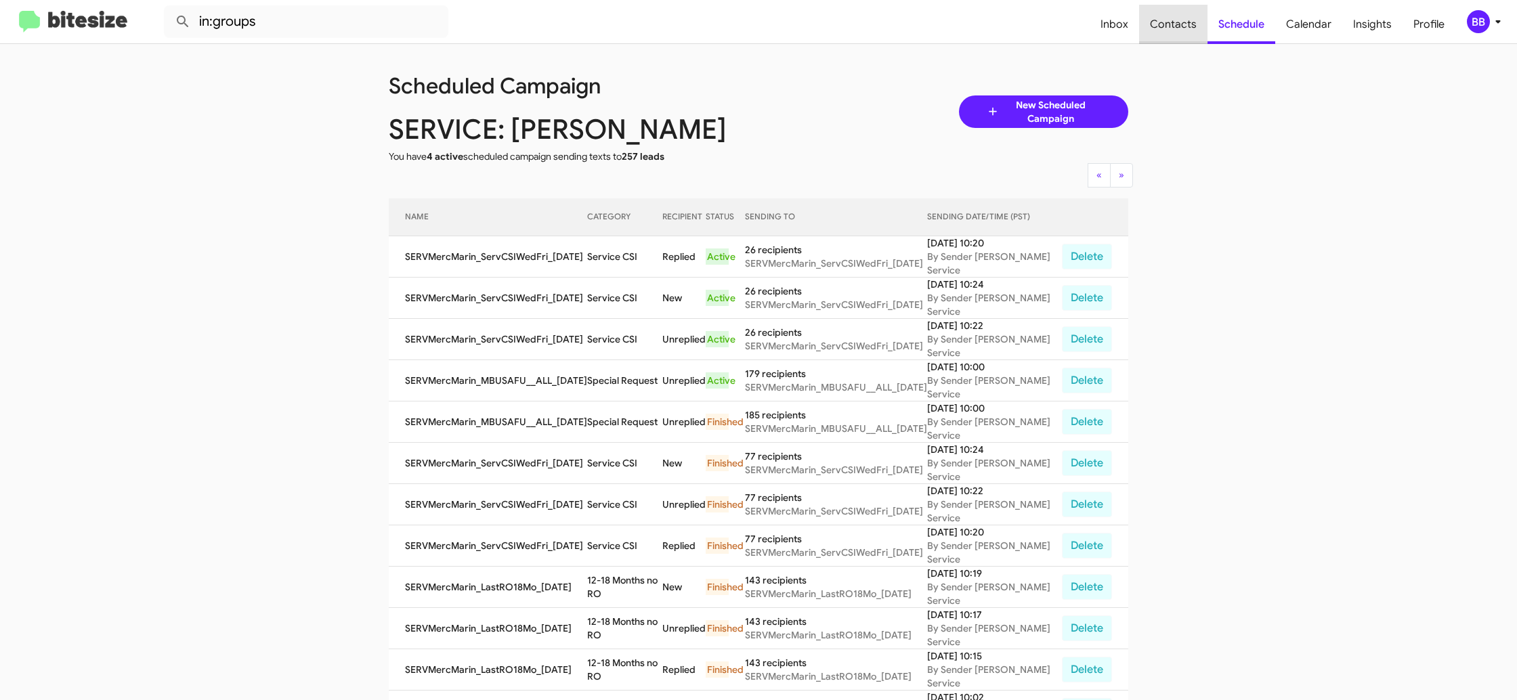
click at [1193, 20] on span "Contacts" at bounding box center [1173, 24] width 68 height 39
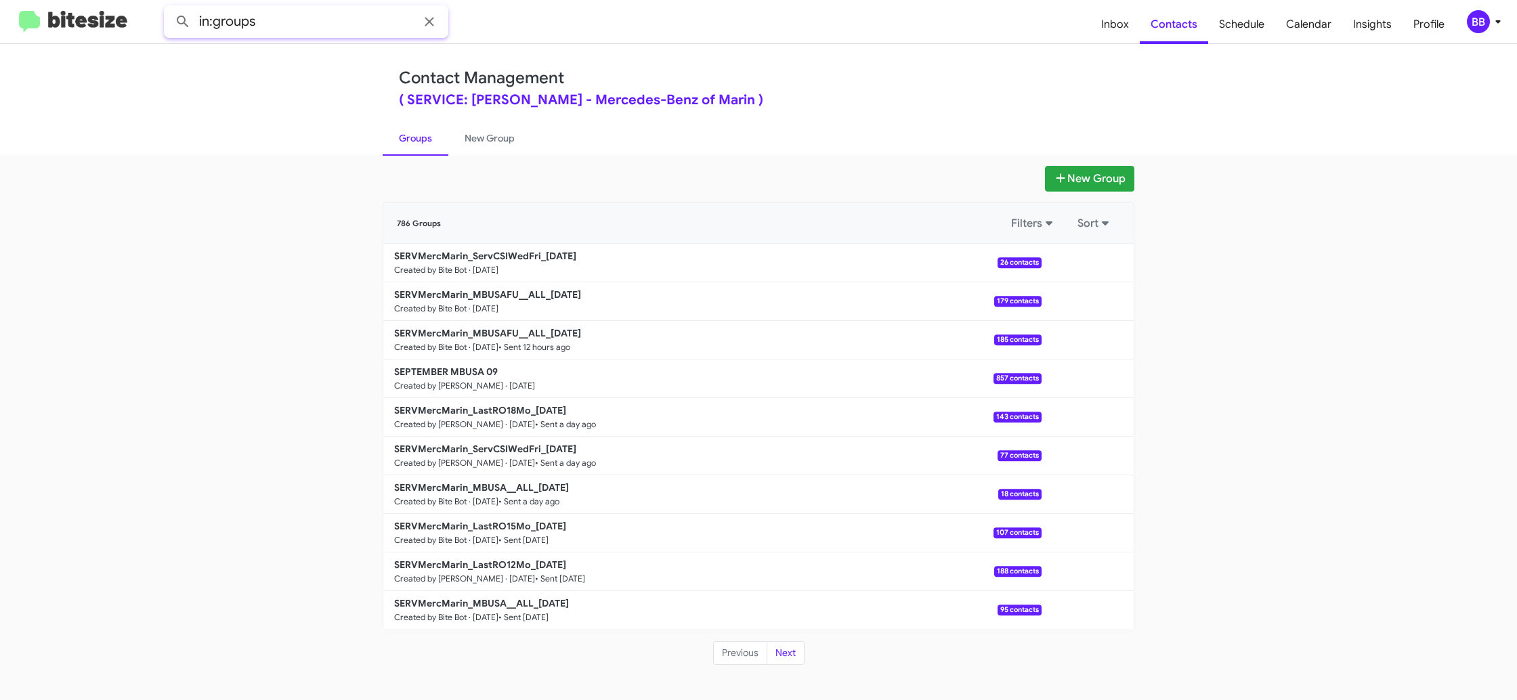
click at [293, 33] on input "in:groups" at bounding box center [306, 21] width 284 height 33
click at [169, 8] on button at bounding box center [182, 21] width 27 height 27
type input "in:groups csiwedf"
click at [169, 8] on button at bounding box center [182, 21] width 27 height 27
click at [507, 152] on link "New Group" at bounding box center [489, 138] width 83 height 35
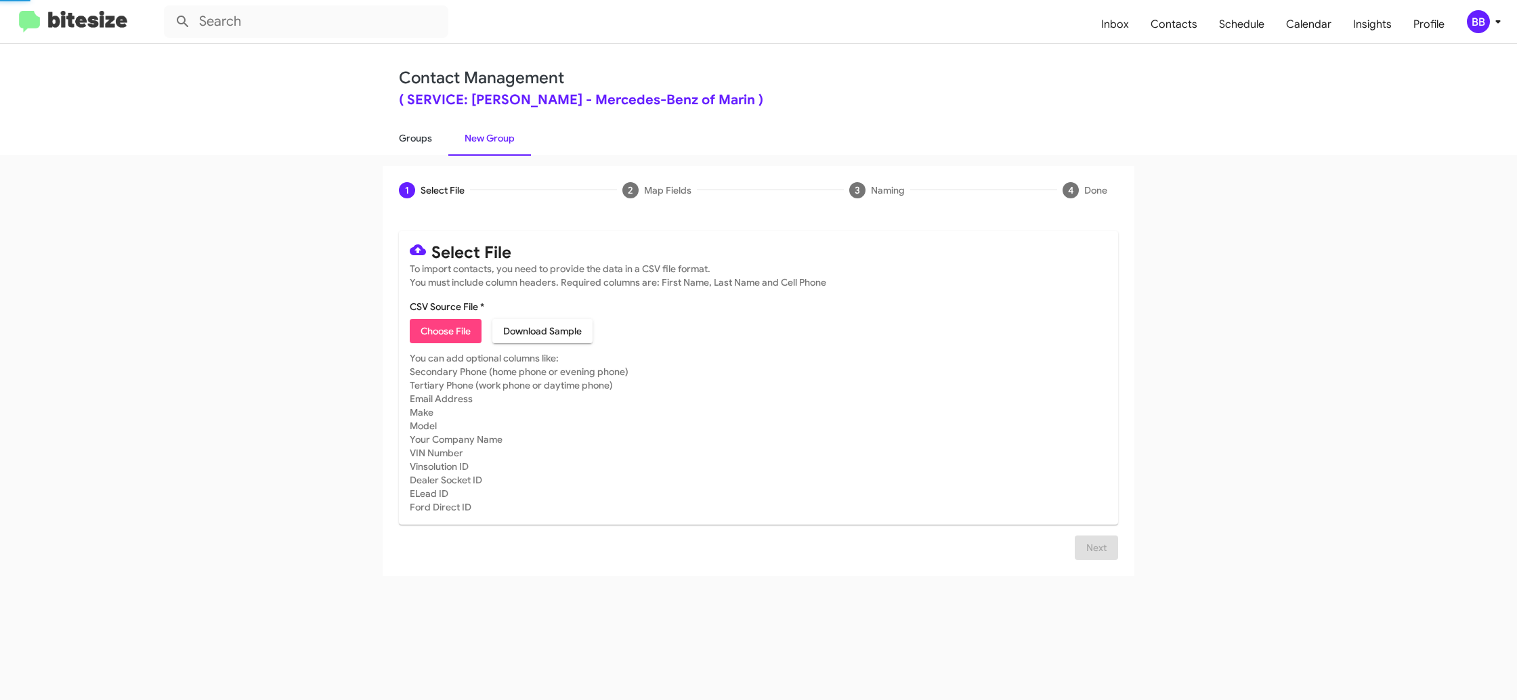
click at [391, 143] on link "Groups" at bounding box center [416, 138] width 66 height 35
type input "in:groups"
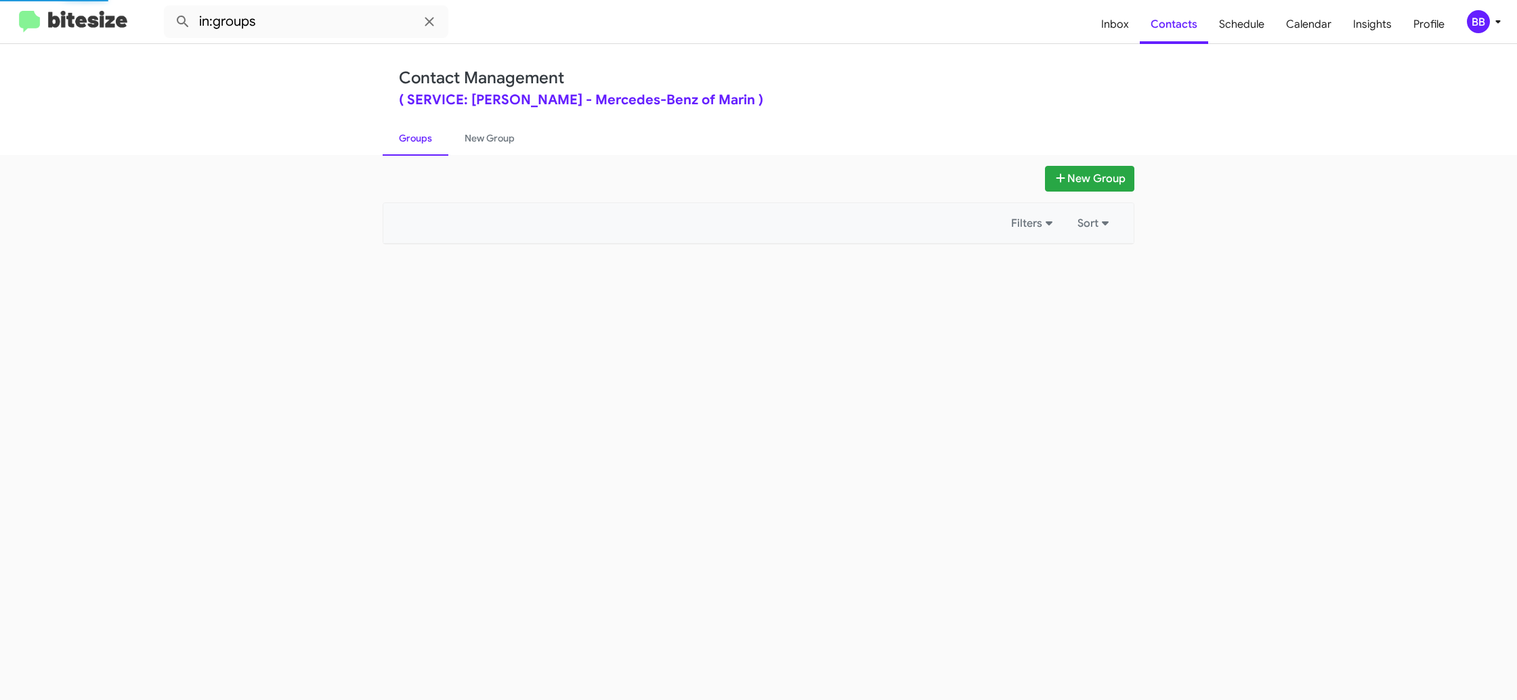
drag, startPoint x: 391, startPoint y: 143, endPoint x: 286, endPoint y: 28, distance: 155.3
click at [387, 136] on link "Groups" at bounding box center [416, 138] width 66 height 35
